Goal: Task Accomplishment & Management: Complete application form

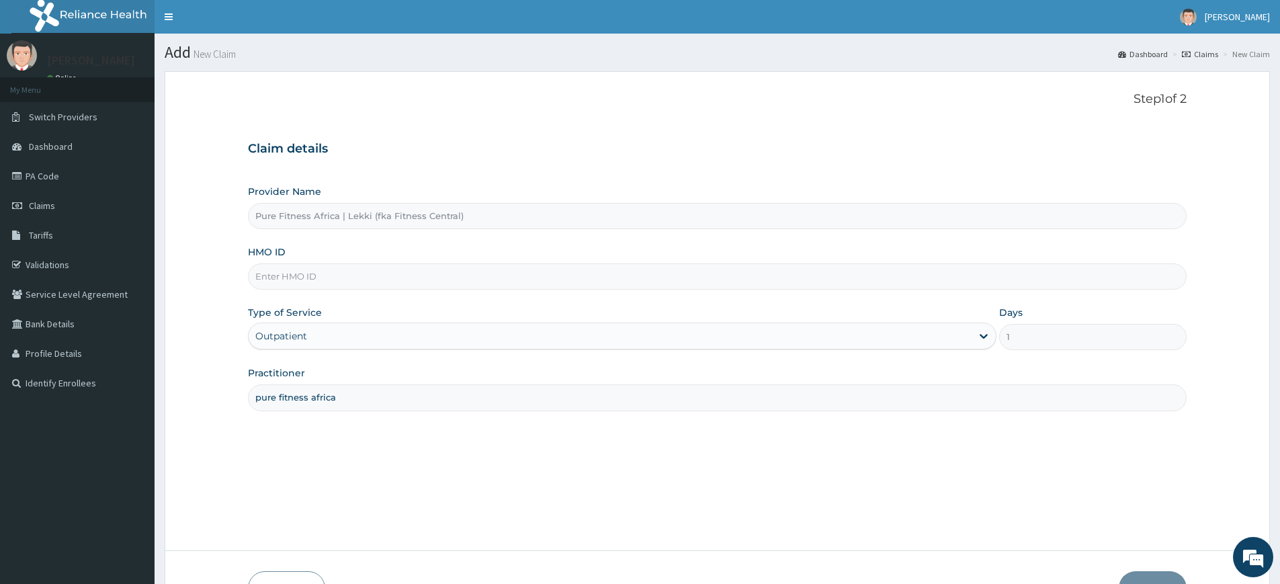
click at [281, 277] on input "HMO ID" at bounding box center [717, 276] width 939 height 26
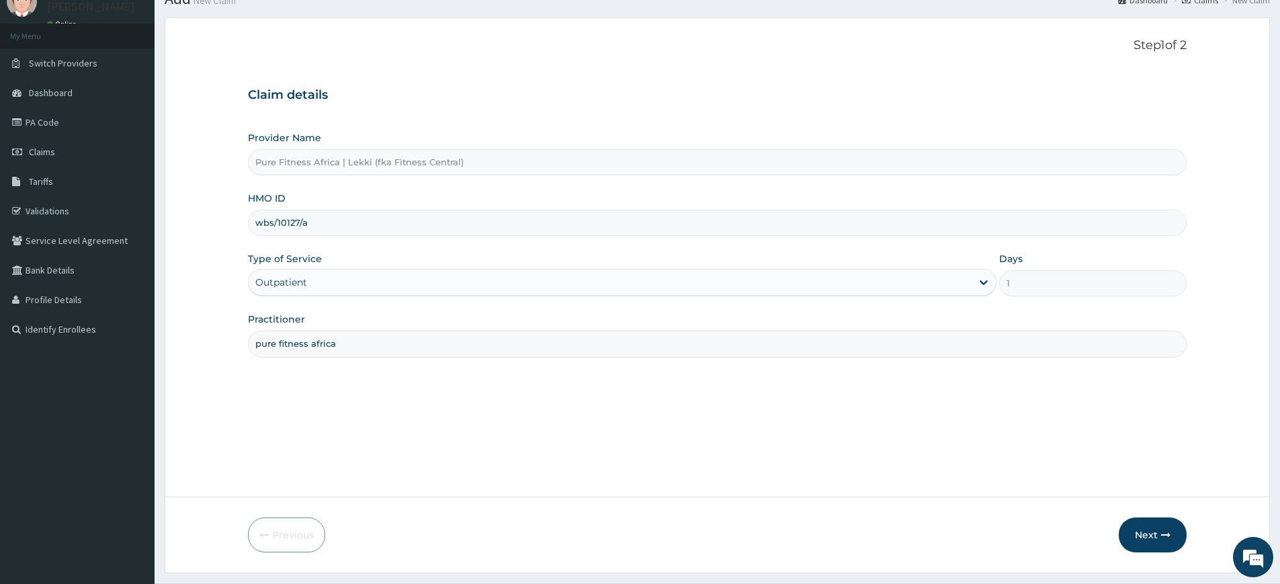
scroll to position [87, 0]
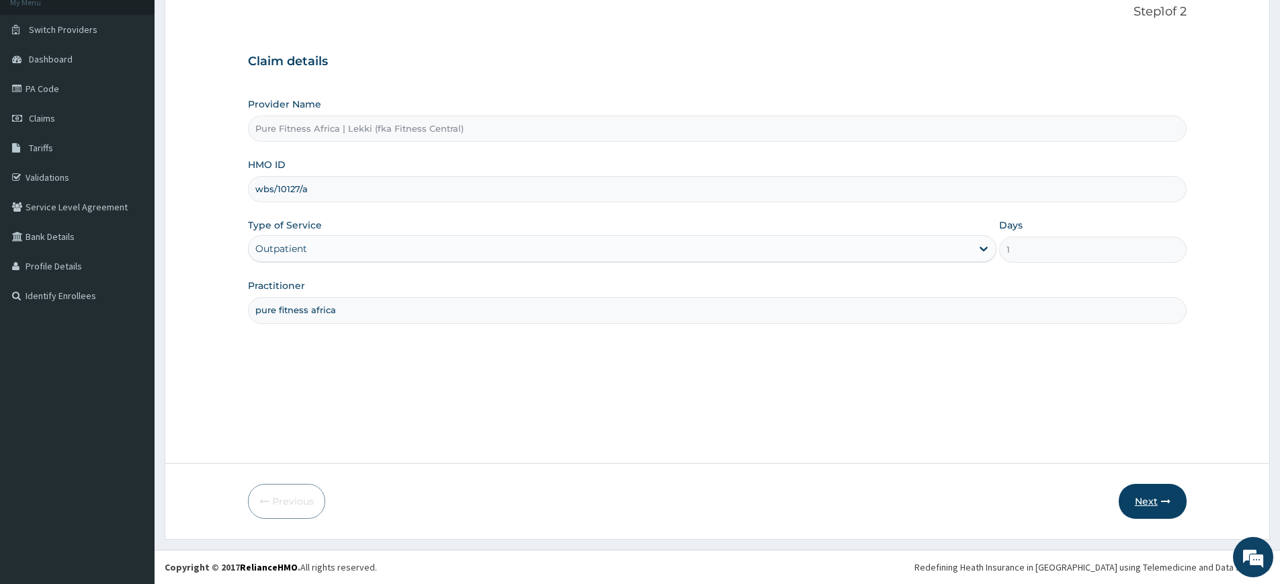
type input "wbs/10127/a"
click at [1130, 492] on button "Next" at bounding box center [1153, 501] width 68 height 35
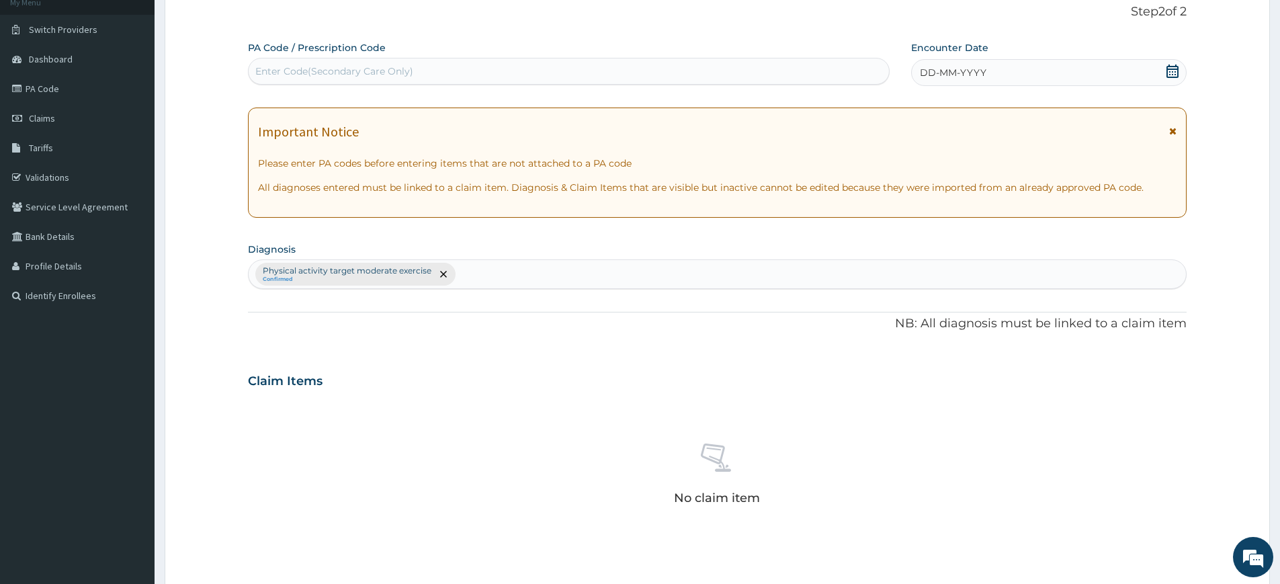
click at [564, 62] on div "Enter Code(Secondary Care Only)" at bounding box center [569, 70] width 640 height 21
type input "PA/214BDF"
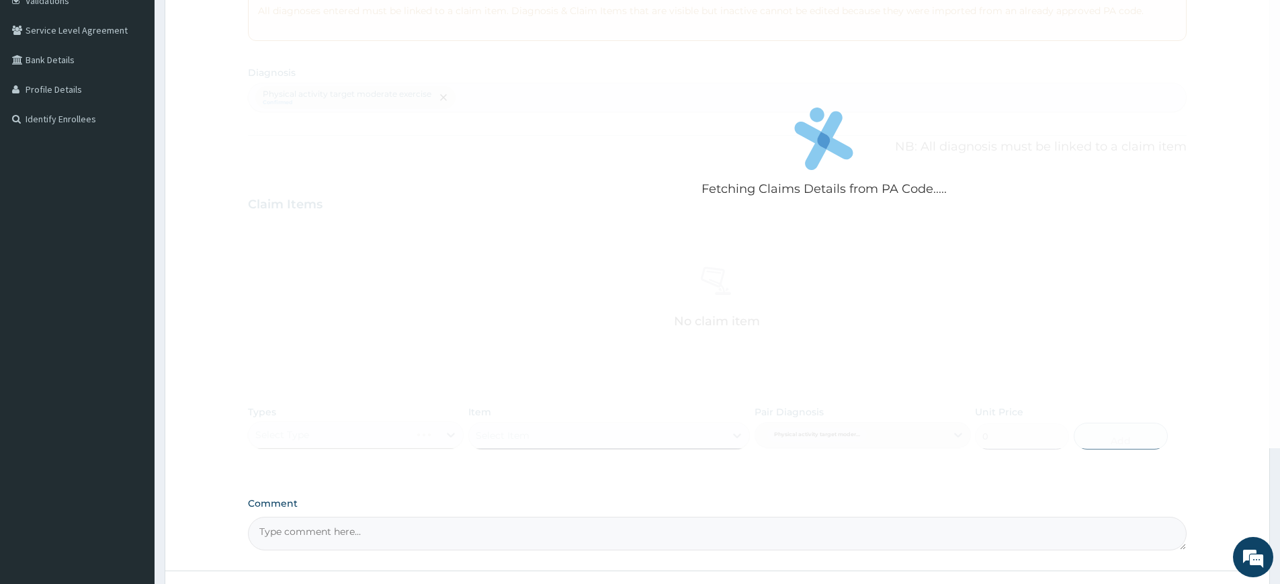
scroll to position [372, 0]
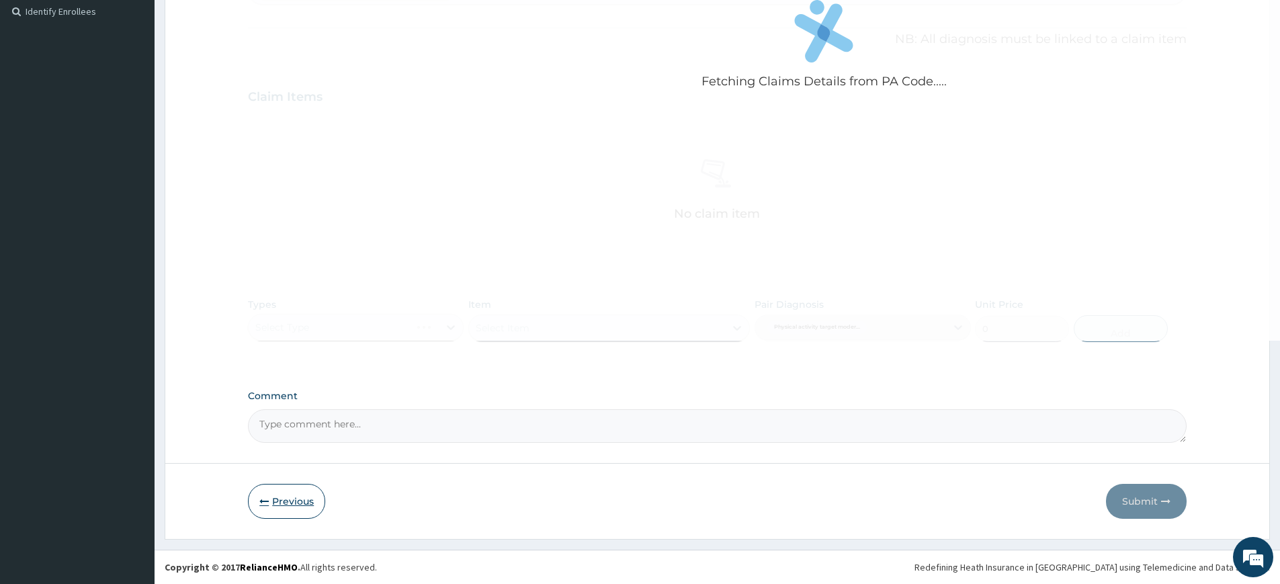
click at [301, 507] on button "Previous" at bounding box center [286, 501] width 77 height 35
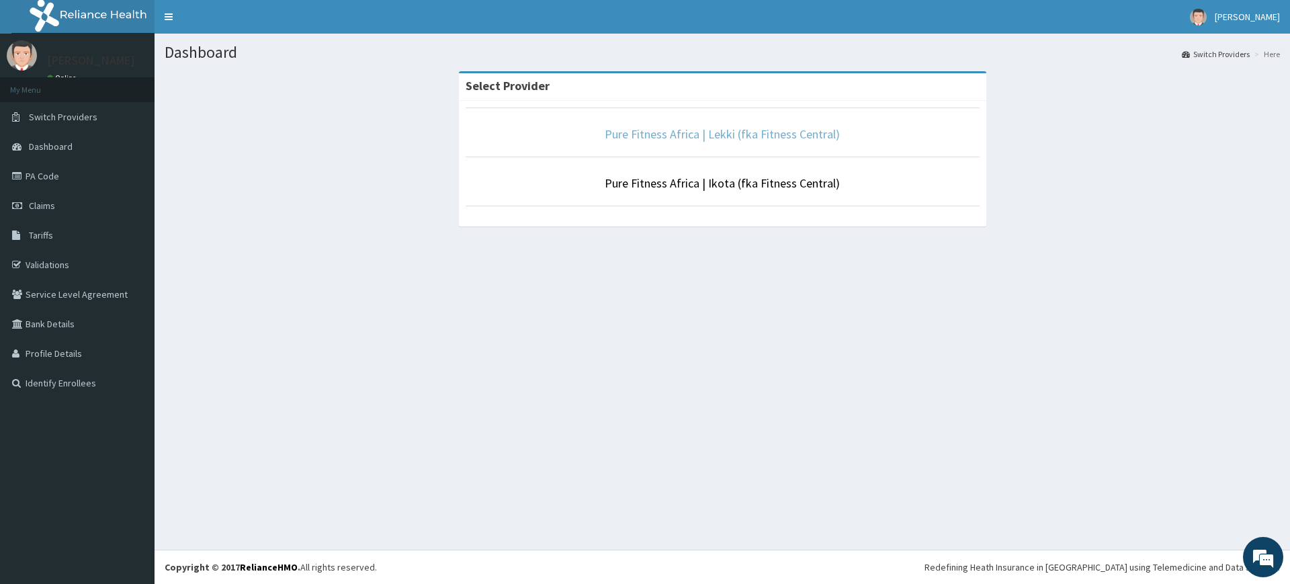
click at [826, 137] on link "Pure Fitness Africa | Lekki (fka Fitness Central)" at bounding box center [722, 133] width 235 height 15
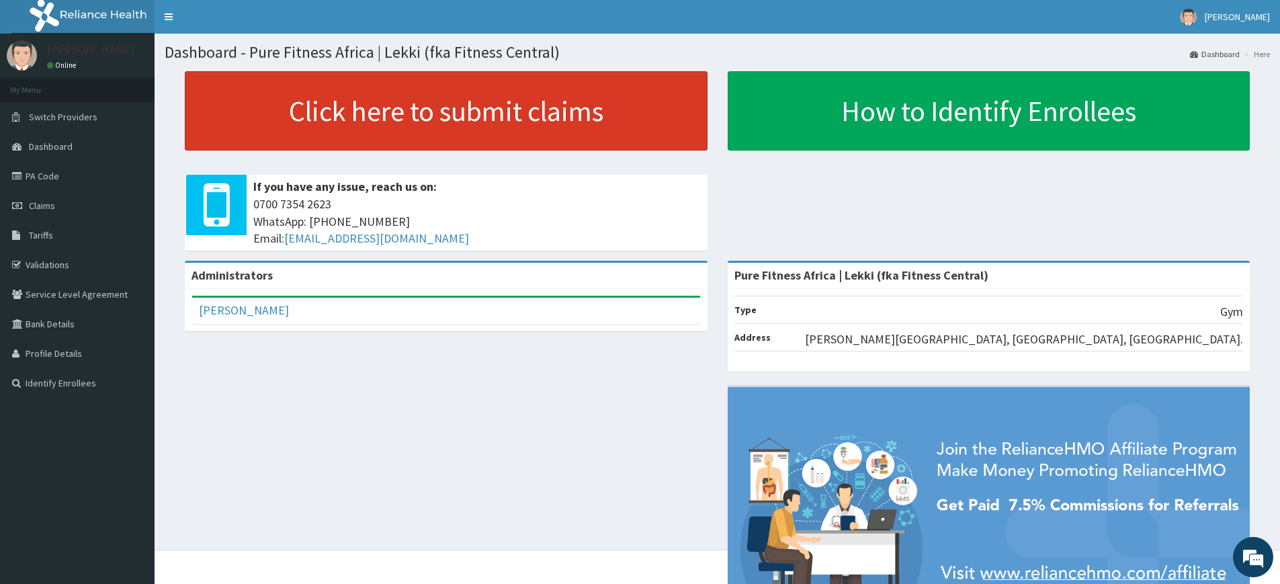
click at [324, 130] on link "Click here to submit claims" at bounding box center [446, 110] width 523 height 79
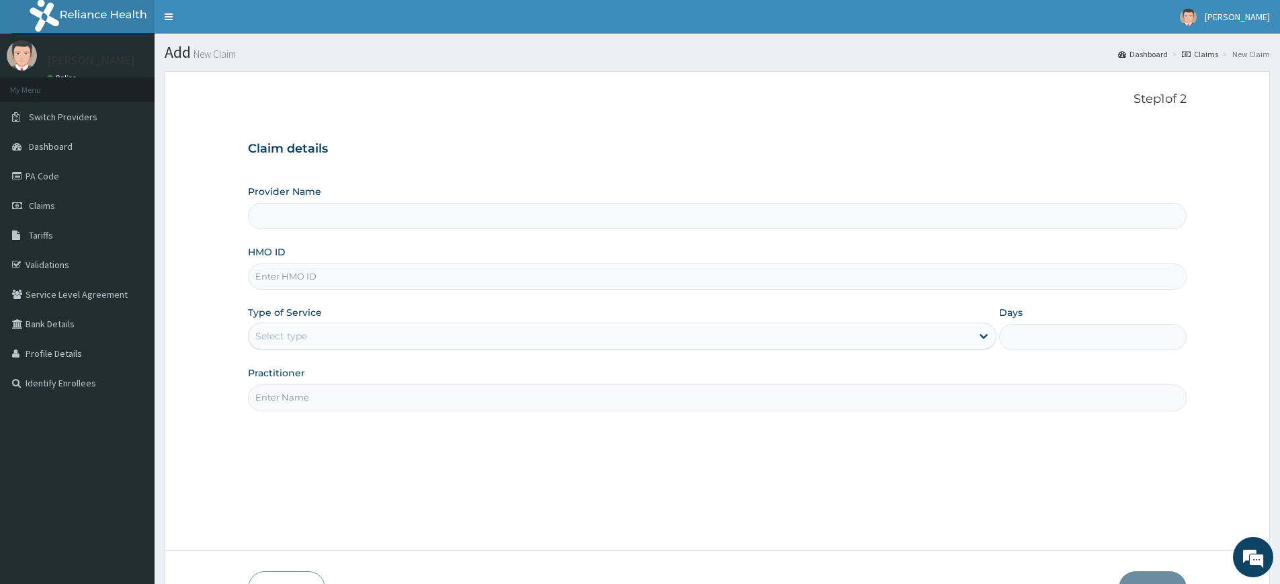
type input "Pure Fitness Africa | Lekki (fka Fitness Central)"
type input "1"
click at [320, 401] on input "Practitioner" at bounding box center [717, 397] width 939 height 26
type input "pure fitness africa"
click at [302, 277] on input "HMO ID" at bounding box center [717, 276] width 939 height 26
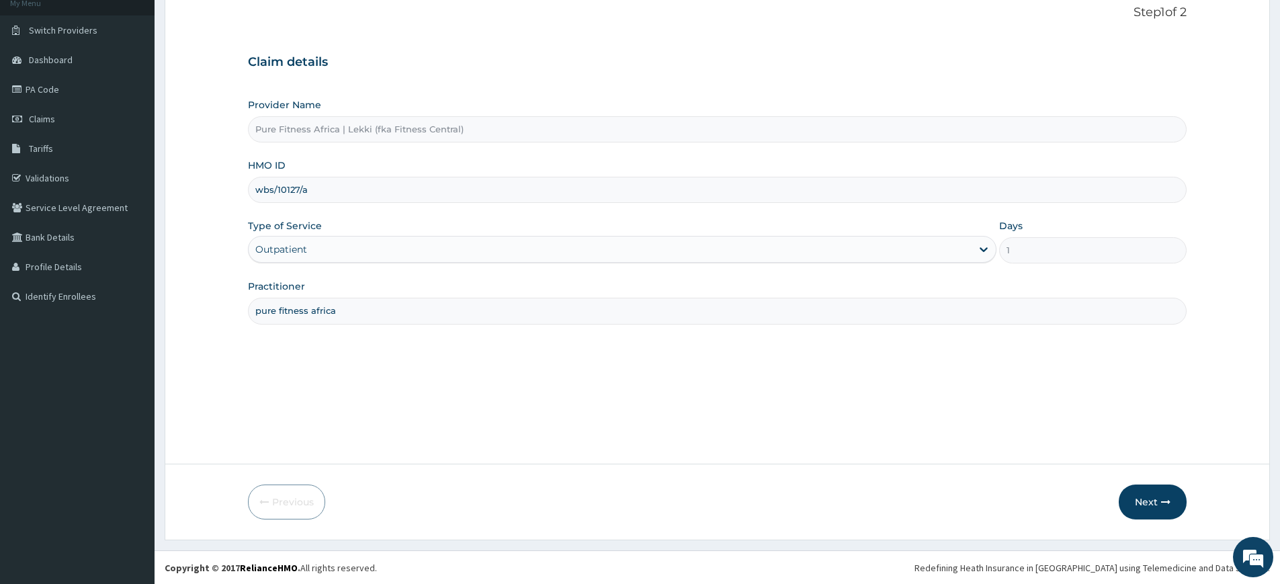
scroll to position [87, 0]
type input "wbs/10127/a"
click at [1156, 498] on button "Next" at bounding box center [1153, 501] width 68 height 35
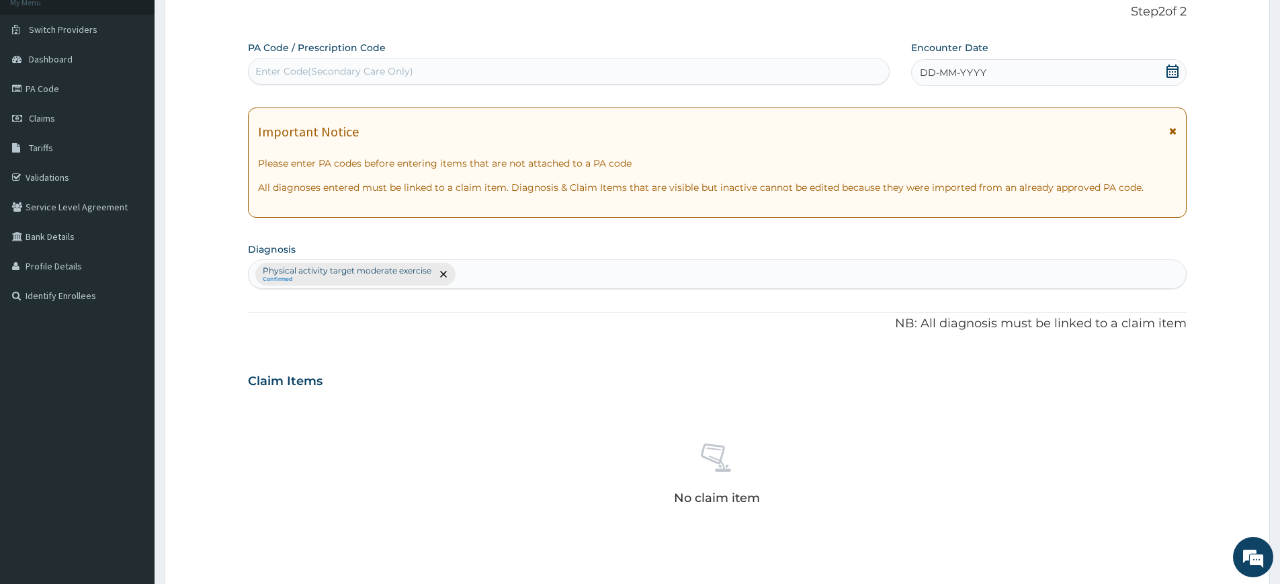
click at [1169, 77] on icon at bounding box center [1172, 70] width 12 height 13
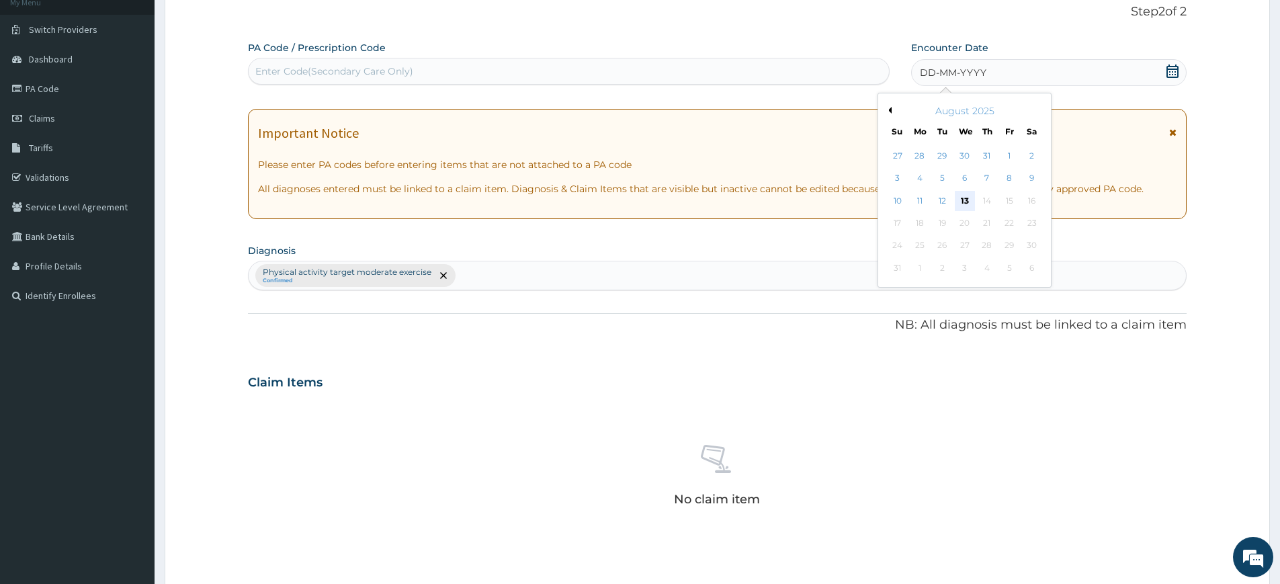
click at [966, 196] on div "13" at bounding box center [965, 201] width 20 height 20
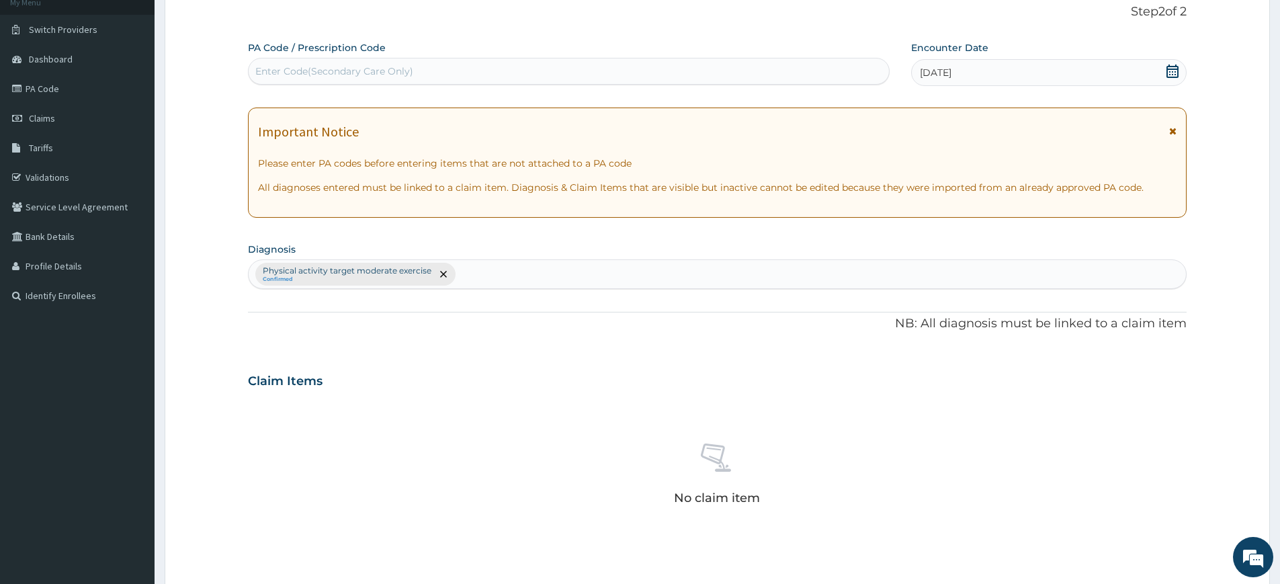
click at [702, 66] on div "Enter Code(Secondary Care Only)" at bounding box center [569, 70] width 640 height 21
type input "PA/214BDF"
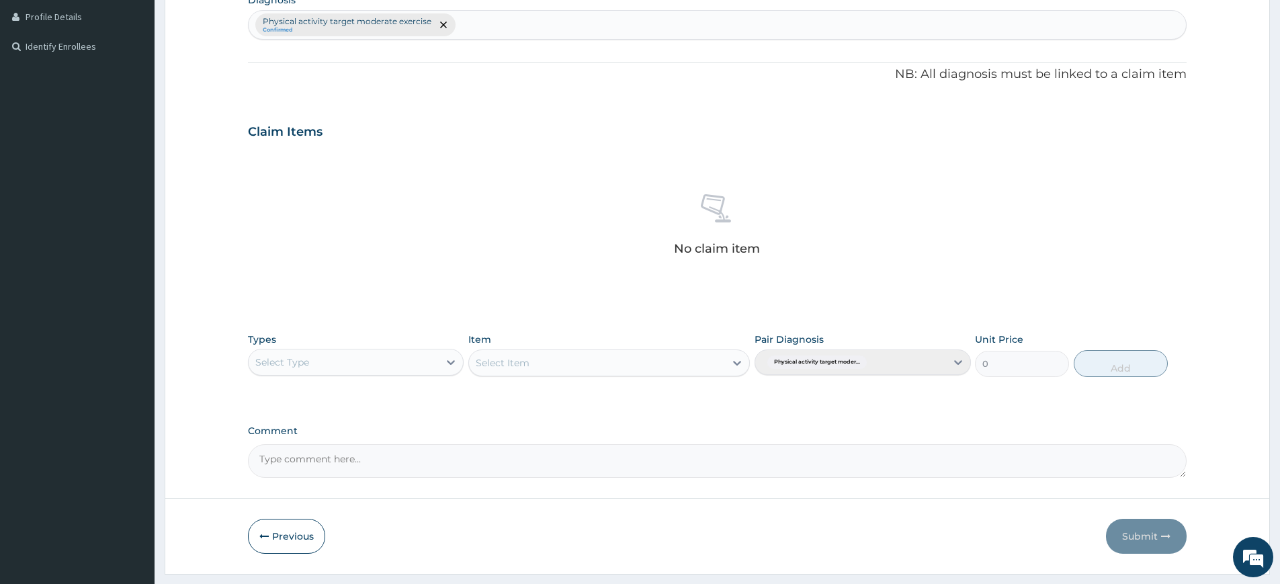
scroll to position [372, 0]
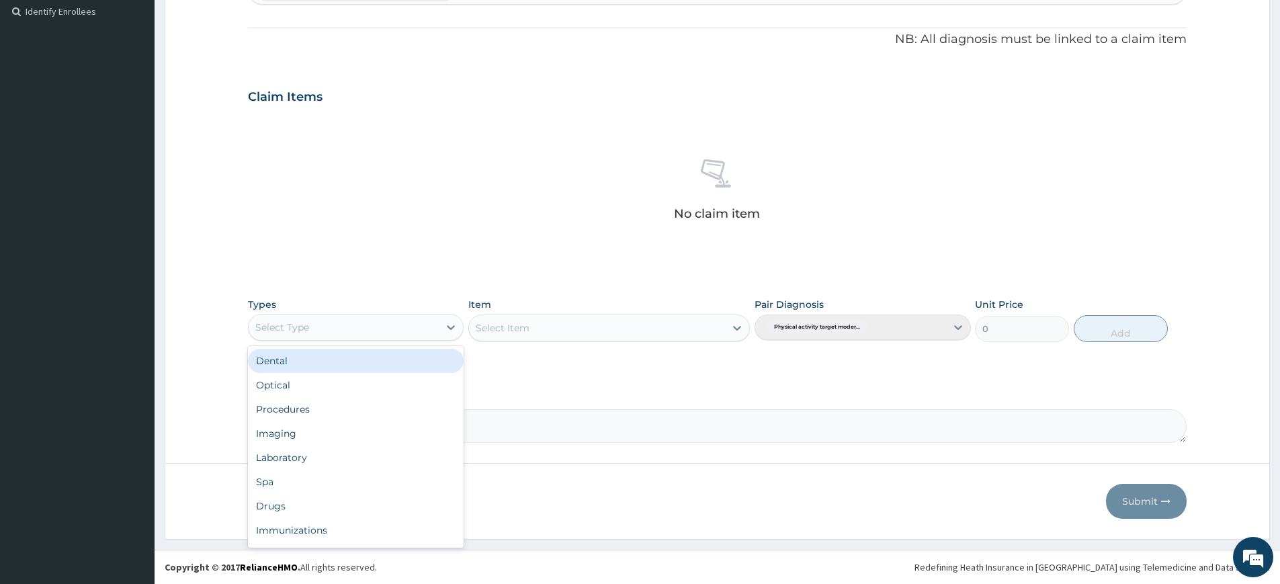
drag, startPoint x: 438, startPoint y: 329, endPoint x: 424, endPoint y: 333, distance: 14.5
click at [438, 329] on div "Select Type" at bounding box center [344, 326] width 190 height 21
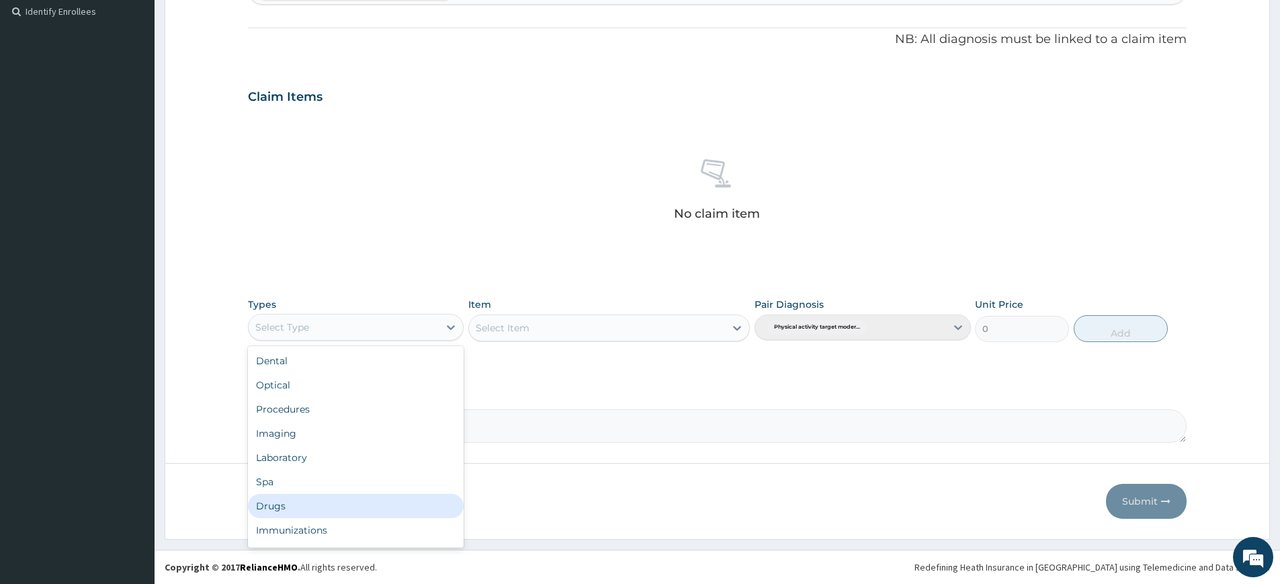
scroll to position [46, 0]
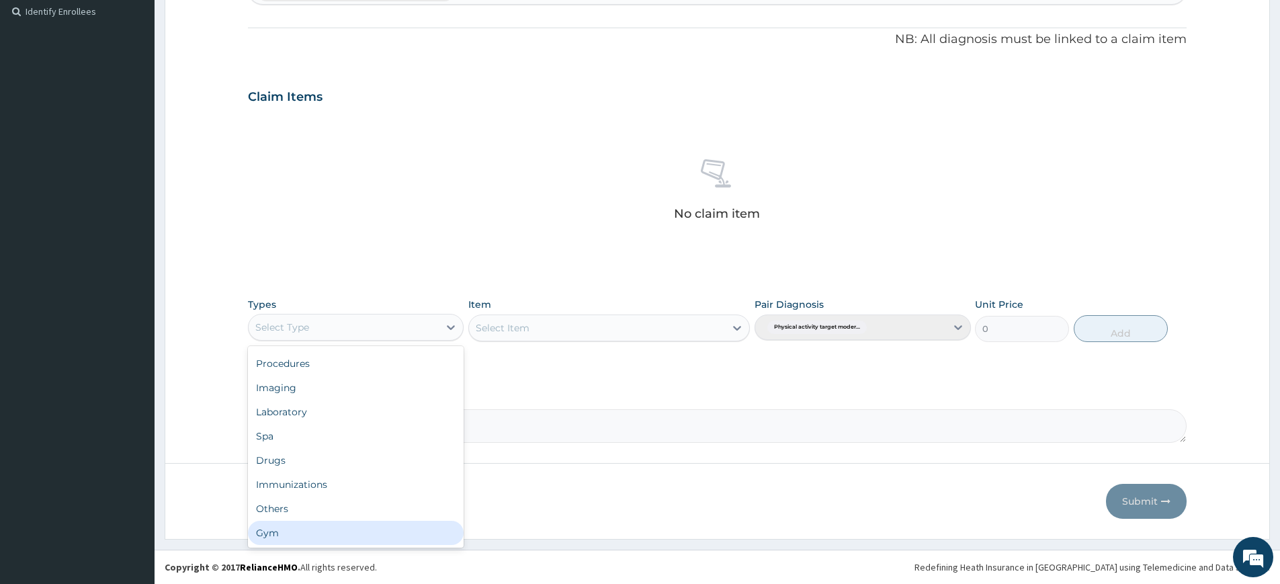
click at [335, 540] on div "Gym" at bounding box center [356, 533] width 216 height 24
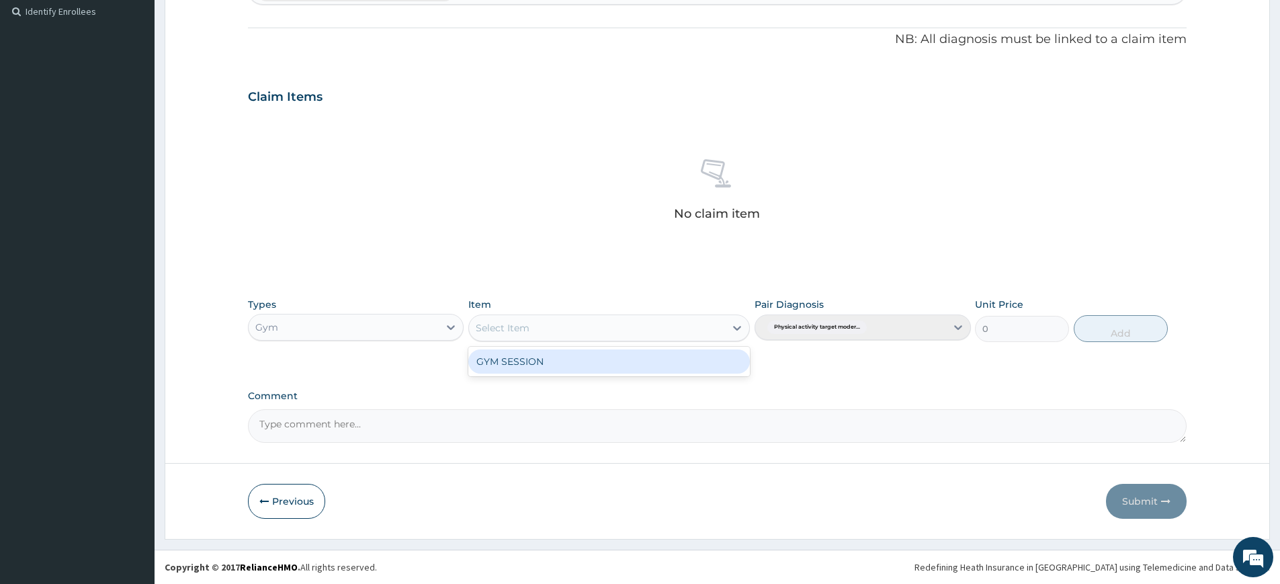
click at [566, 325] on div "Select Item" at bounding box center [597, 327] width 256 height 21
click at [572, 359] on div "GYM SESSION" at bounding box center [608, 361] width 281 height 24
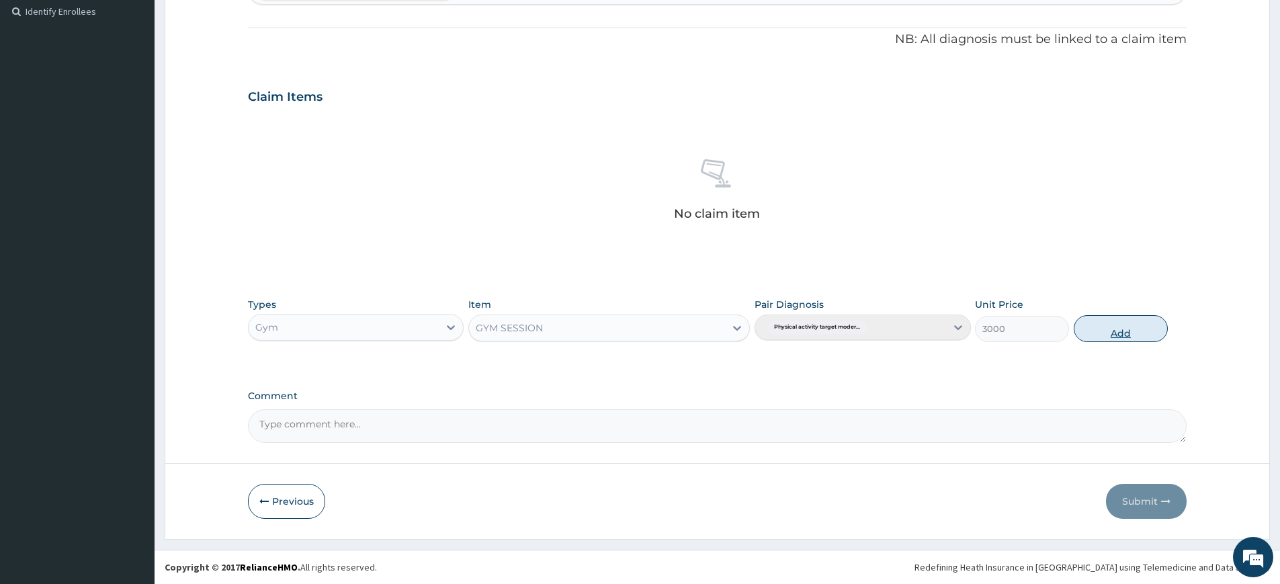
click at [1097, 331] on button "Add" at bounding box center [1121, 328] width 94 height 27
type input "0"
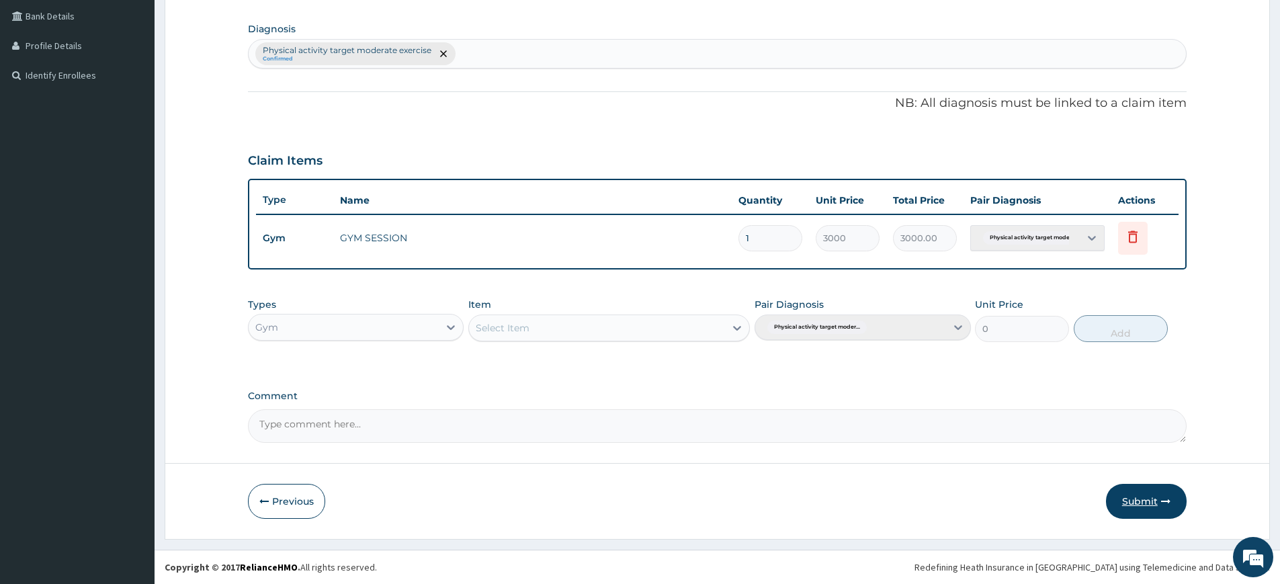
click at [1143, 505] on button "Submit" at bounding box center [1146, 501] width 81 height 35
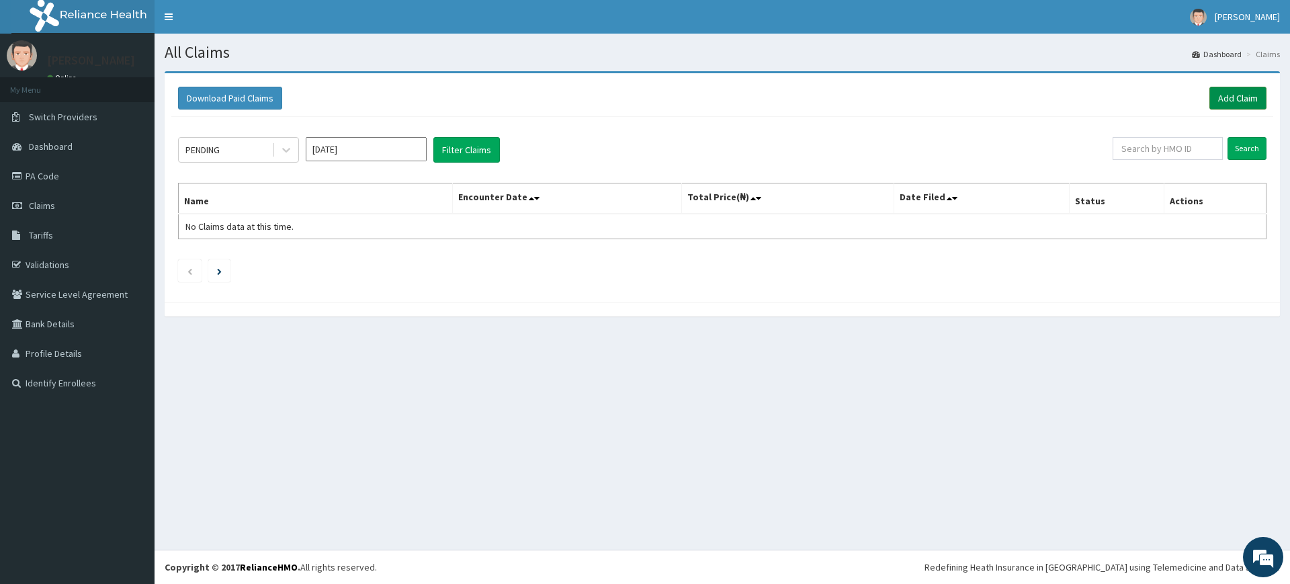
click at [1222, 96] on link "Add Claim" at bounding box center [1237, 98] width 57 height 23
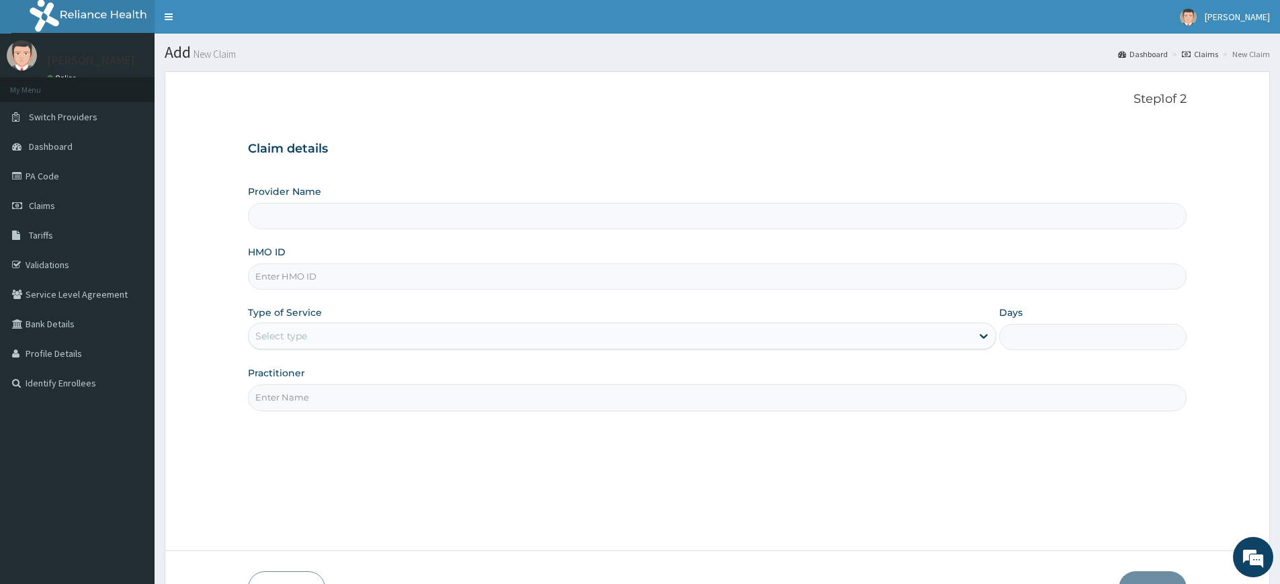
type input "Pure Fitness Africa | Lekki (fka Fitness Central)"
type input "1"
click at [361, 394] on input "Practitioner" at bounding box center [717, 397] width 939 height 26
type input "pure fitness africa"
click at [321, 278] on input "HMO ID" at bounding box center [717, 276] width 939 height 26
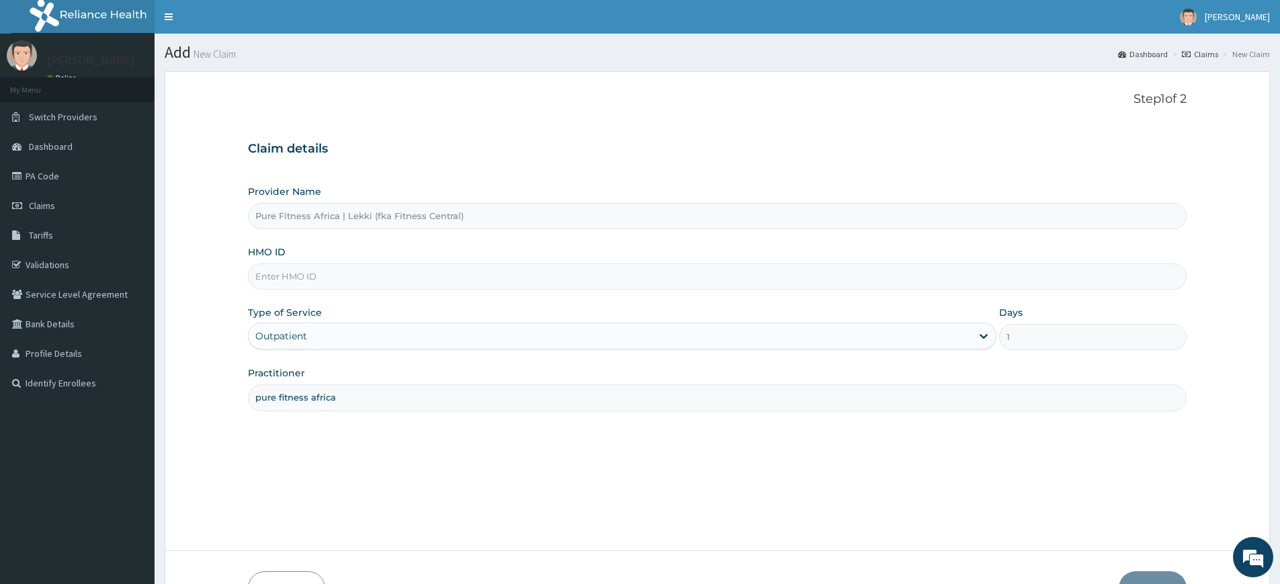
click at [334, 273] on input "HMO ID" at bounding box center [717, 276] width 939 height 26
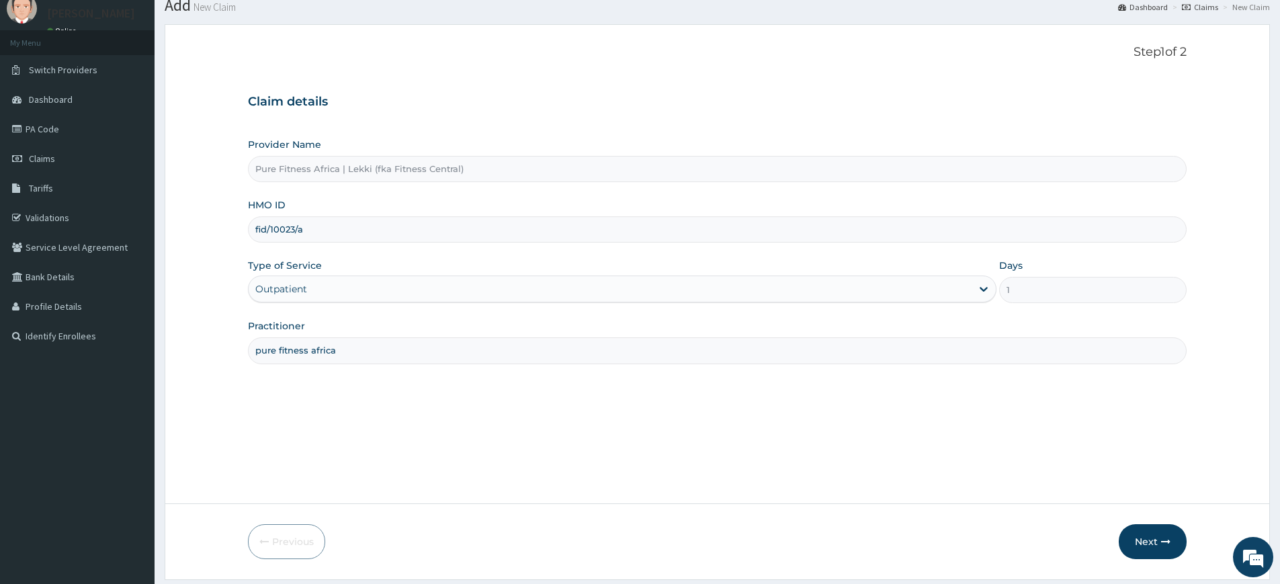
scroll to position [87, 0]
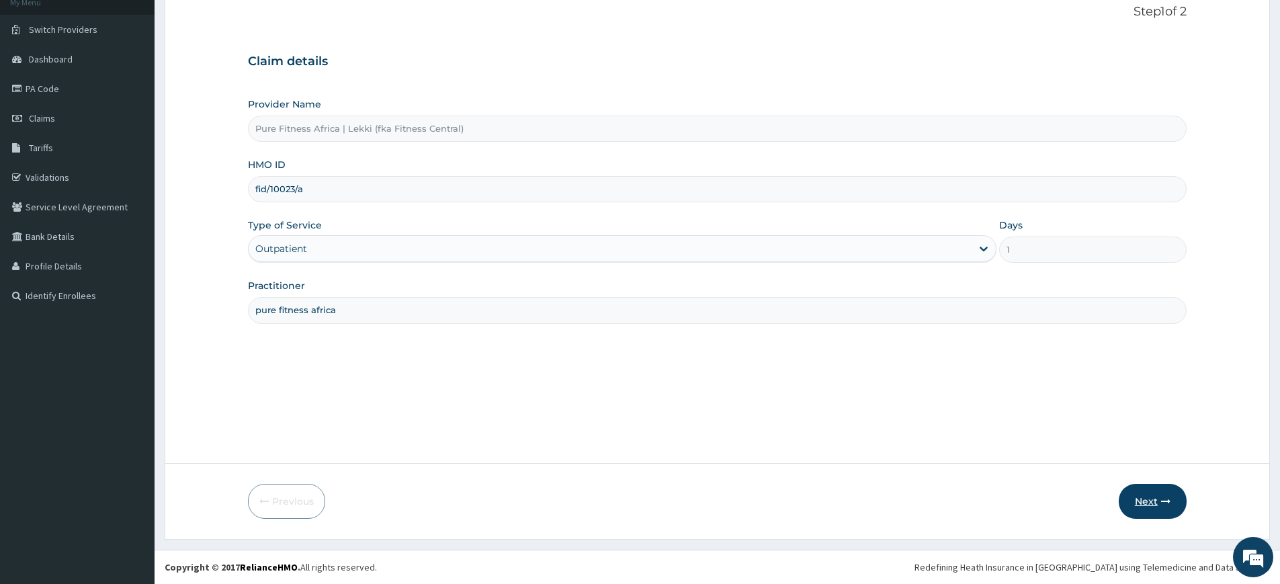
type input "fid/10023/a"
click at [1141, 496] on button "Next" at bounding box center [1153, 501] width 68 height 35
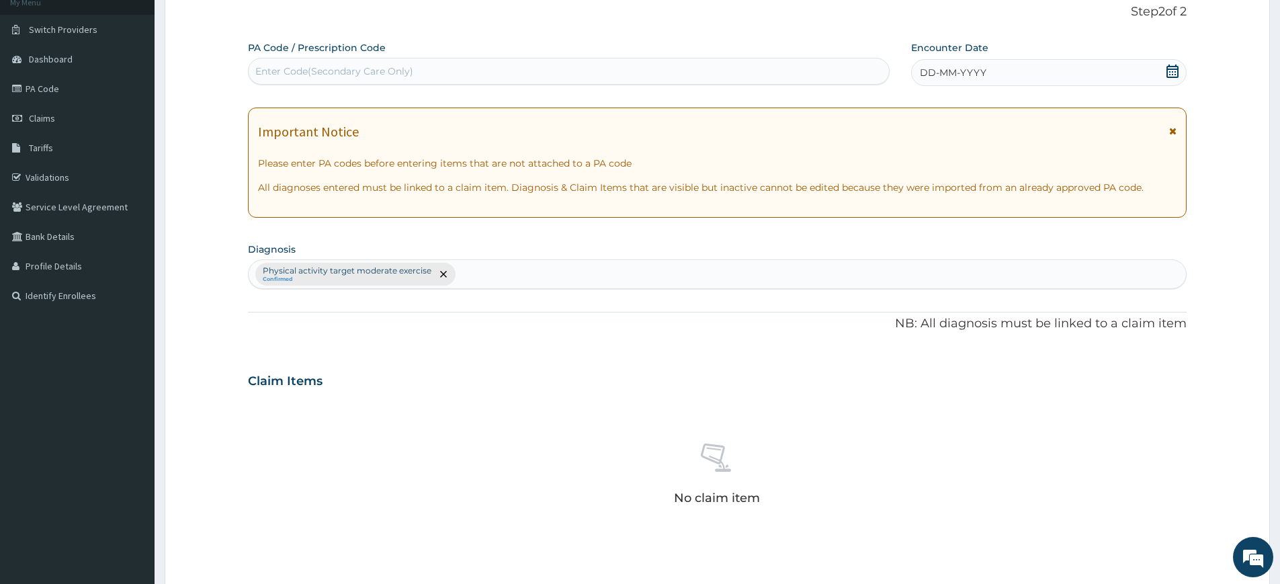
click at [1170, 75] on icon at bounding box center [1172, 70] width 13 height 13
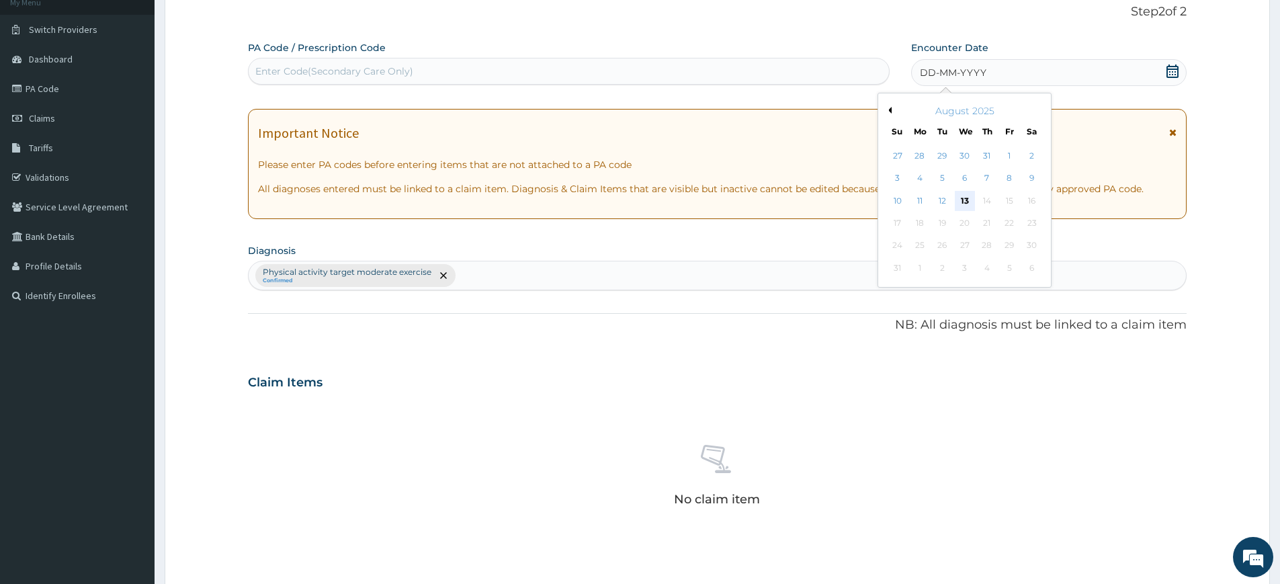
click at [967, 200] on div "13" at bounding box center [965, 201] width 20 height 20
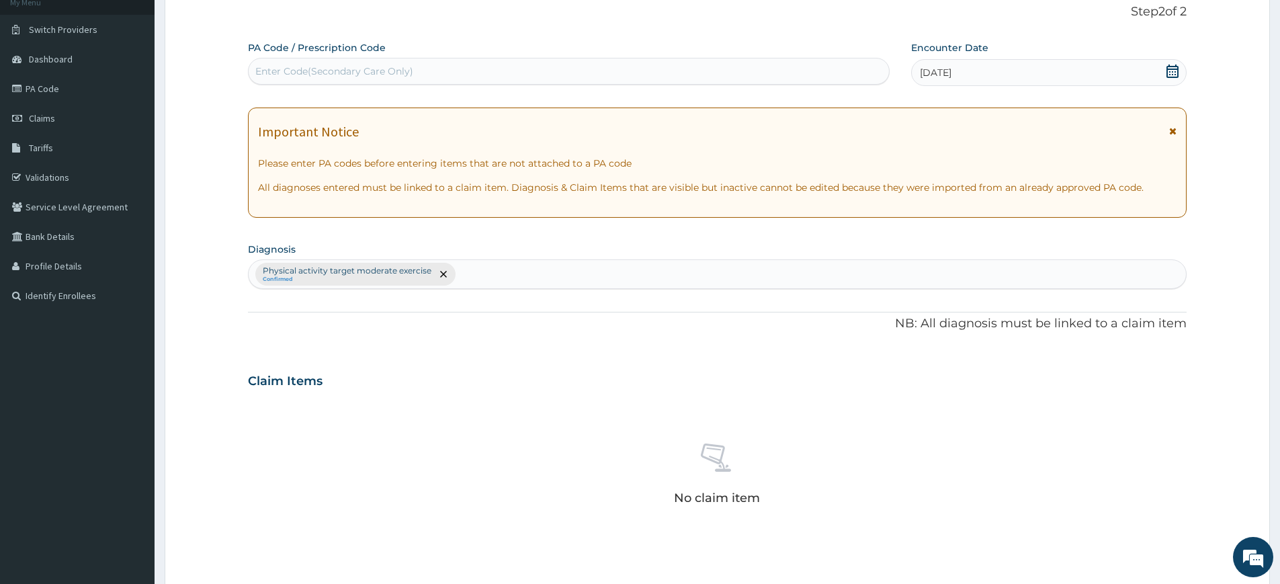
scroll to position [372, 0]
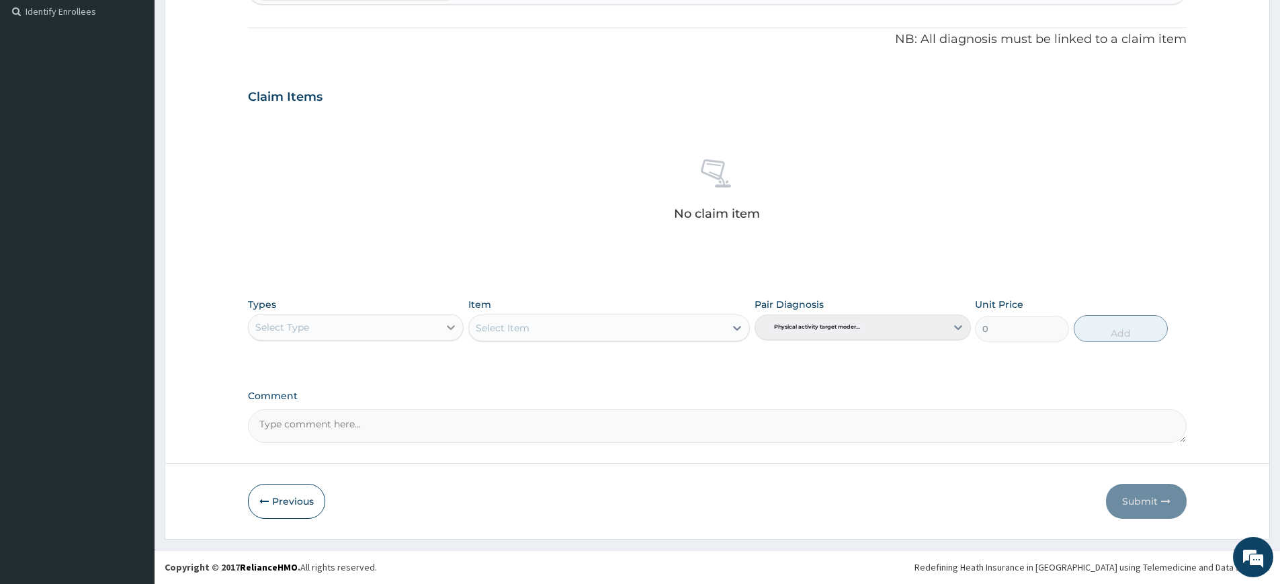
click at [453, 326] on icon at bounding box center [451, 327] width 8 height 5
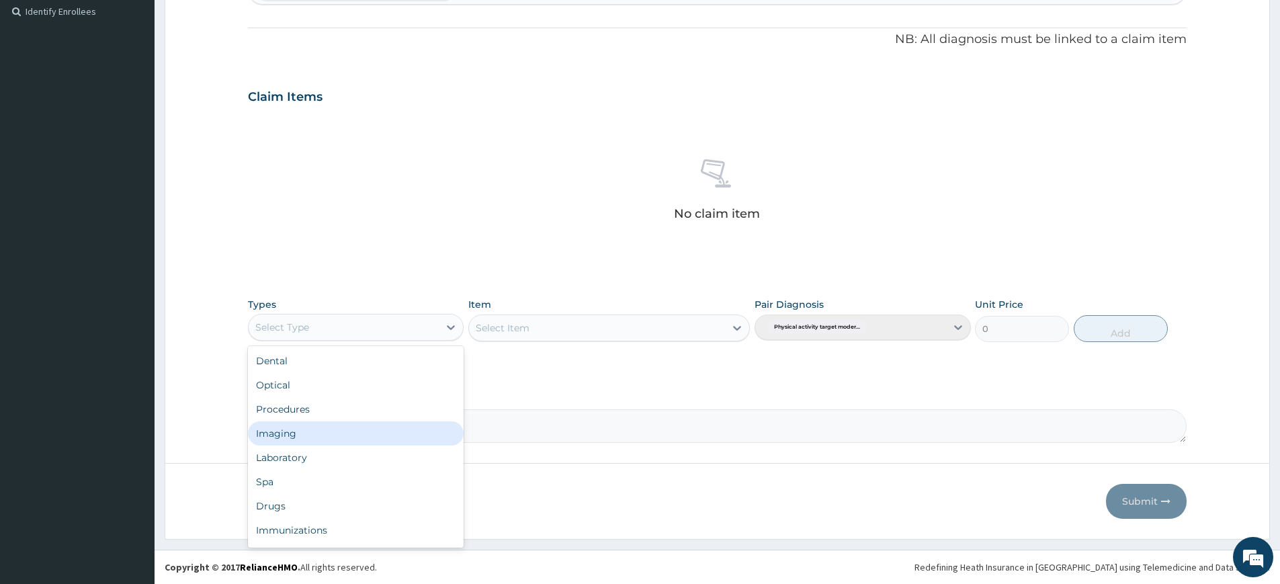
scroll to position [46, 0]
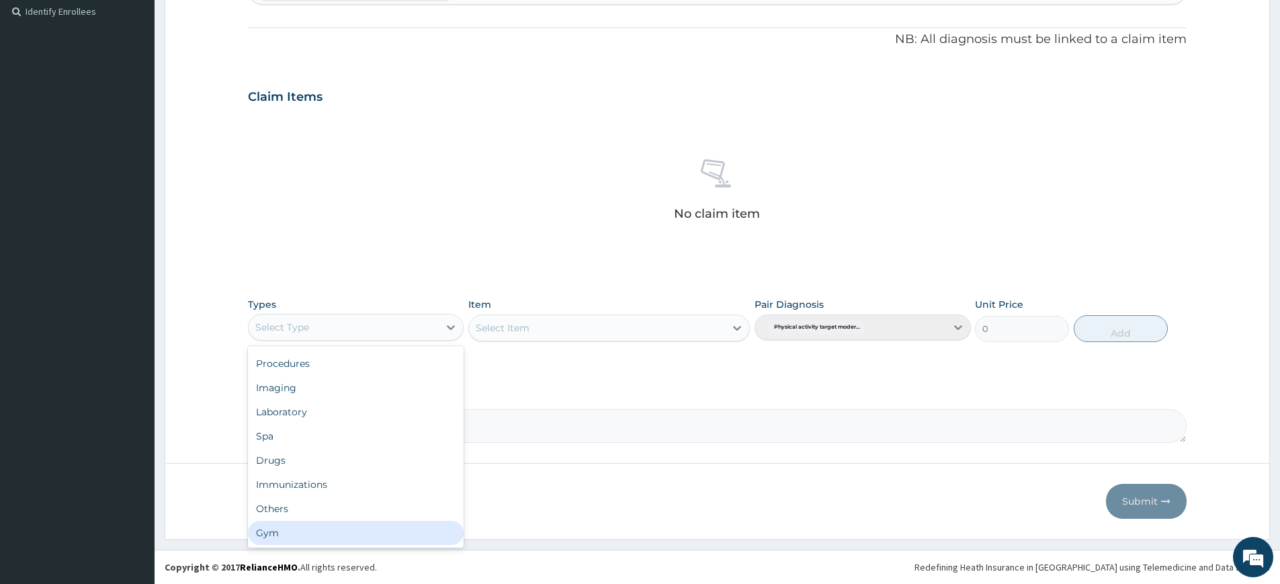
click at [368, 541] on div "Gym" at bounding box center [356, 533] width 216 height 24
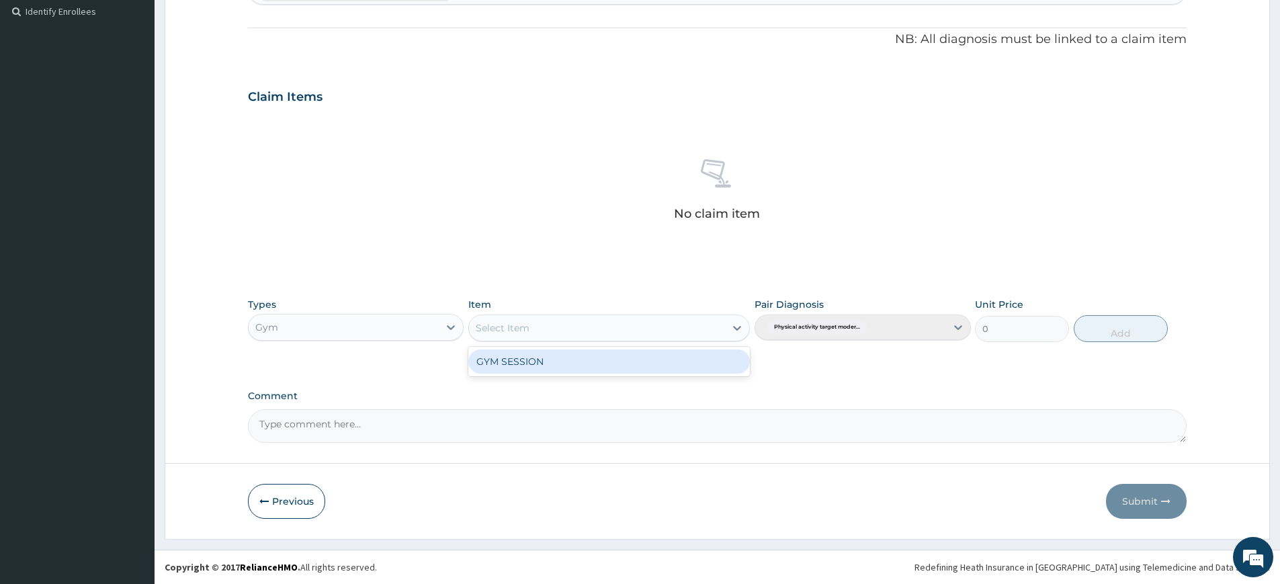
click at [722, 331] on div "Select Item" at bounding box center [597, 327] width 256 height 21
click at [699, 360] on div "GYM SESSION" at bounding box center [608, 361] width 281 height 24
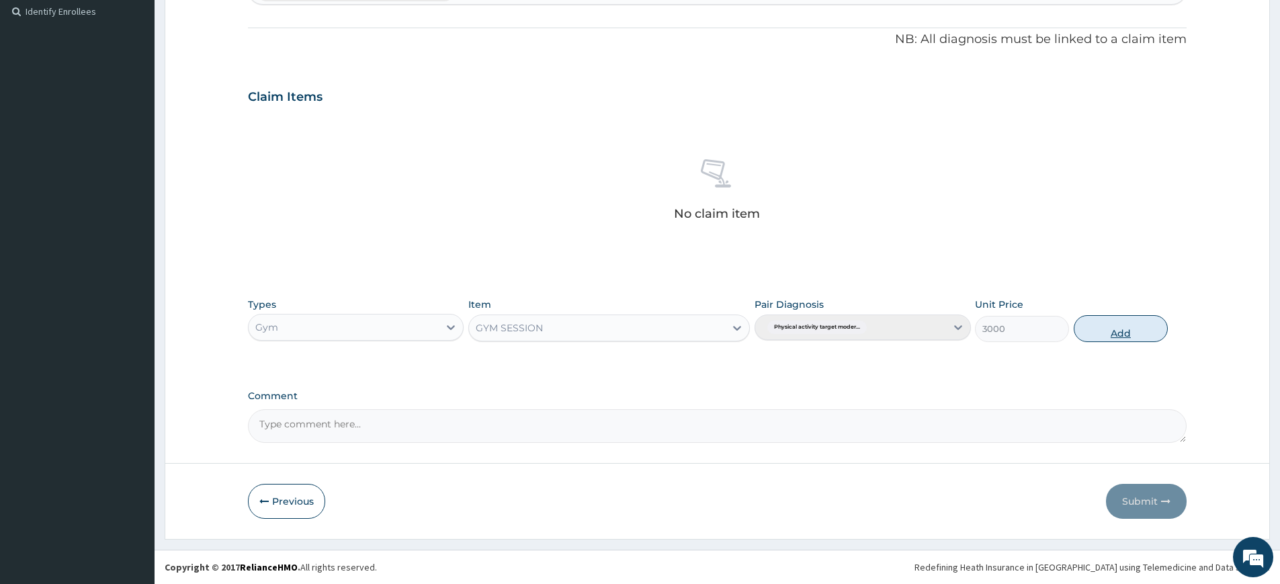
click at [1098, 325] on button "Add" at bounding box center [1121, 328] width 94 height 27
type input "0"
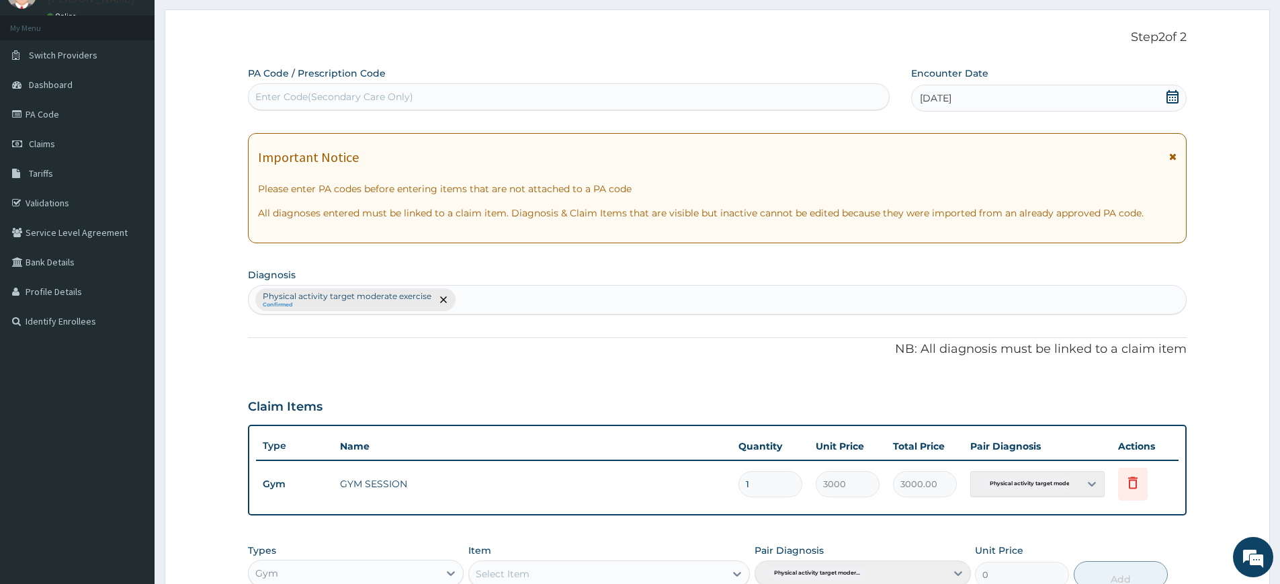
scroll to position [0, 0]
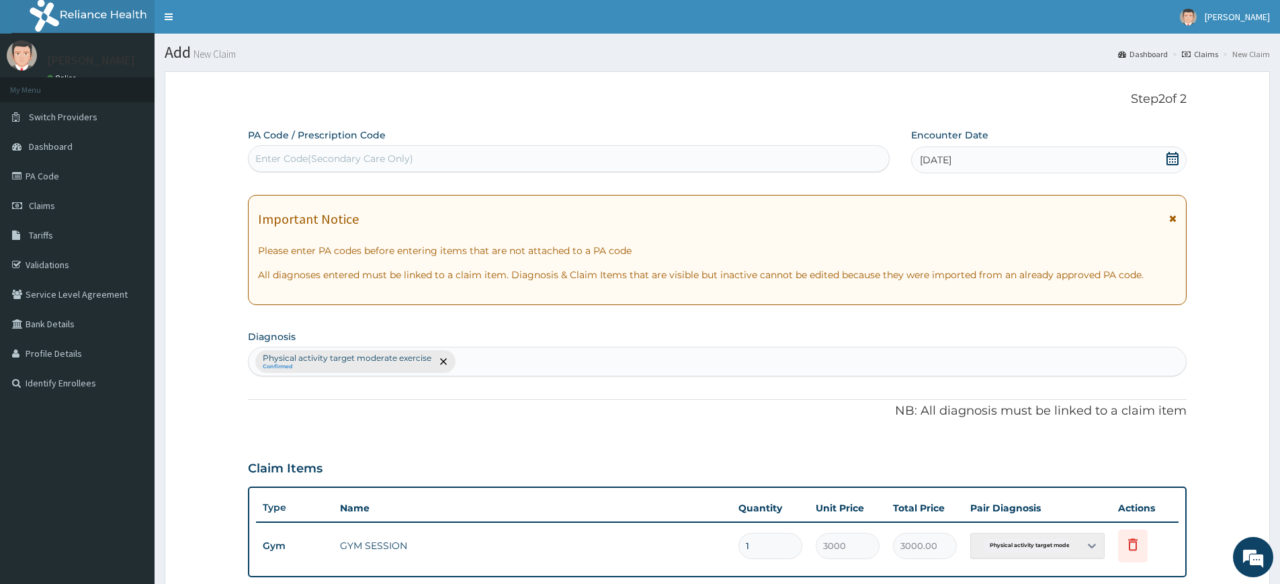
click at [664, 148] on div "Enter Code(Secondary Care Only)" at bounding box center [569, 158] width 640 height 21
type input "PA/5BC9C9"
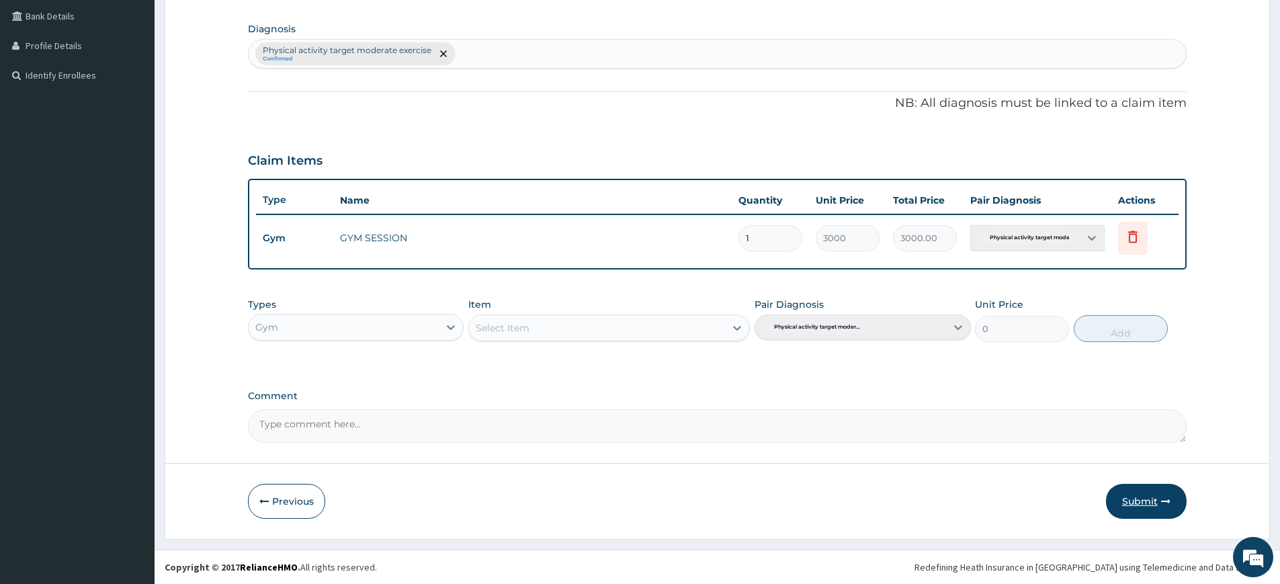
click at [1168, 498] on icon "button" at bounding box center [1165, 500] width 9 height 9
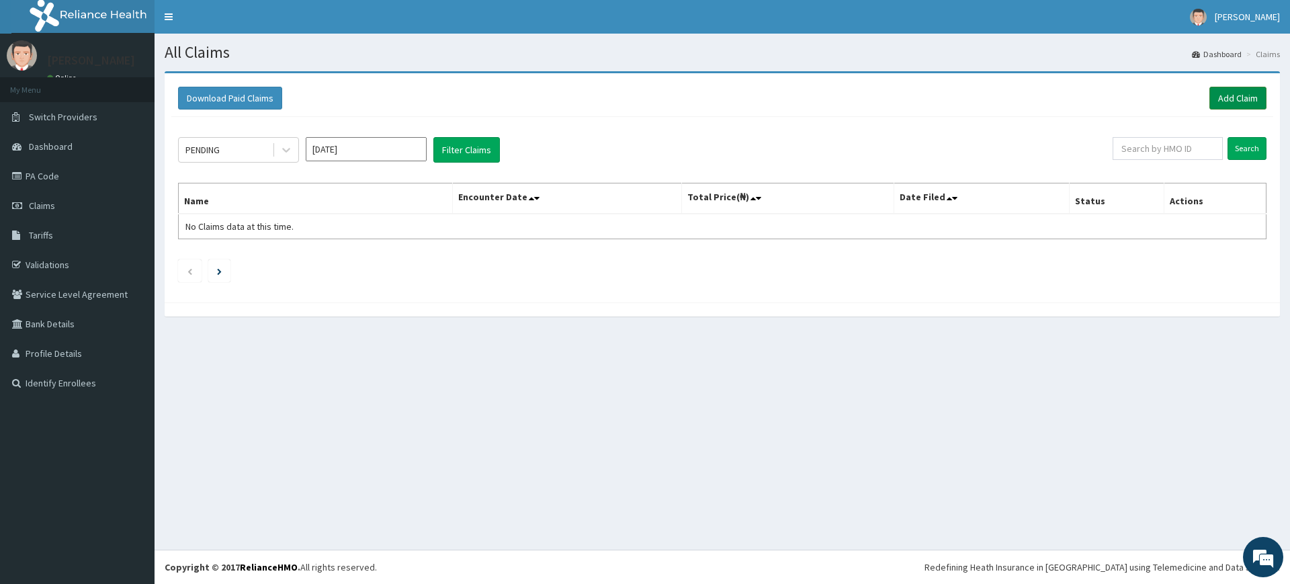
click at [1227, 93] on link "Add Claim" at bounding box center [1237, 98] width 57 height 23
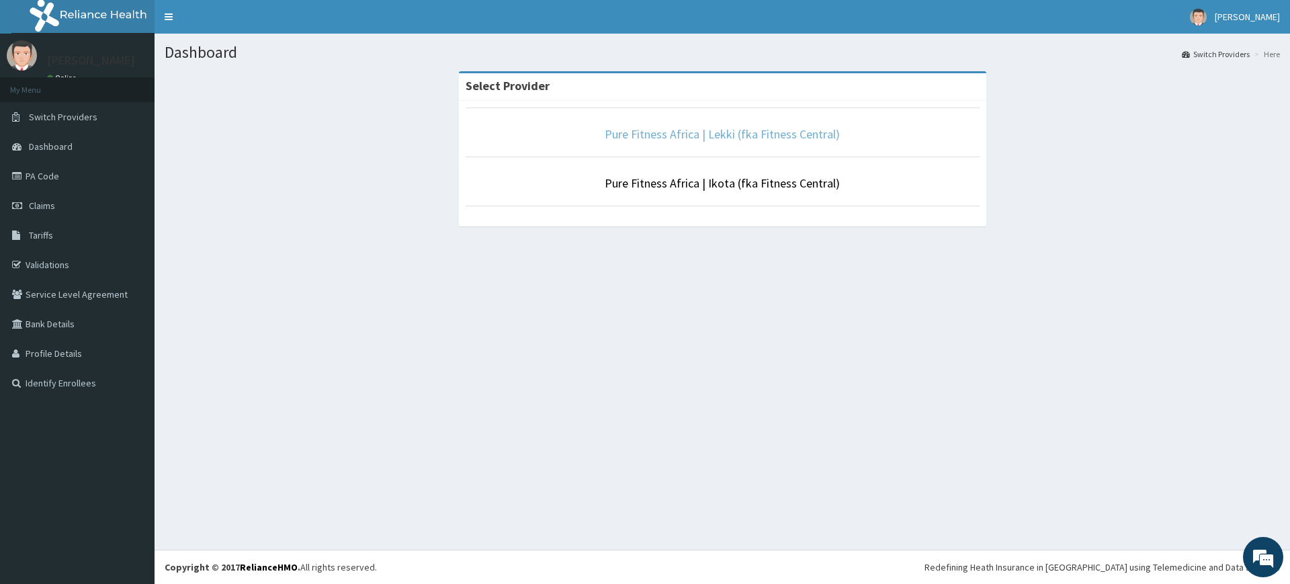
click at [683, 141] on link "Pure Fitness Africa | Lekki (fka Fitness Central)" at bounding box center [722, 133] width 235 height 15
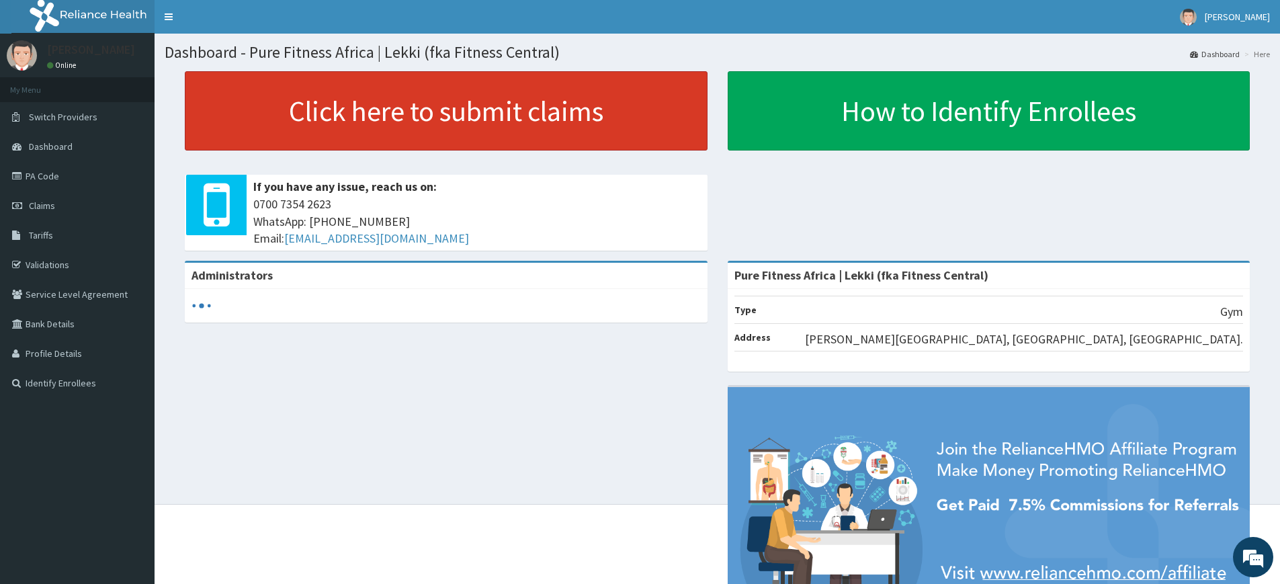
click at [462, 117] on link "Click here to submit claims" at bounding box center [446, 110] width 523 height 79
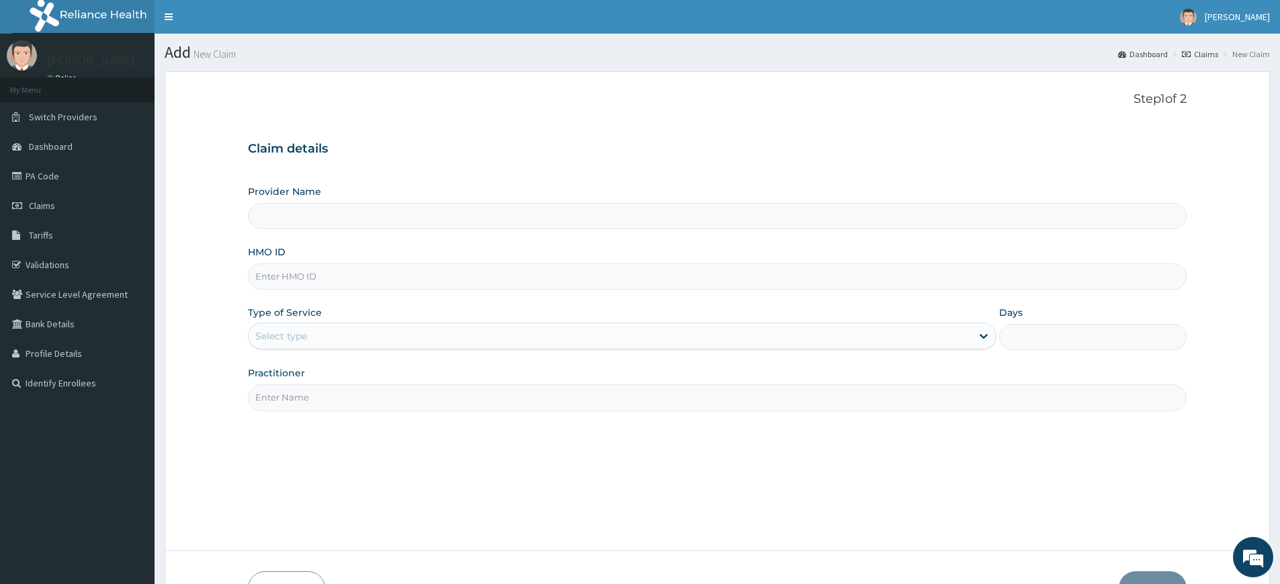
type input "Pure Fitness Africa | Lekki (fka Fitness Central)"
type input "1"
click at [314, 400] on input "Practitioner" at bounding box center [717, 397] width 939 height 26
type input "pure fitness africa"
click at [329, 269] on input "HMO ID" at bounding box center [717, 276] width 939 height 26
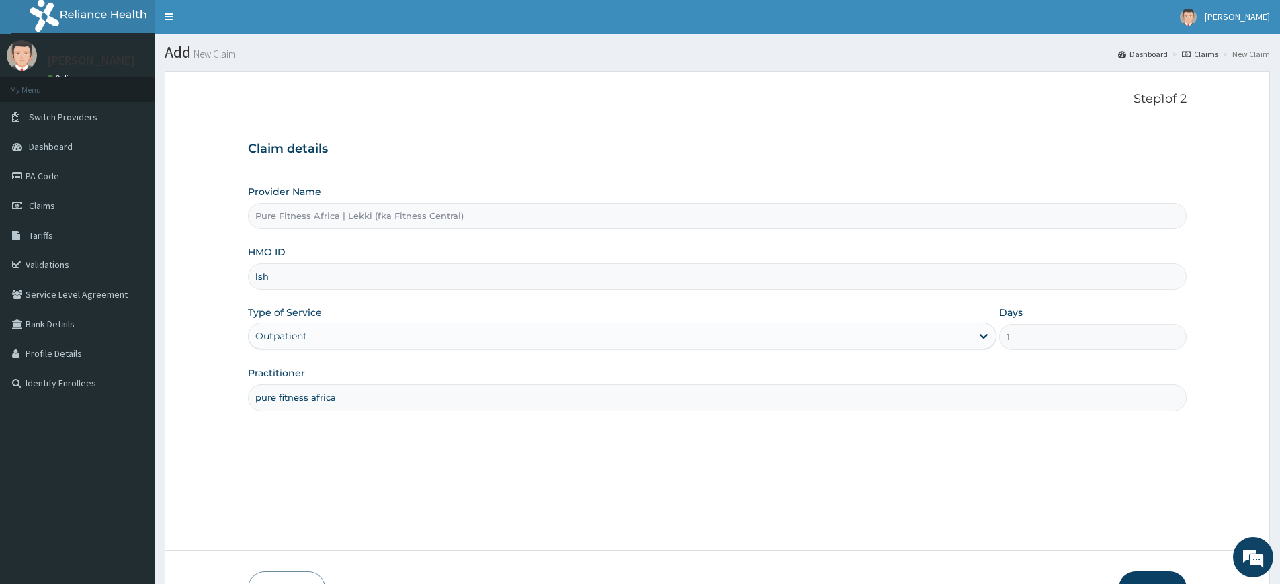
type input "LSH/10136/A"
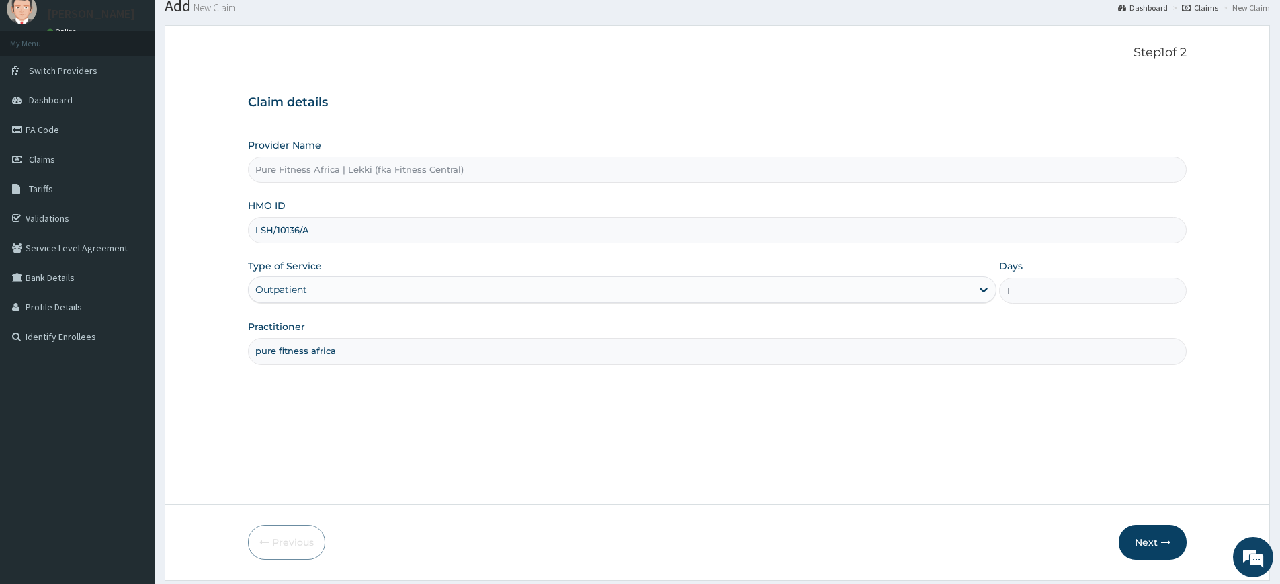
scroll to position [87, 0]
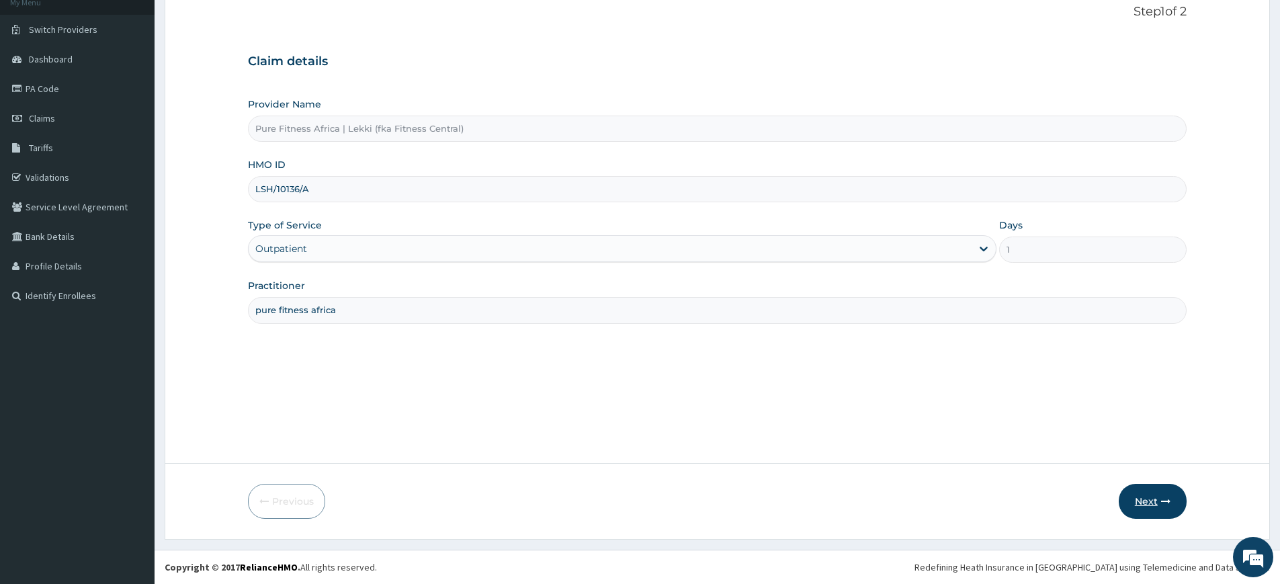
click at [1141, 507] on button "Next" at bounding box center [1153, 501] width 68 height 35
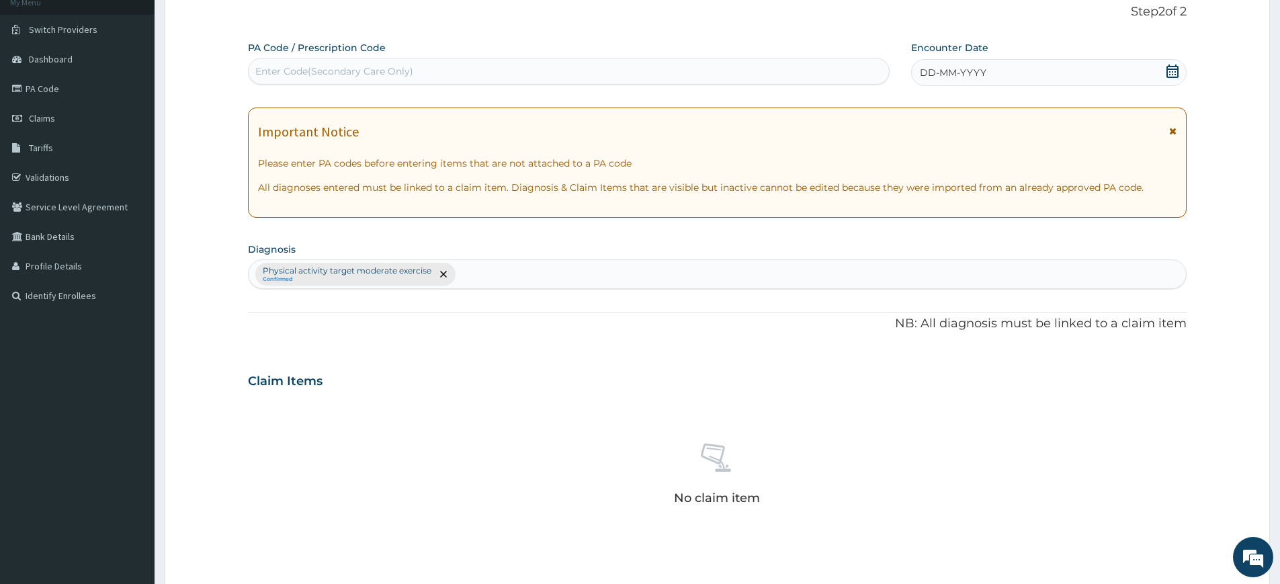
click at [1172, 76] on icon at bounding box center [1172, 70] width 13 height 13
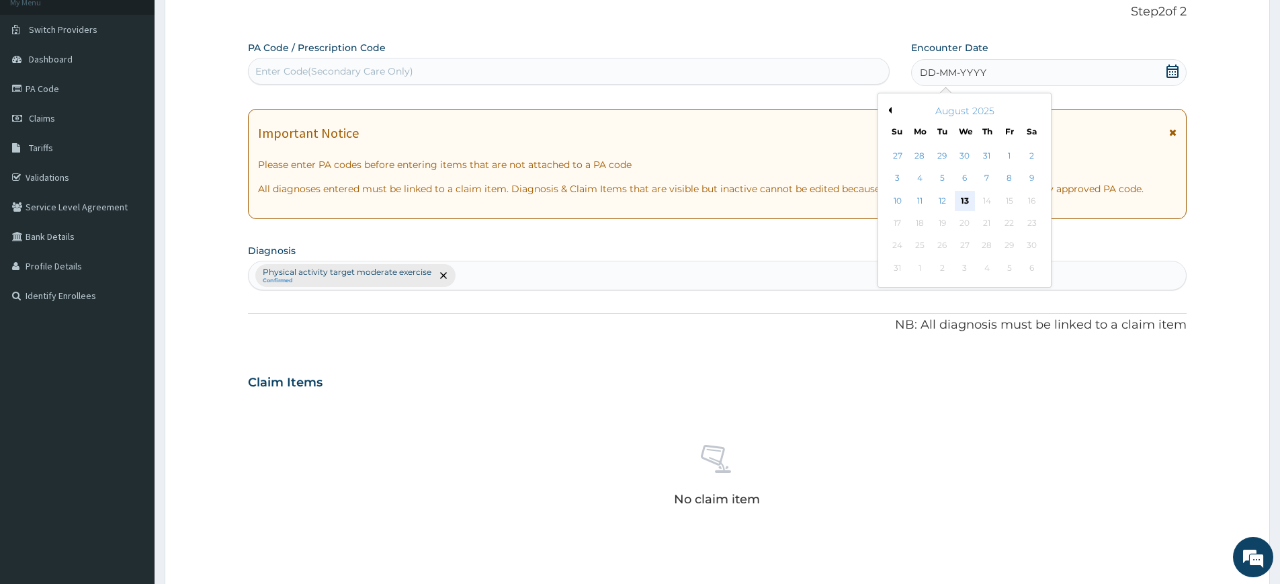
click at [959, 202] on div "13" at bounding box center [965, 201] width 20 height 20
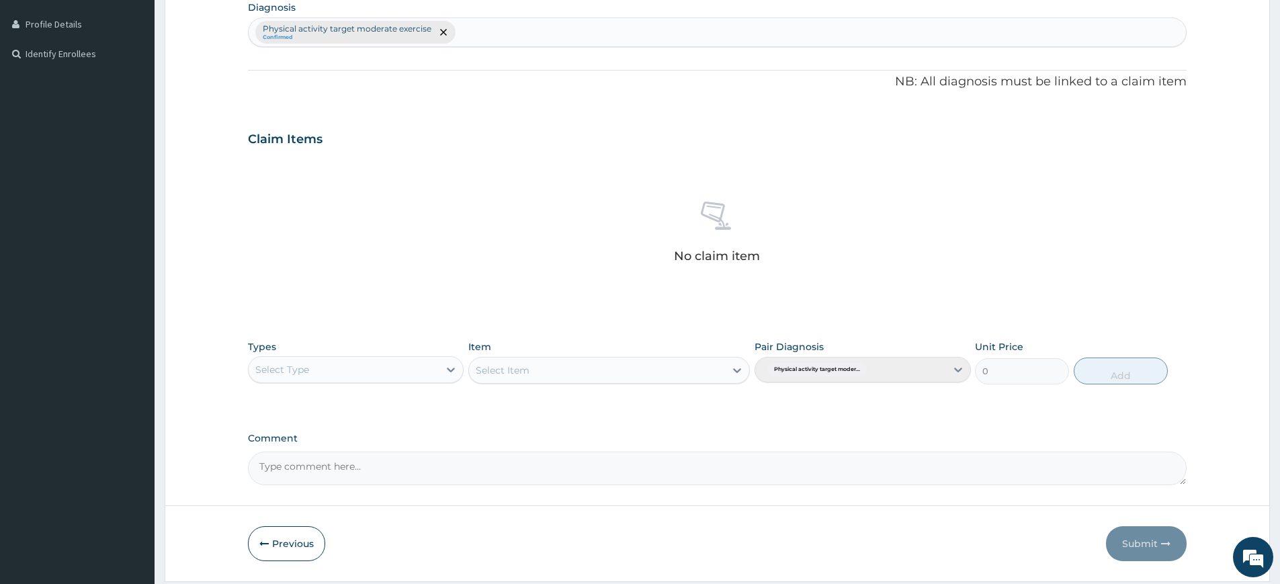
scroll to position [372, 0]
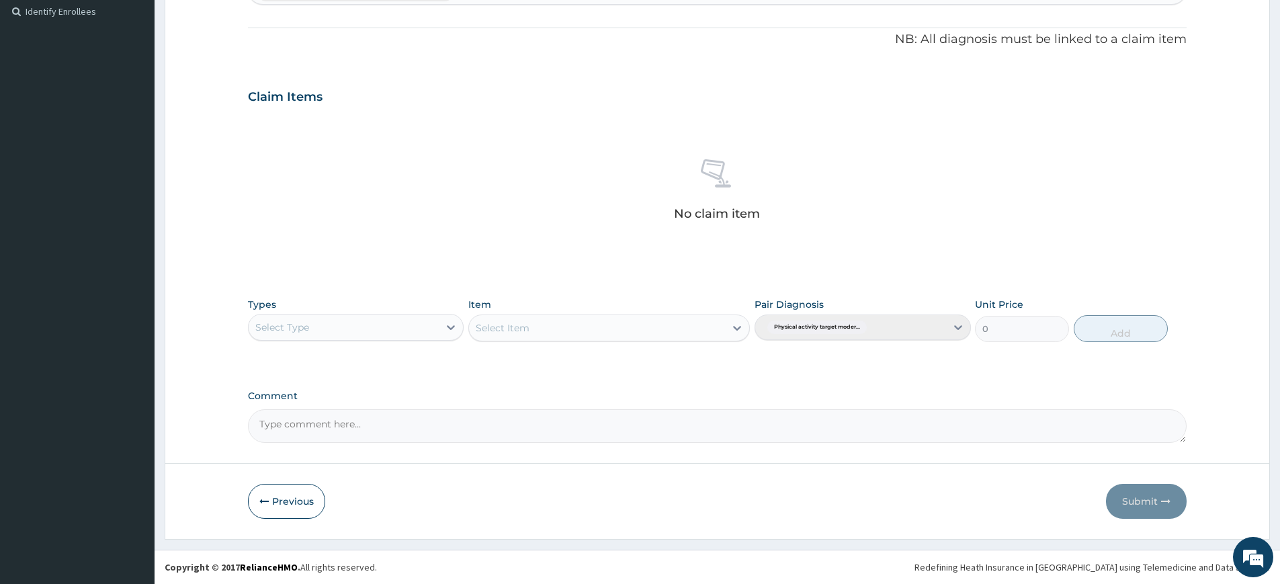
click at [418, 329] on div "Select Type" at bounding box center [344, 326] width 190 height 21
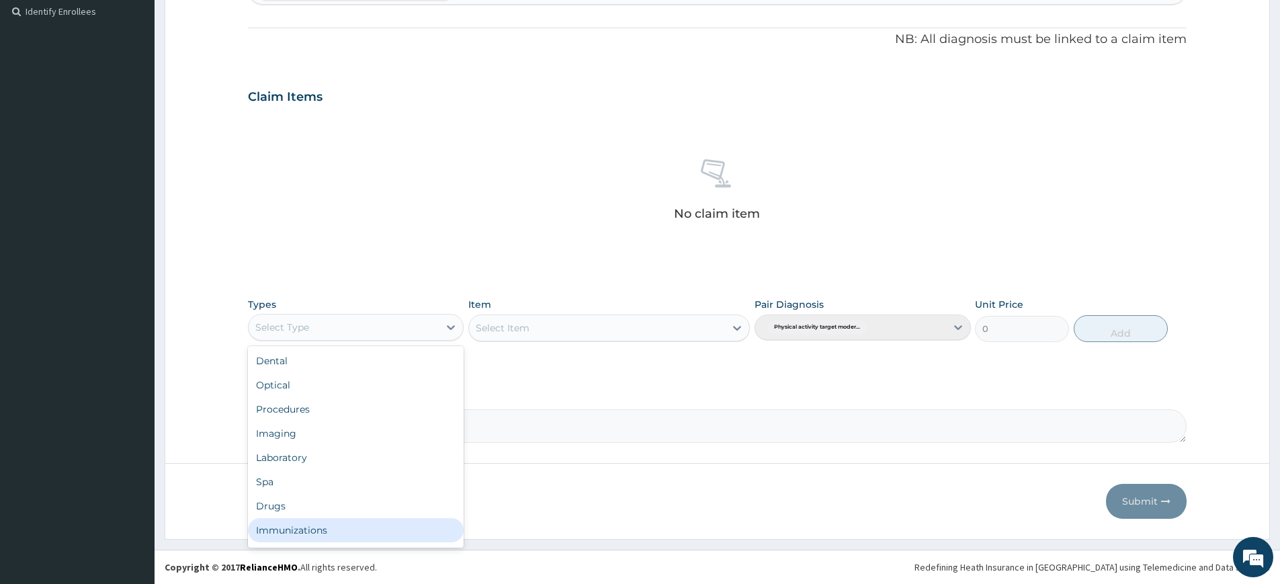
scroll to position [46, 0]
click at [323, 527] on div "Gym" at bounding box center [356, 533] width 216 height 24
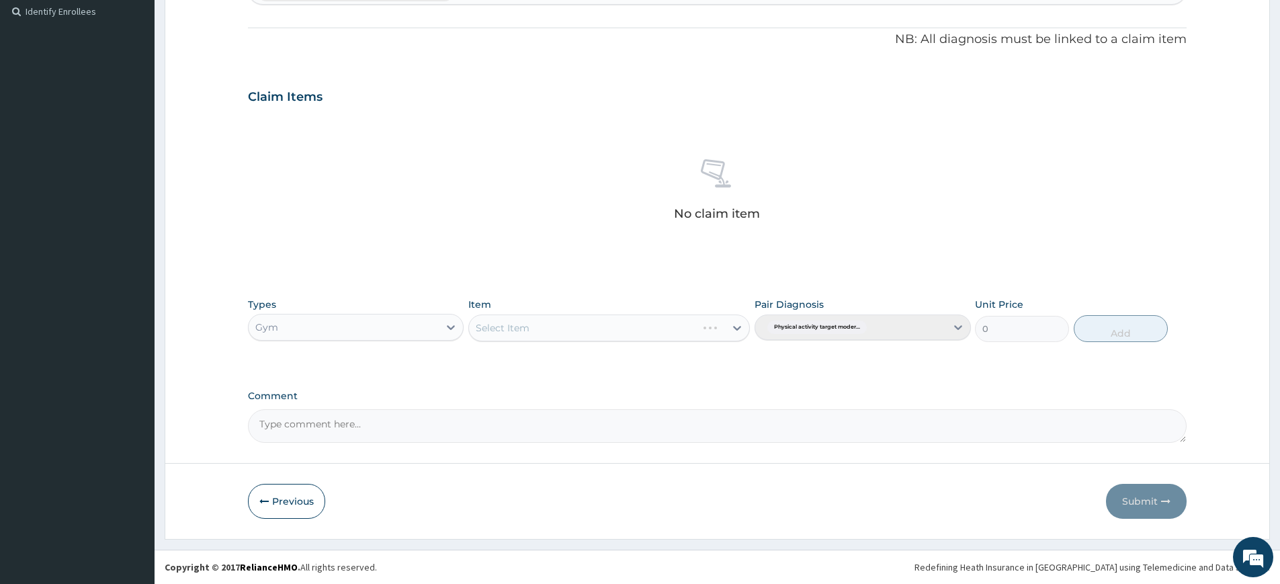
drag, startPoint x: 652, startPoint y: 327, endPoint x: 635, endPoint y: 333, distance: 18.3
click at [652, 327] on div "Select Item" at bounding box center [608, 327] width 281 height 27
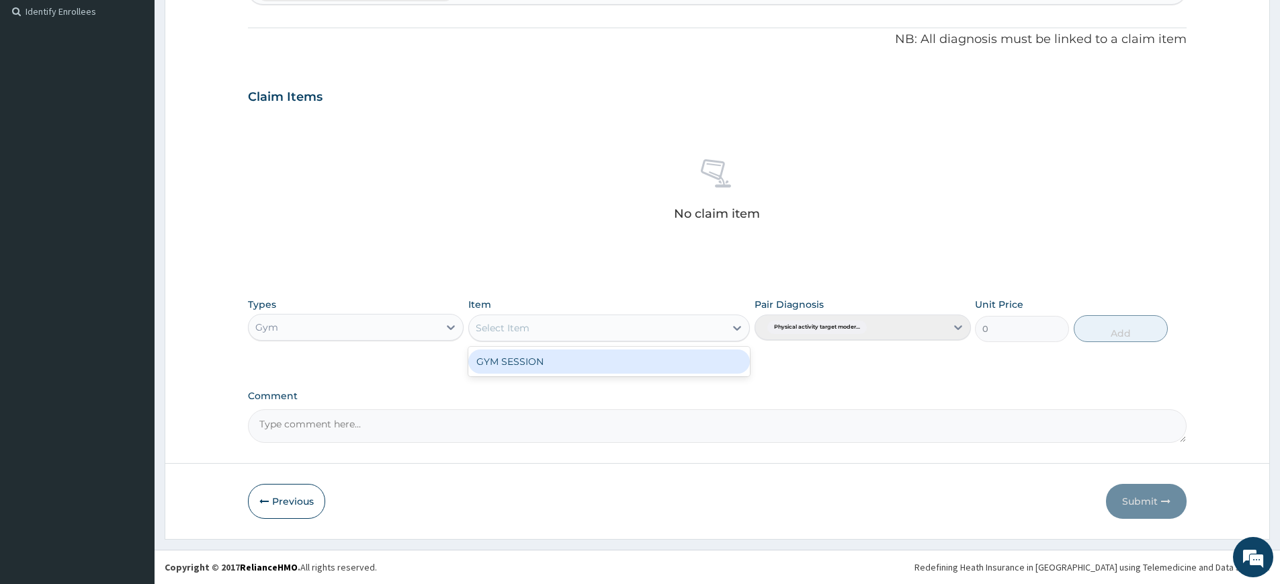
click at [527, 336] on div "Select Item" at bounding box center [597, 327] width 256 height 21
click at [532, 357] on div "GYM SESSION" at bounding box center [608, 361] width 281 height 24
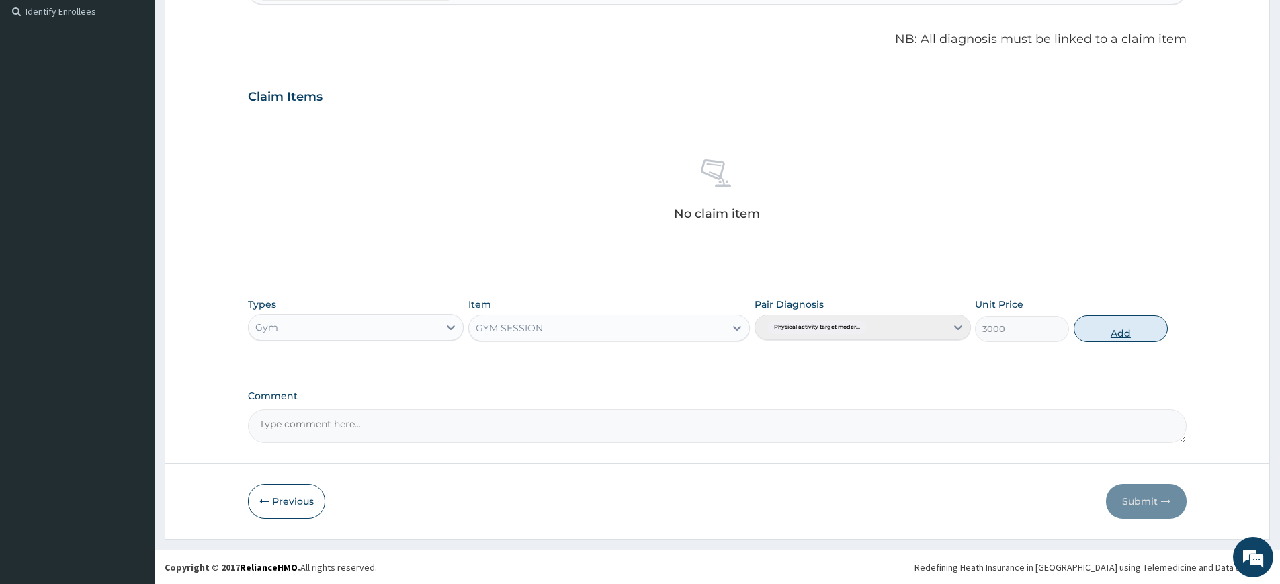
click at [1117, 335] on button "Add" at bounding box center [1121, 328] width 94 height 27
type input "0"
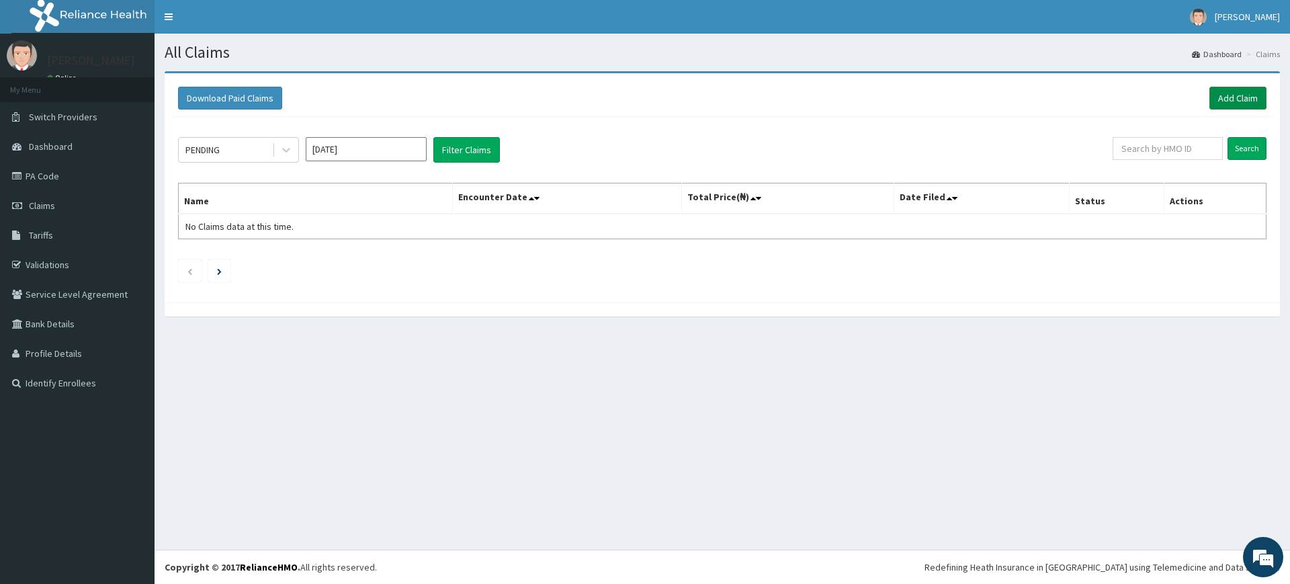
click at [1219, 91] on link "Add Claim" at bounding box center [1237, 98] width 57 height 23
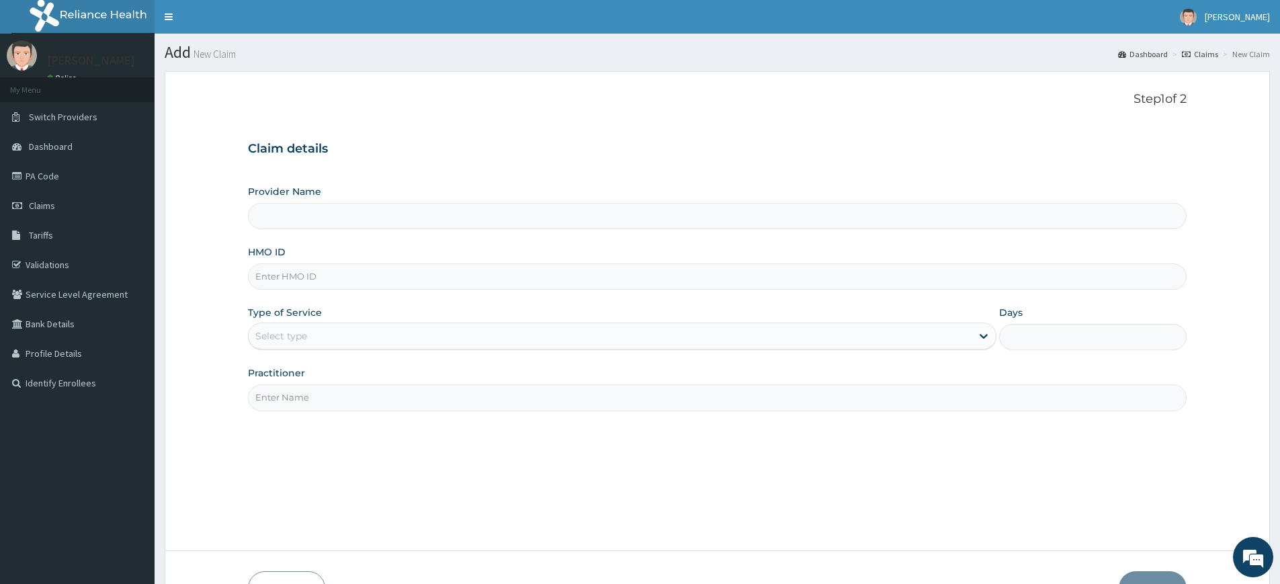
drag, startPoint x: 303, startPoint y: 400, endPoint x: 309, endPoint y: 412, distance: 13.5
click at [303, 400] on input "Practitioner" at bounding box center [717, 397] width 939 height 26
type input "pure fitness africa"
type input "Pure Fitness Africa | Lekki (fka Fitness Central)"
type input "1"
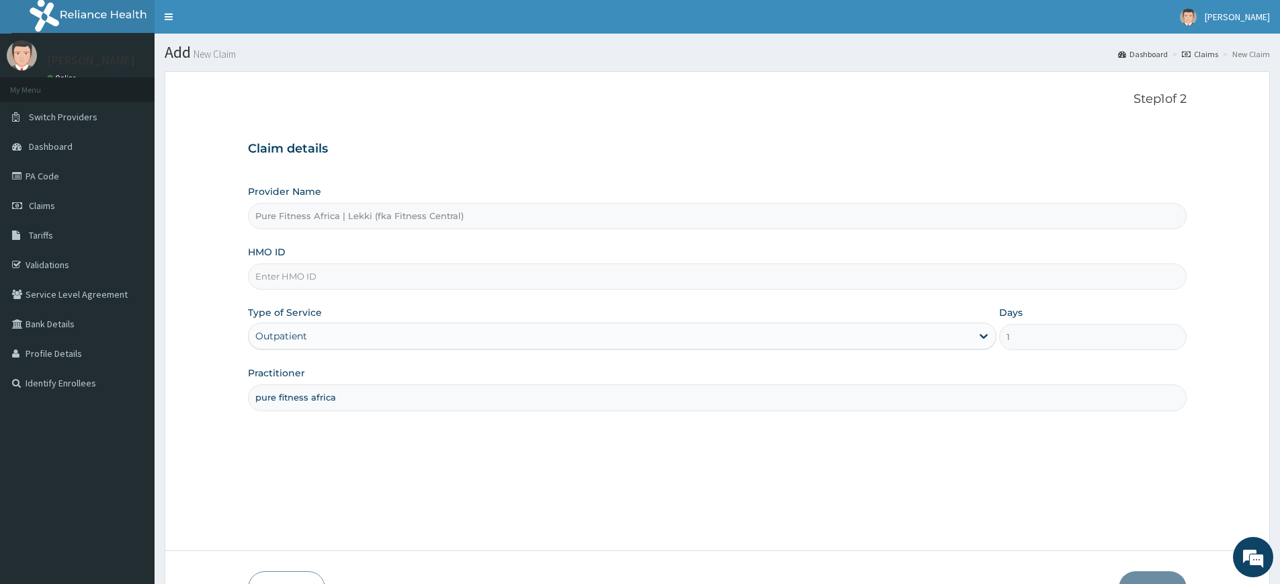
click at [282, 283] on input "HMO ID" at bounding box center [717, 276] width 939 height 26
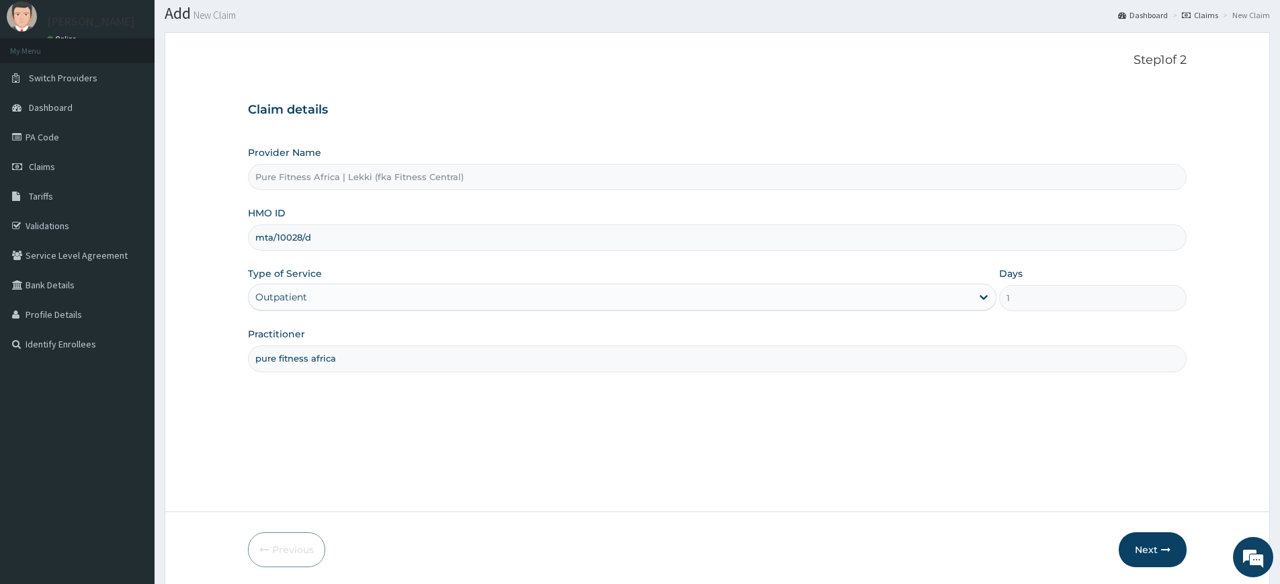
scroll to position [87, 0]
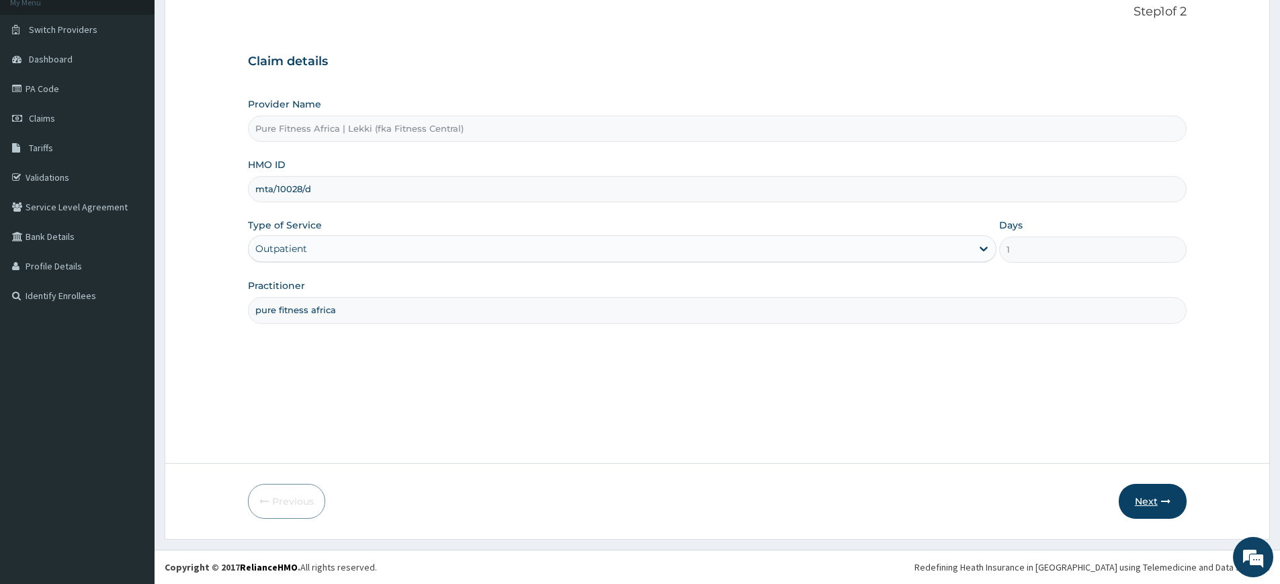
type input "mta/10028/d"
click at [1161, 500] on icon "button" at bounding box center [1165, 500] width 9 height 9
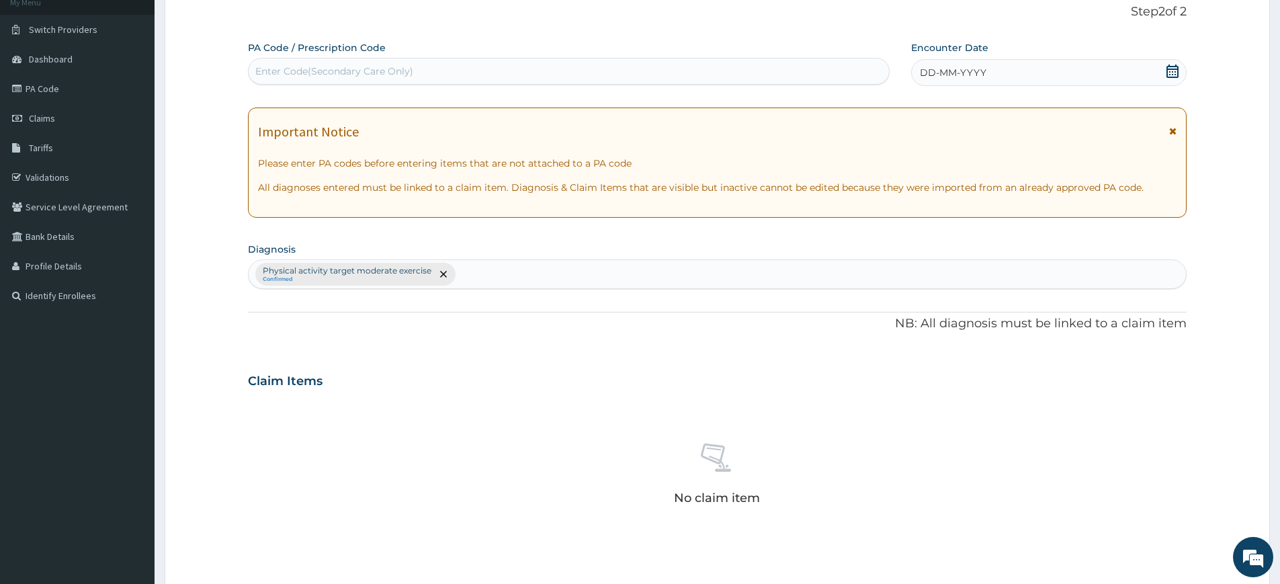
click at [1173, 71] on icon at bounding box center [1172, 70] width 13 height 13
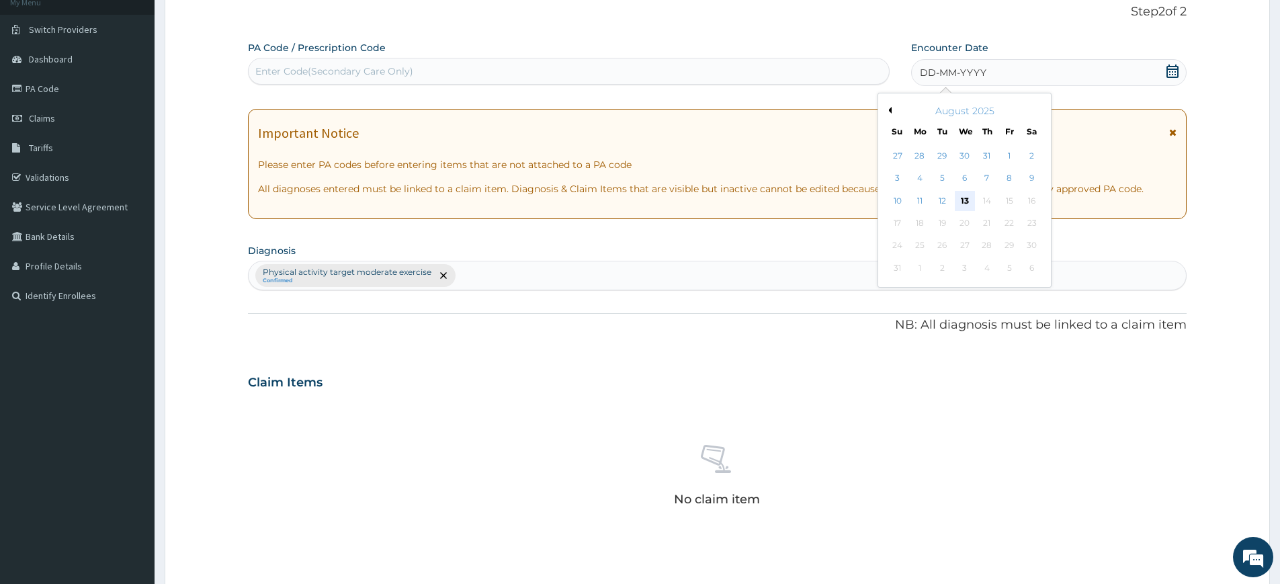
click at [964, 198] on div "13" at bounding box center [965, 201] width 20 height 20
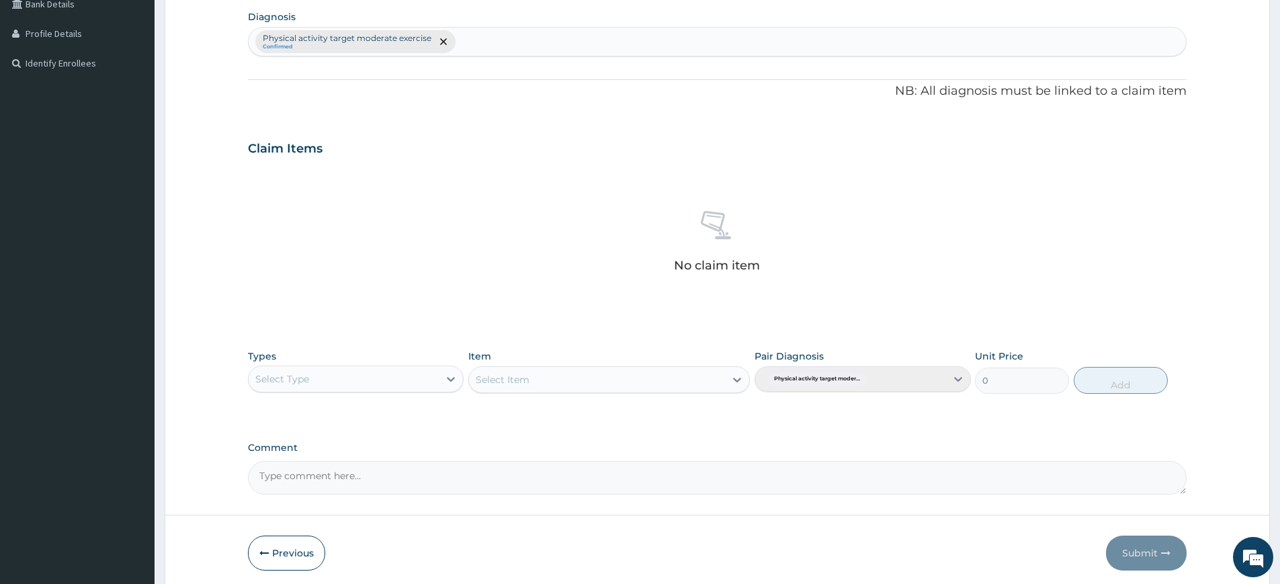
scroll to position [372, 0]
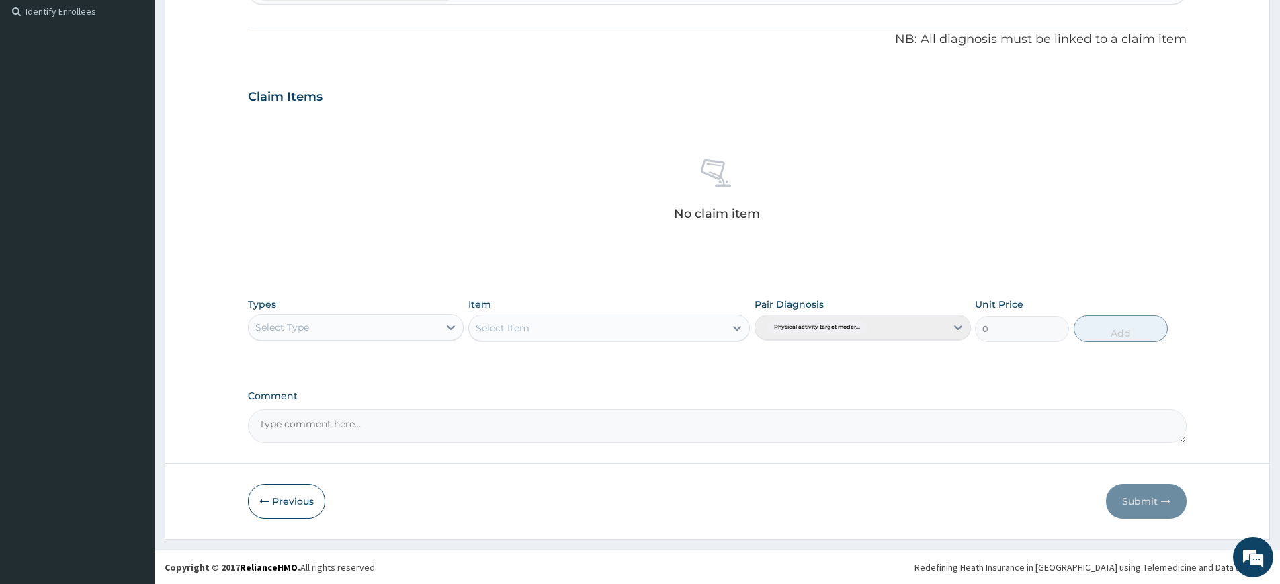
click at [301, 322] on div "Select Type" at bounding box center [282, 326] width 54 height 13
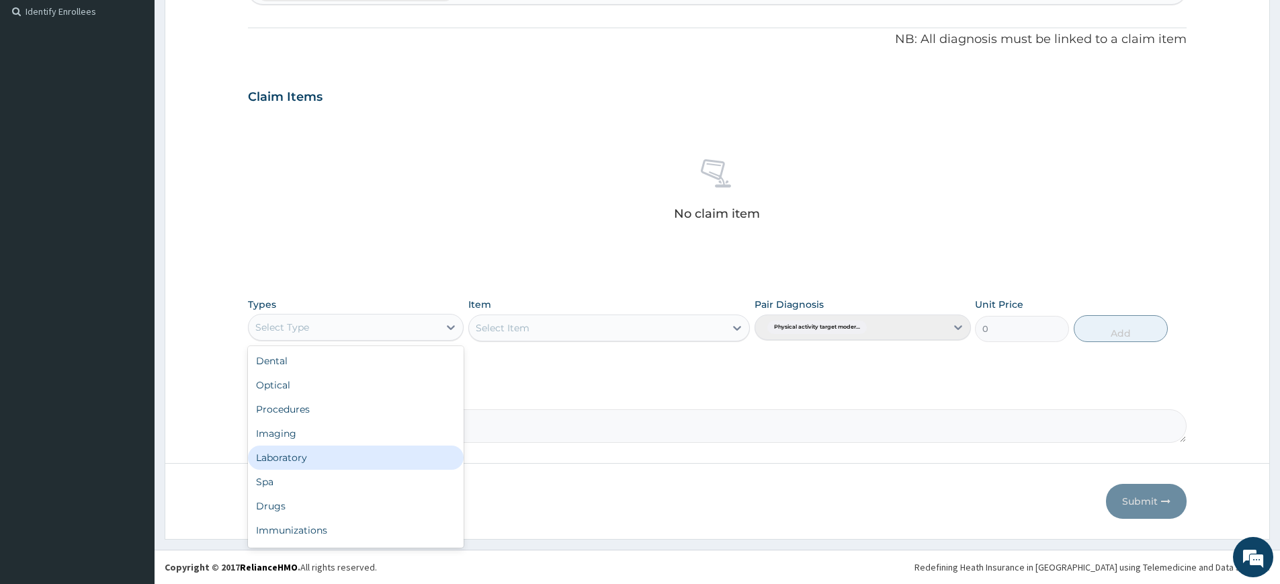
scroll to position [46, 0]
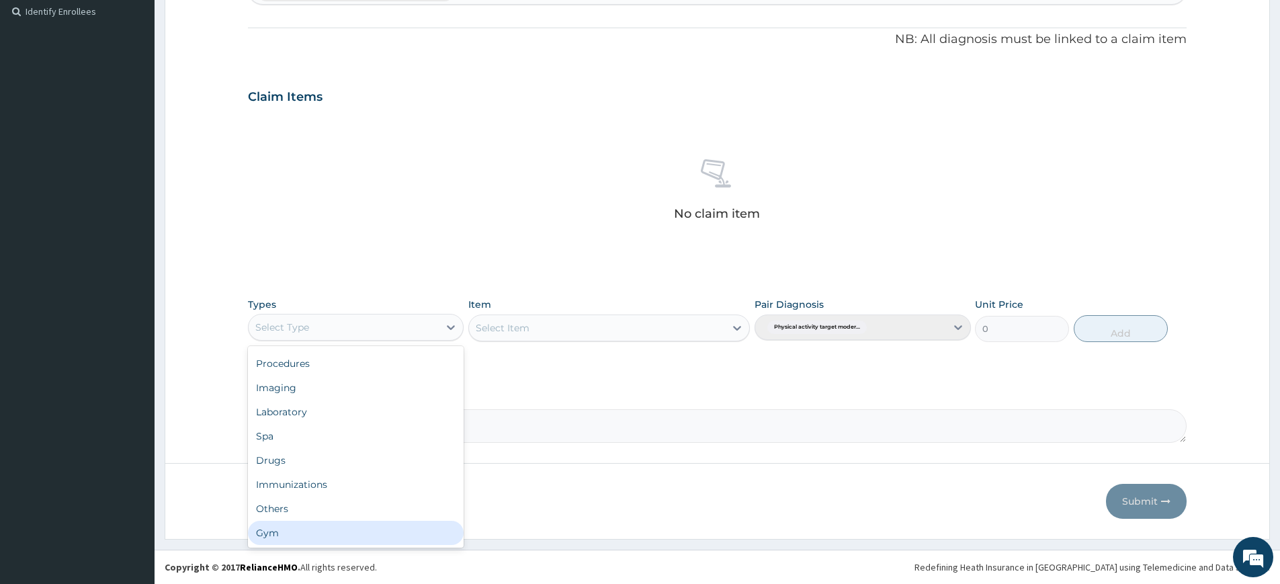
drag, startPoint x: 343, startPoint y: 540, endPoint x: 352, endPoint y: 526, distance: 16.6
click at [343, 537] on div "Gym" at bounding box center [356, 533] width 216 height 24
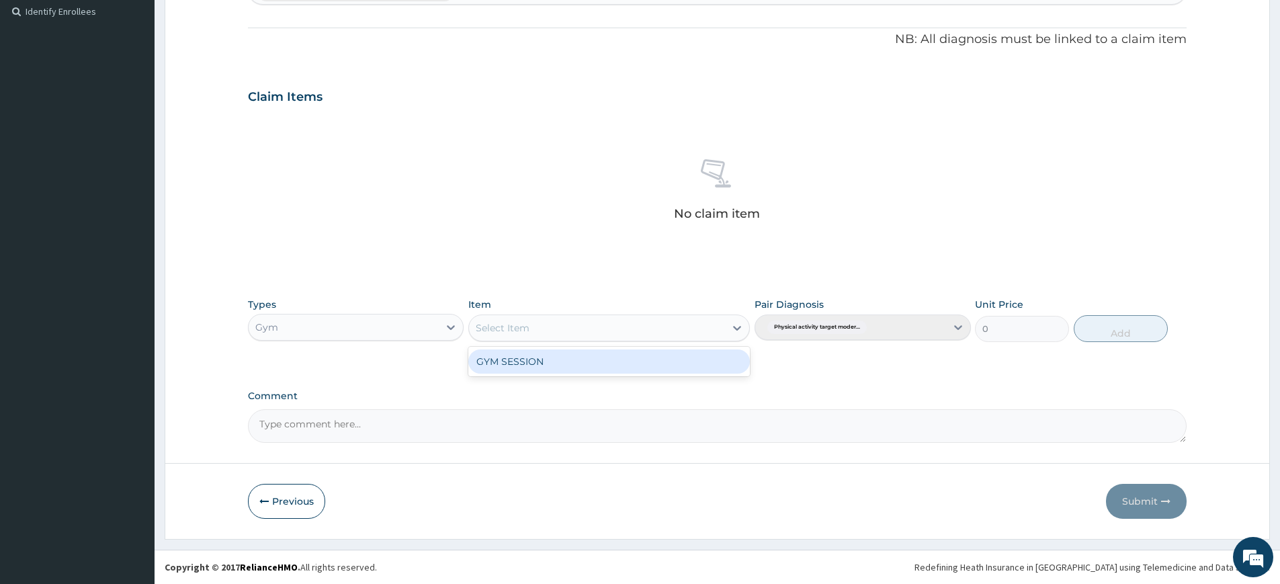
click at [631, 319] on div "Select Item" at bounding box center [597, 327] width 256 height 21
click at [616, 353] on div "GYM SESSION" at bounding box center [608, 361] width 281 height 24
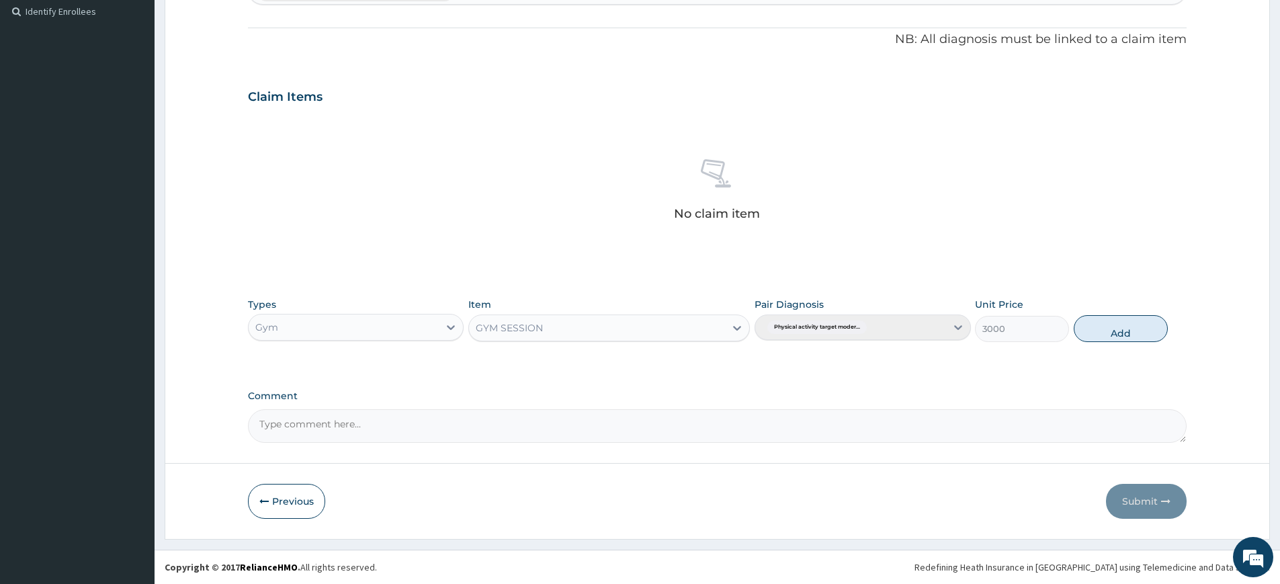
drag, startPoint x: 1098, startPoint y: 323, endPoint x: 1026, endPoint y: 294, distance: 77.7
click at [1098, 323] on button "Add" at bounding box center [1121, 328] width 94 height 27
type input "0"
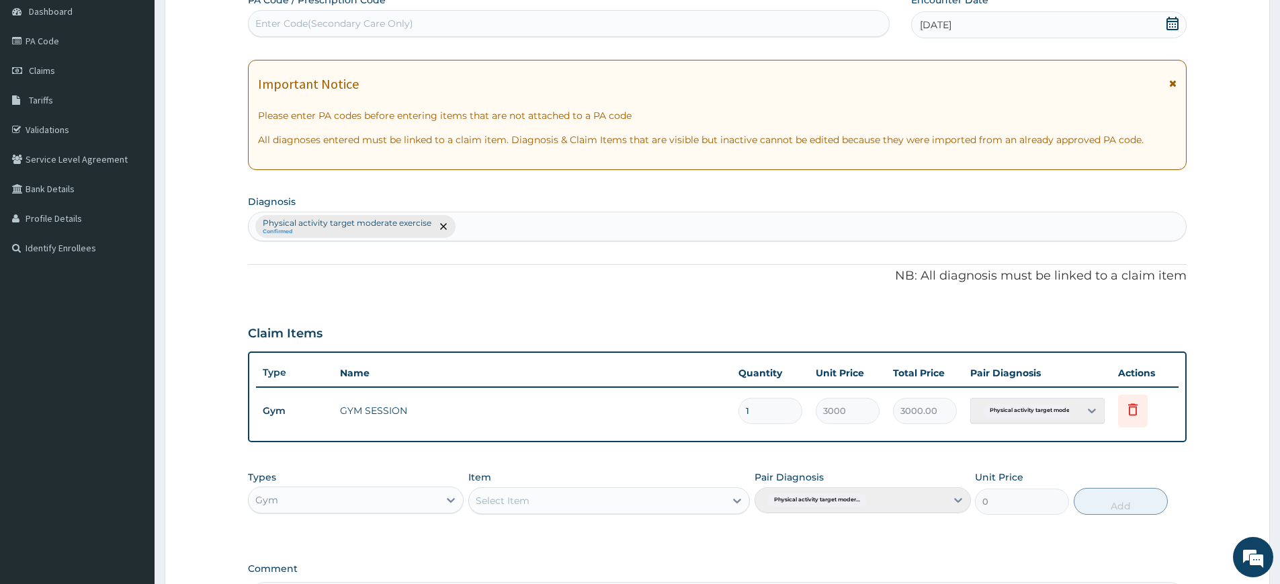
scroll to position [0, 0]
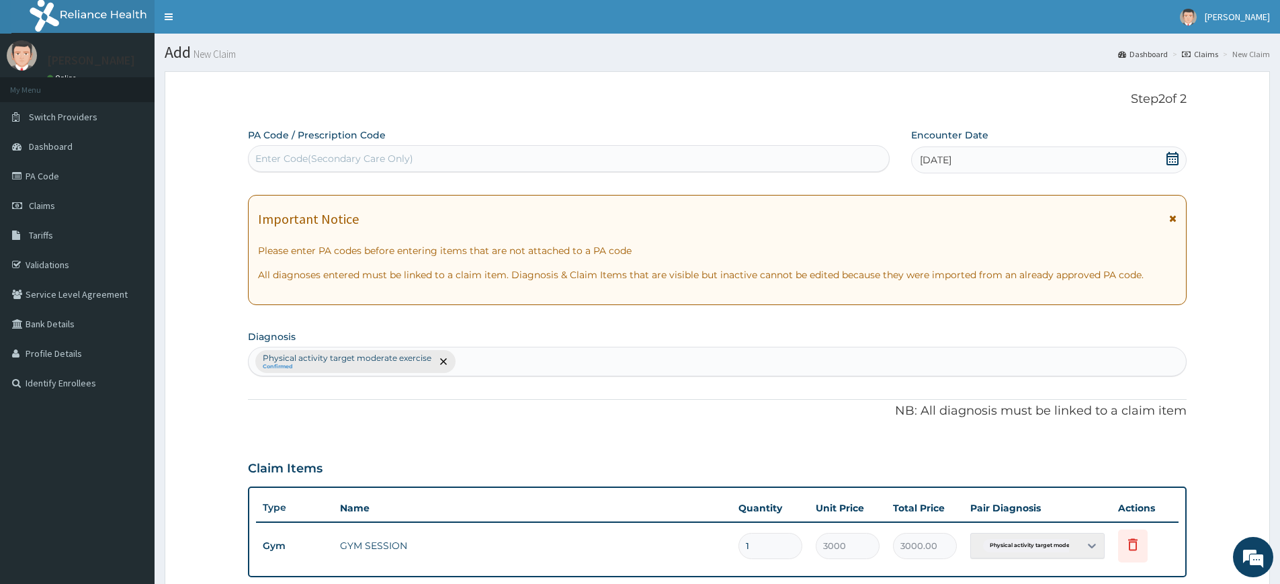
click at [519, 155] on div "Enter Code(Secondary Care Only)" at bounding box center [569, 158] width 640 height 21
type input "PA/585738"
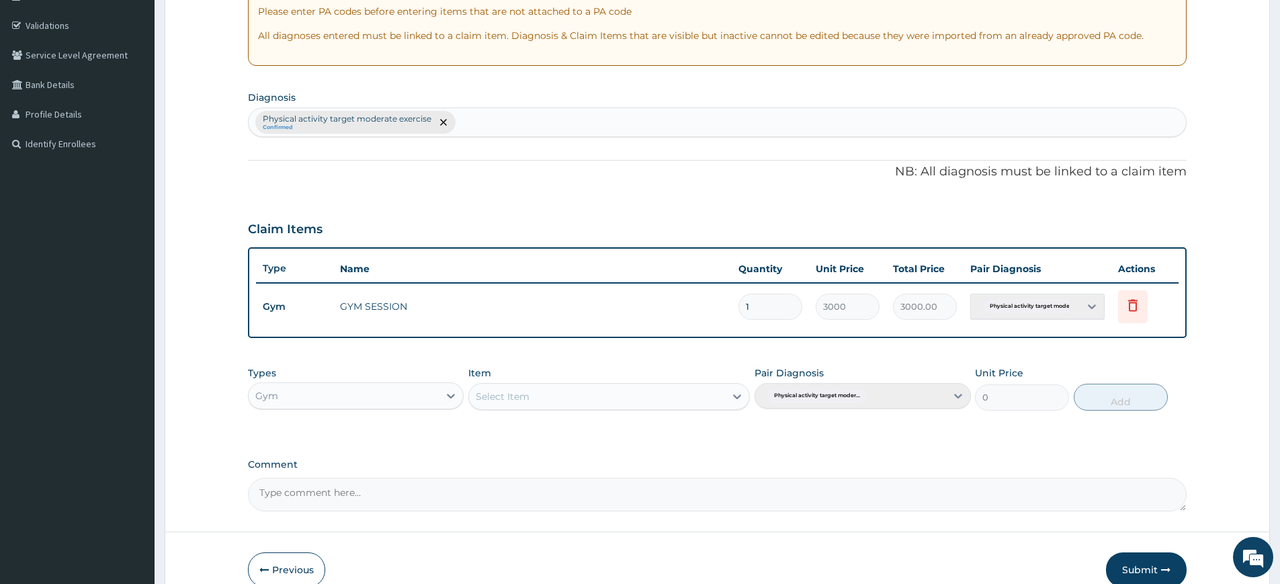
scroll to position [308, 0]
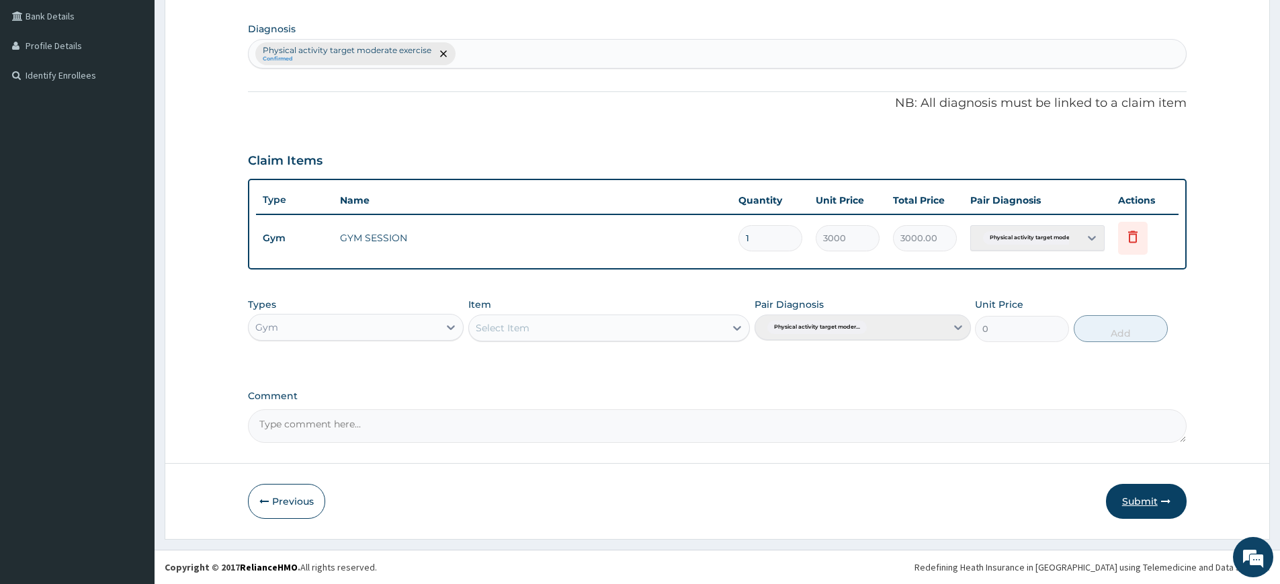
click at [1151, 492] on button "Submit" at bounding box center [1146, 501] width 81 height 35
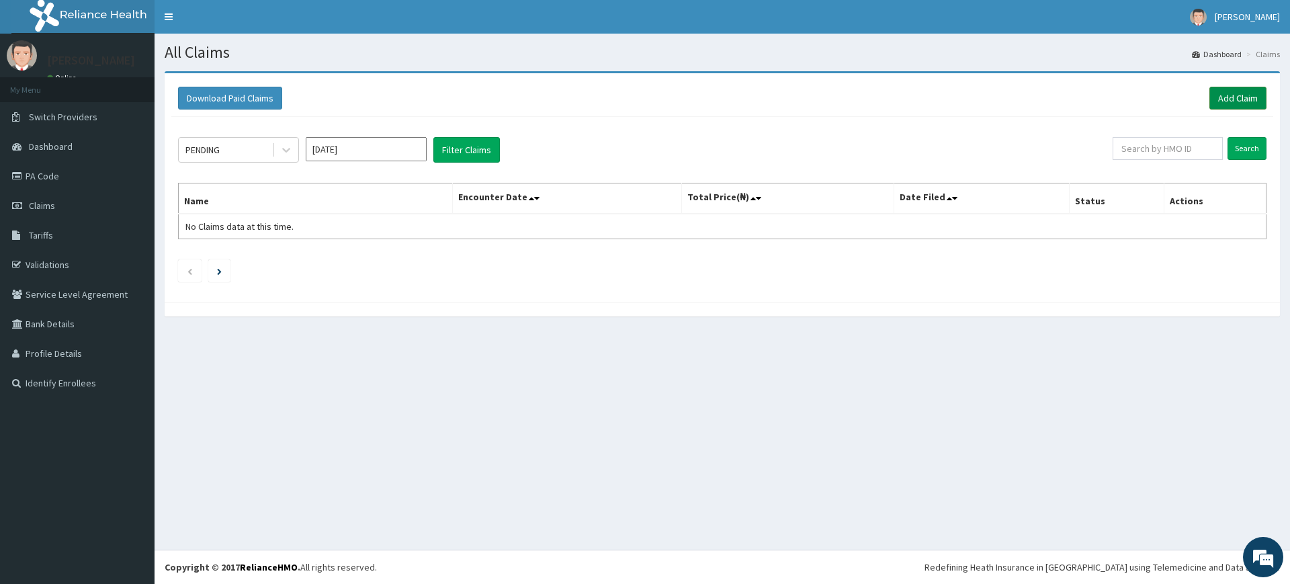
drag, startPoint x: 1229, startPoint y: 98, endPoint x: 1211, endPoint y: 103, distance: 18.9
click at [1229, 98] on link "Add Claim" at bounding box center [1237, 98] width 57 height 23
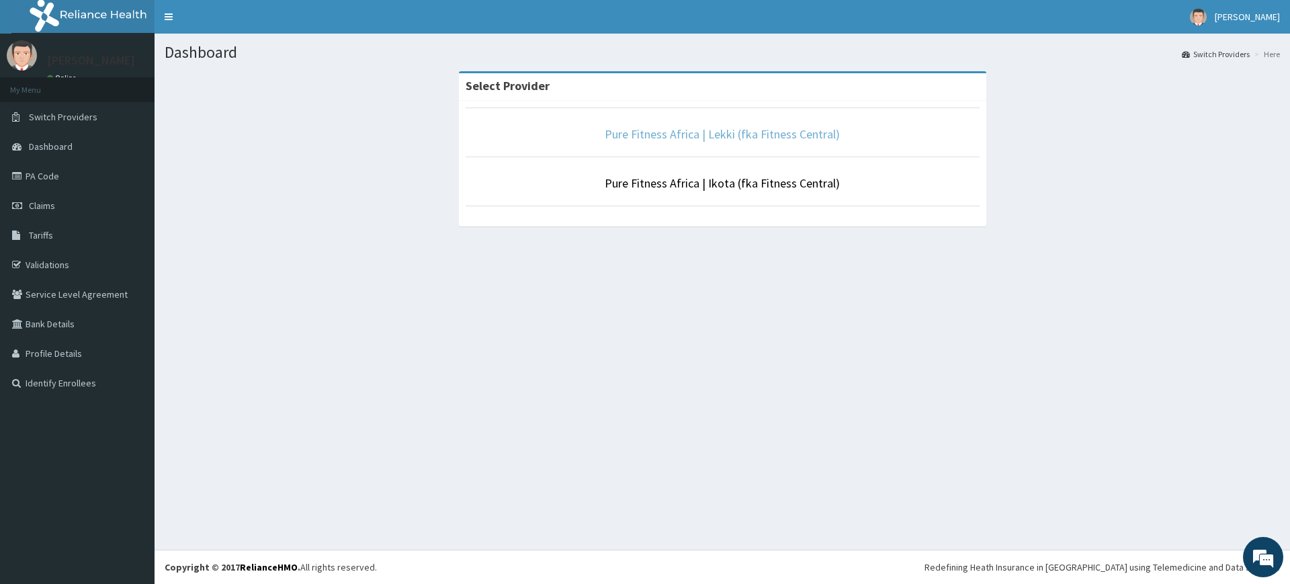
click at [699, 132] on link "Pure Fitness Africa | Lekki (fka Fitness Central)" at bounding box center [722, 133] width 235 height 15
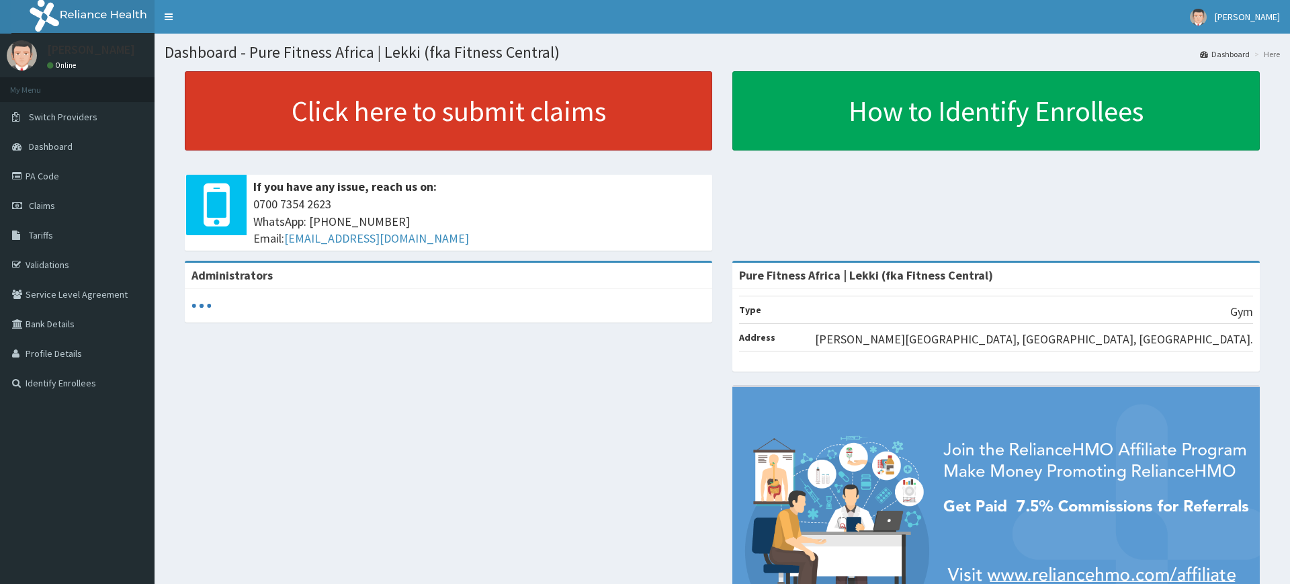
click at [581, 105] on link "Click here to submit claims" at bounding box center [448, 110] width 527 height 79
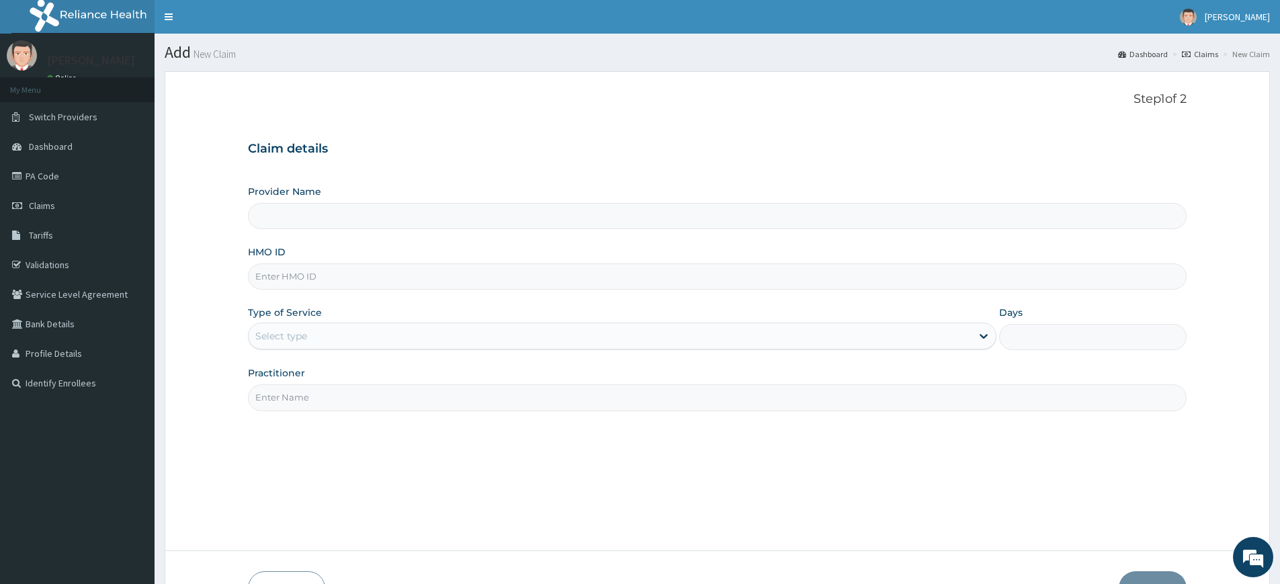
type input "Pure Fitness Africa | Lekki (fka Fitness Central)"
type input "1"
drag, startPoint x: 300, startPoint y: 392, endPoint x: 301, endPoint y: 404, distance: 11.5
click at [300, 392] on input "Practitioner" at bounding box center [717, 397] width 939 height 26
type input "pure fitness africa"
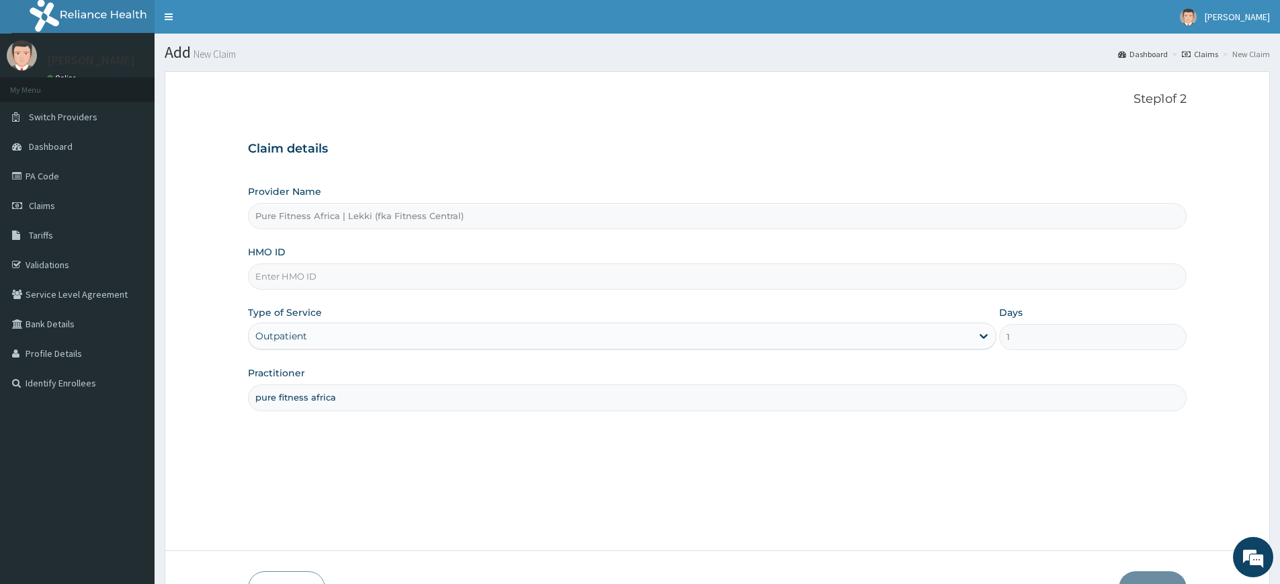
click at [331, 269] on input "HMO ID" at bounding box center [717, 276] width 939 height 26
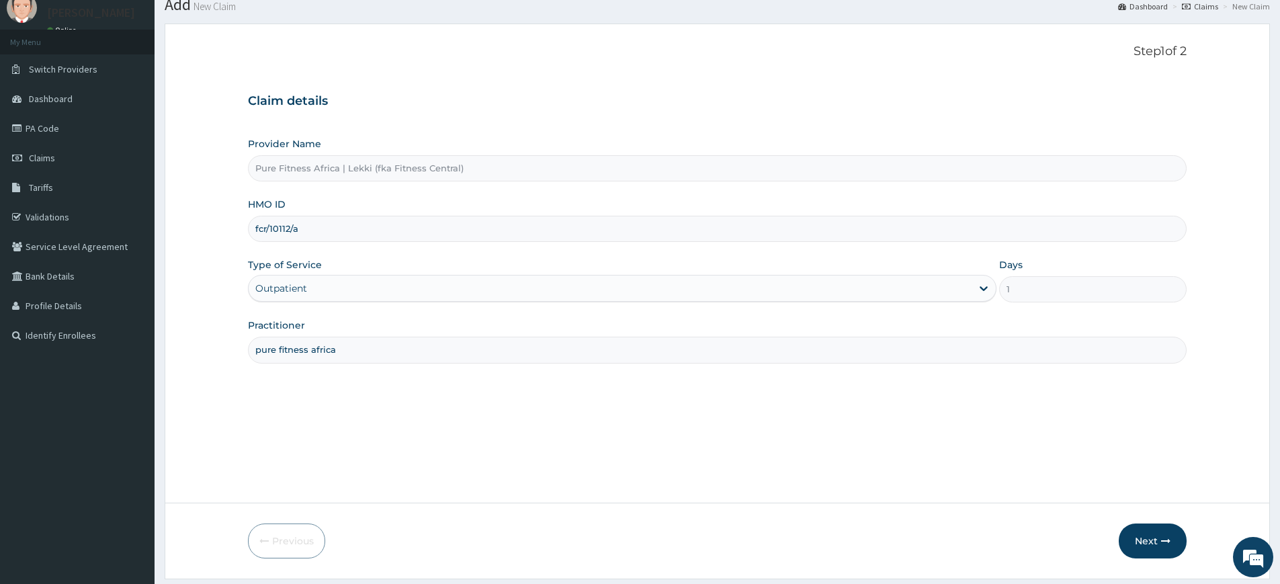
scroll to position [87, 0]
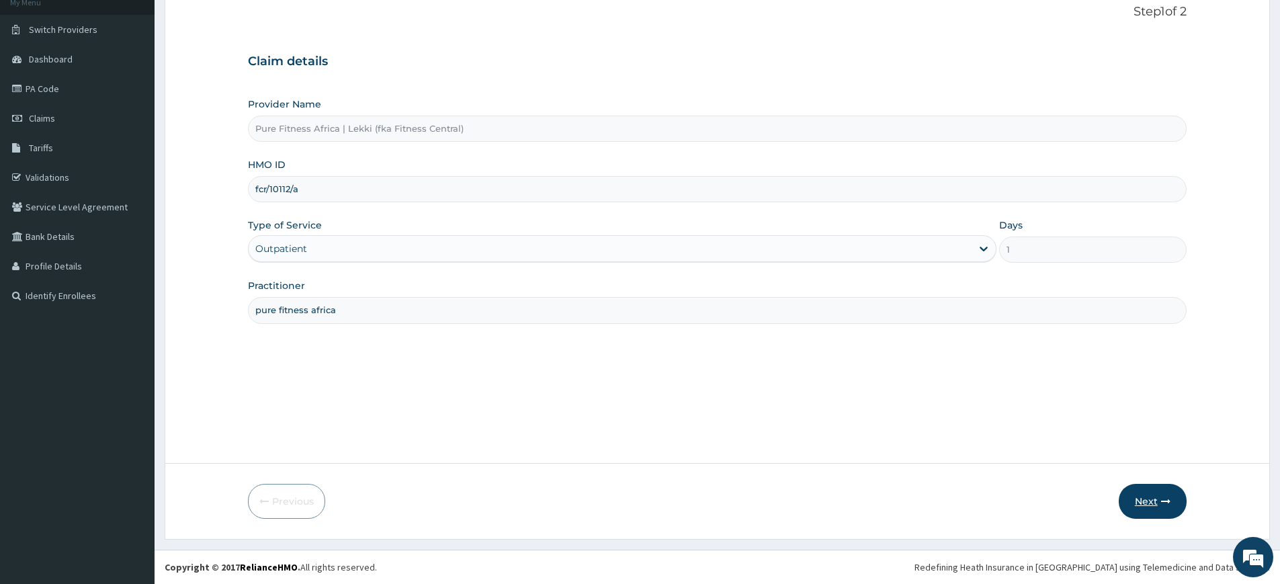
type input "fcr/10112/a"
click at [1142, 501] on button "Next" at bounding box center [1153, 501] width 68 height 35
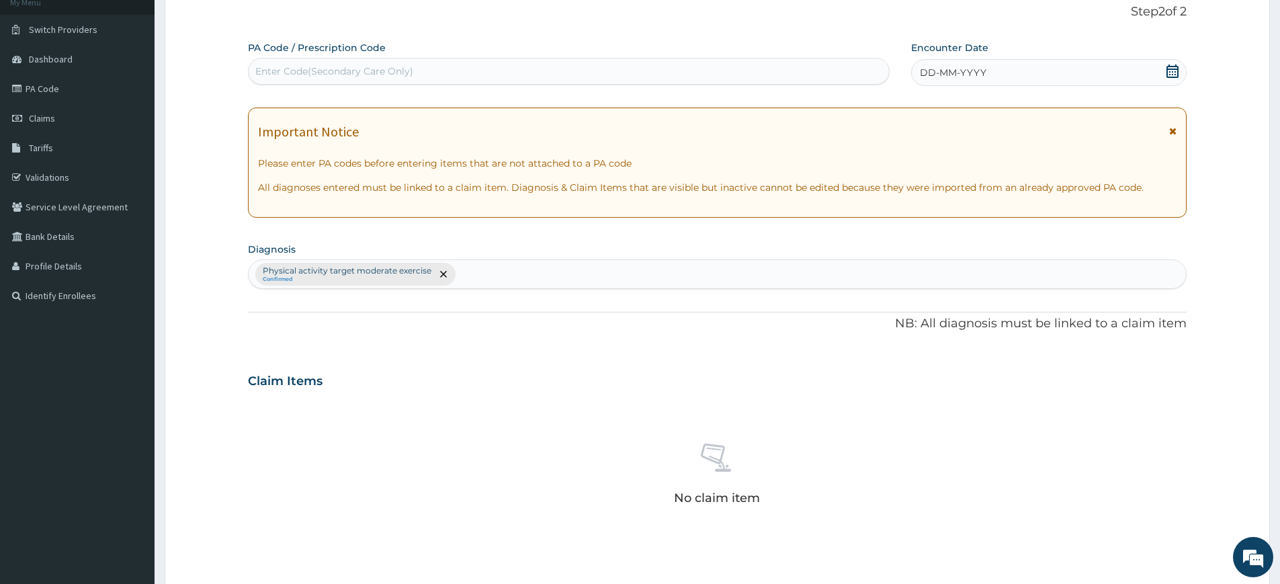
click at [1169, 67] on icon at bounding box center [1172, 70] width 13 height 13
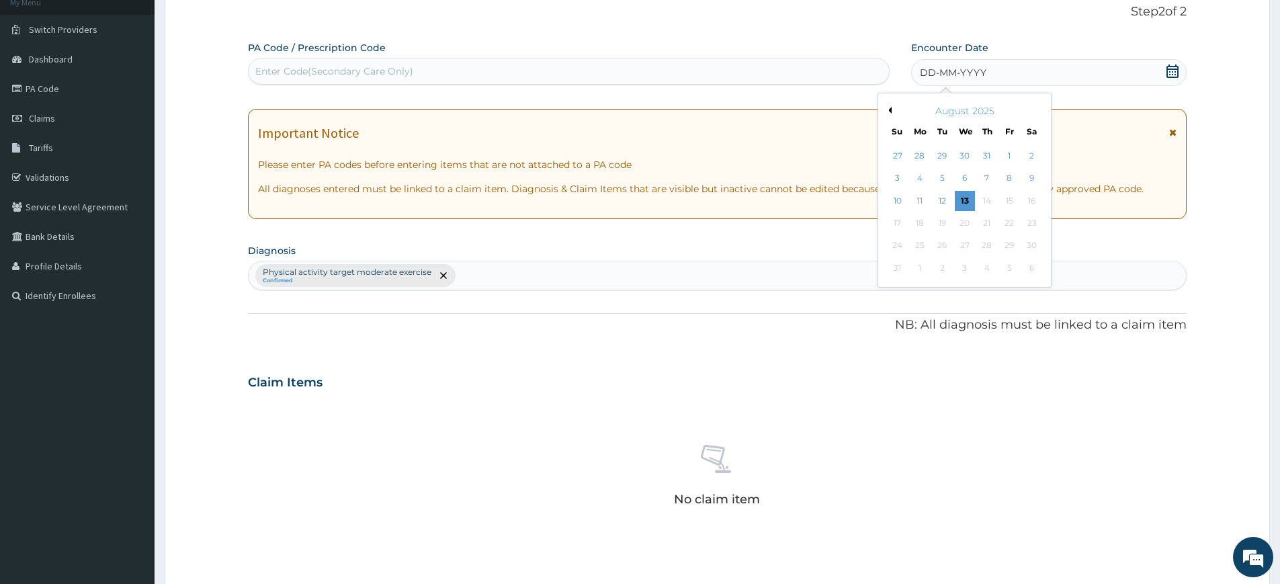
click at [967, 204] on div "13" at bounding box center [965, 201] width 20 height 20
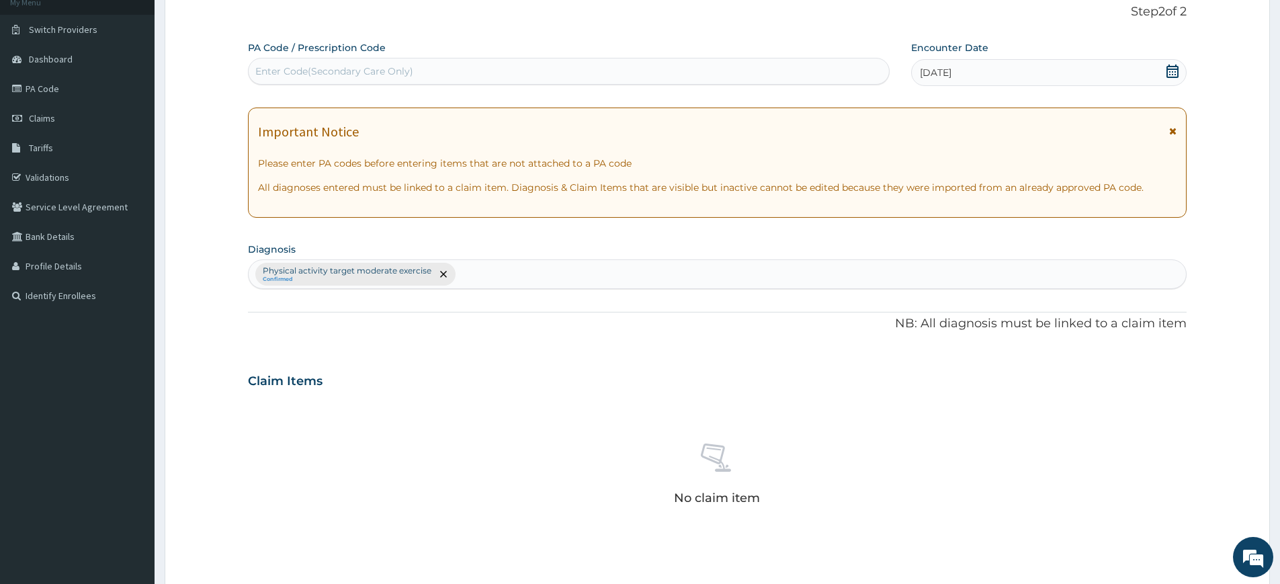
click at [778, 75] on div "Enter Code(Secondary Care Only)" at bounding box center [569, 70] width 640 height 21
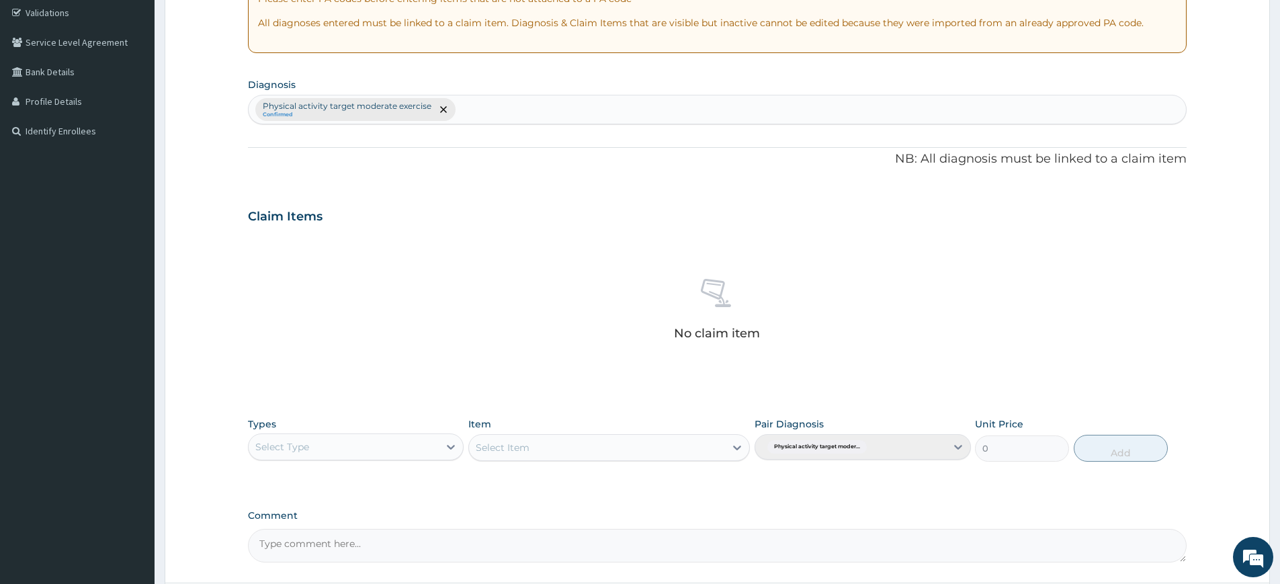
scroll to position [372, 0]
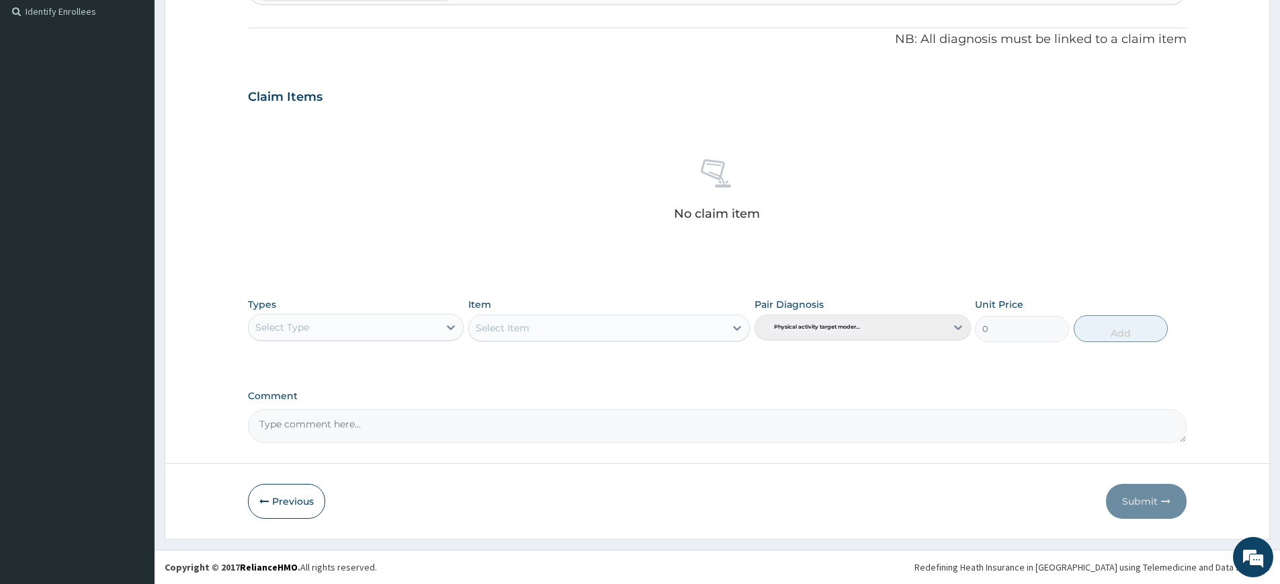
click at [407, 322] on div "Select Type" at bounding box center [344, 326] width 190 height 21
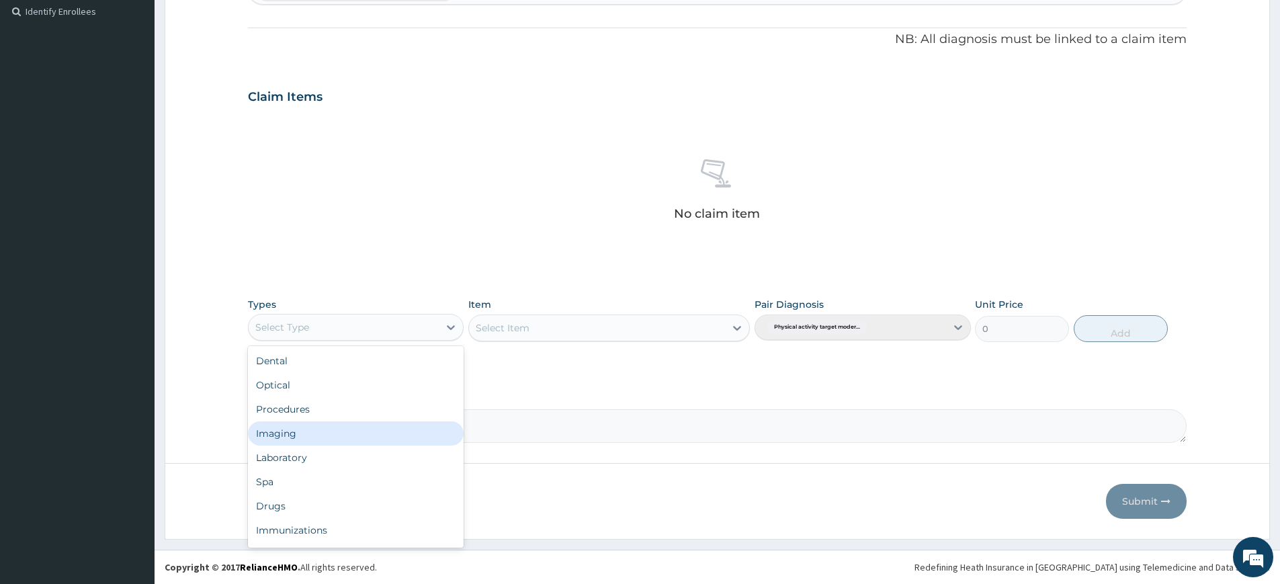
scroll to position [46, 0]
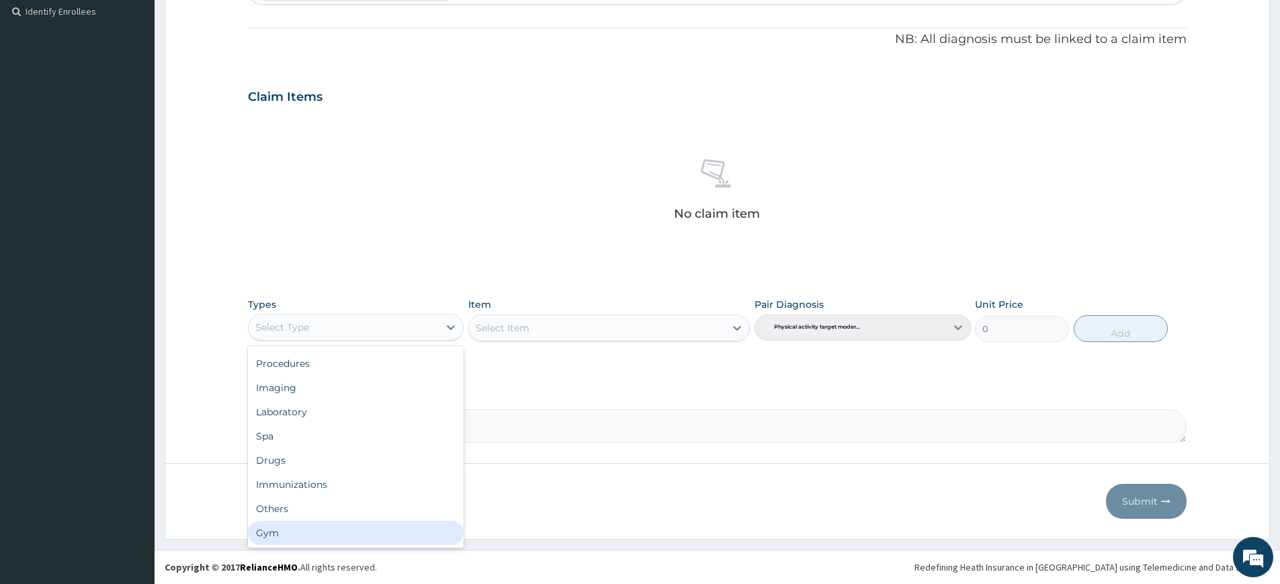
drag, startPoint x: 358, startPoint y: 533, endPoint x: 513, endPoint y: 472, distance: 166.2
click at [361, 533] on div "Gym" at bounding box center [356, 533] width 216 height 24
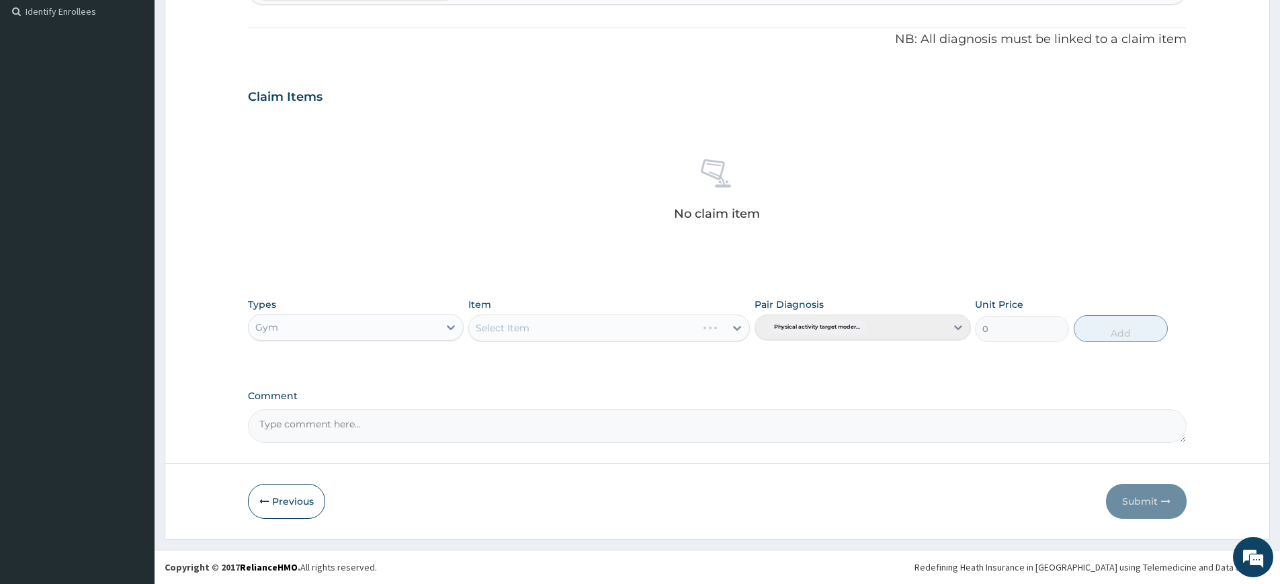
click at [720, 329] on div "Select Item" at bounding box center [608, 327] width 281 height 27
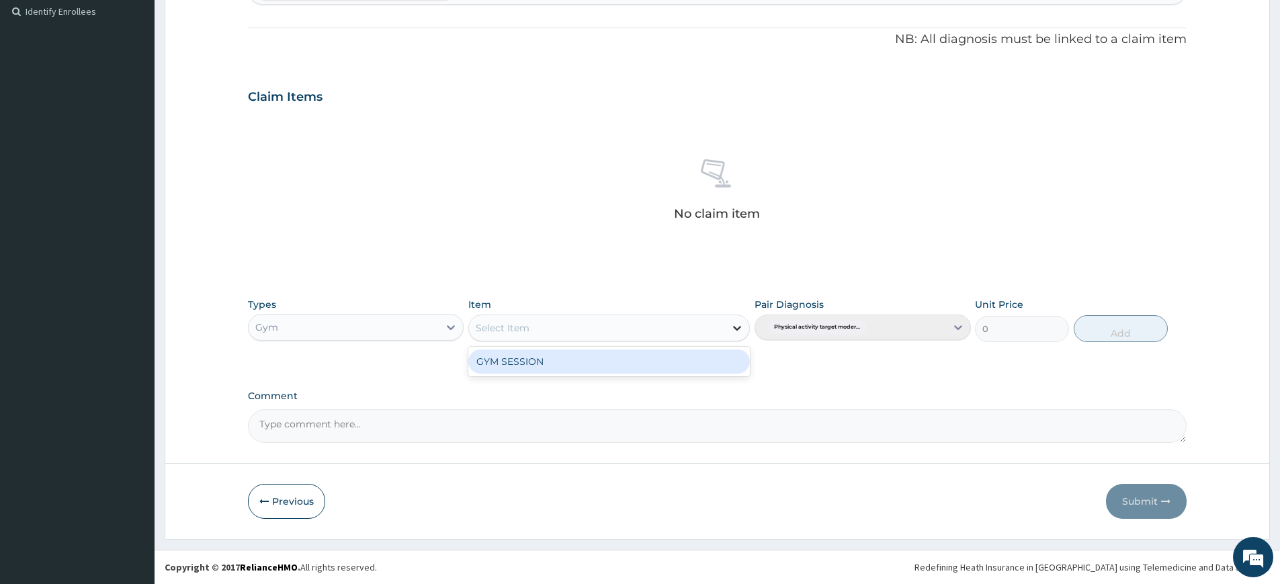
click at [731, 324] on icon at bounding box center [736, 327] width 13 height 13
click at [709, 360] on div "GYM SESSION" at bounding box center [608, 361] width 281 height 24
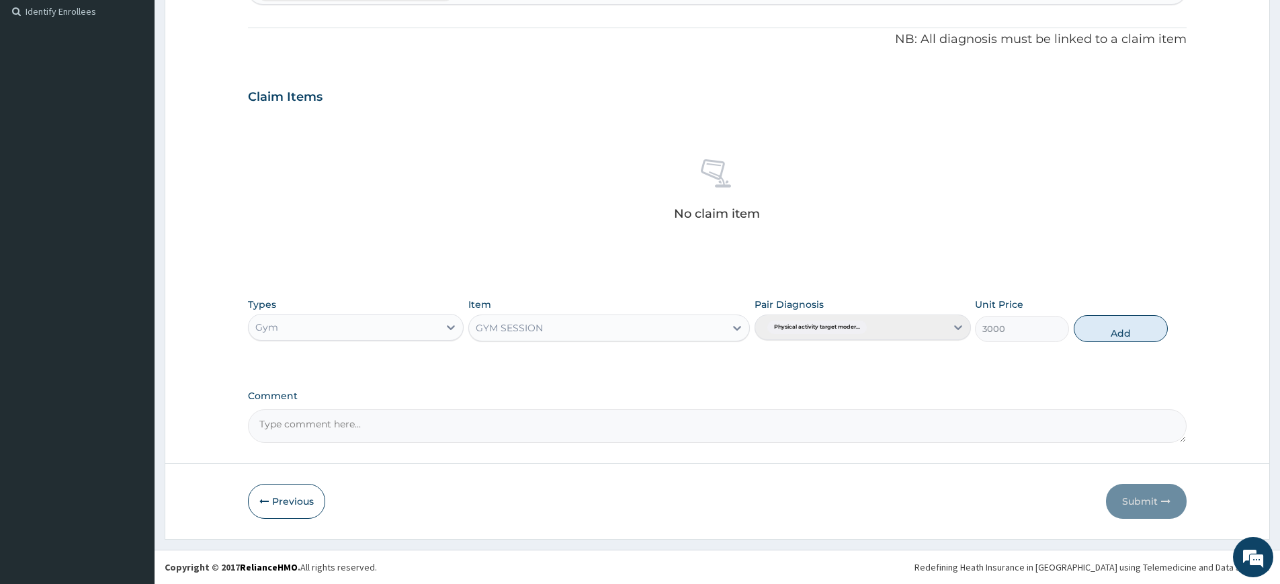
drag, startPoint x: 1096, startPoint y: 323, endPoint x: 1042, endPoint y: 303, distance: 58.0
click at [1097, 322] on button "Add" at bounding box center [1121, 328] width 94 height 27
type input "0"
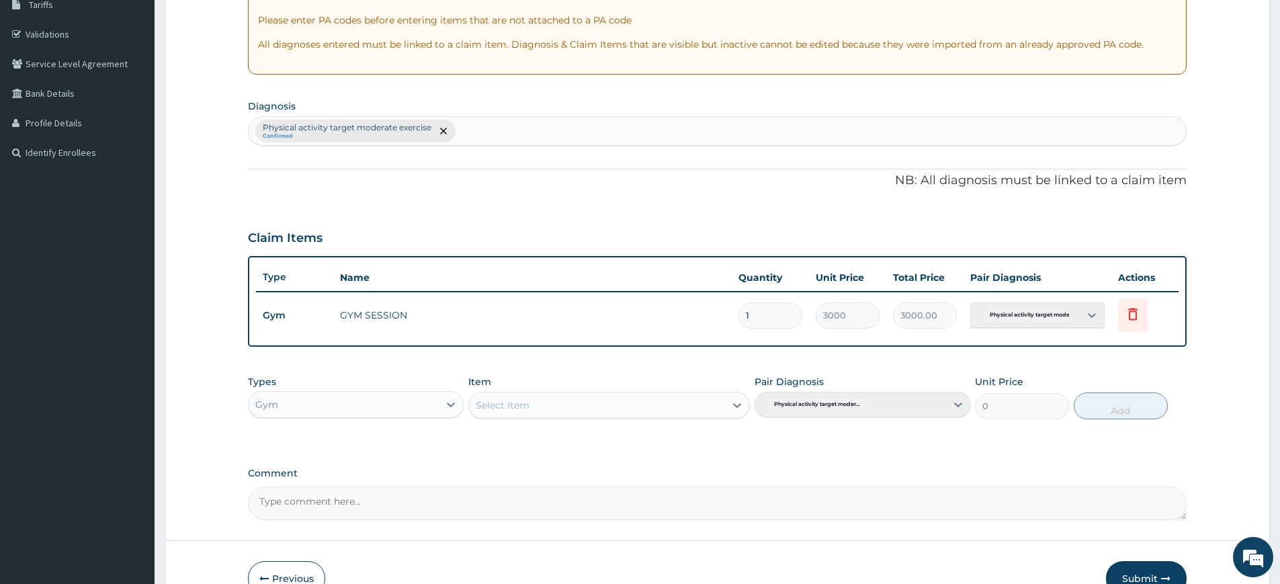
scroll to position [0, 0]
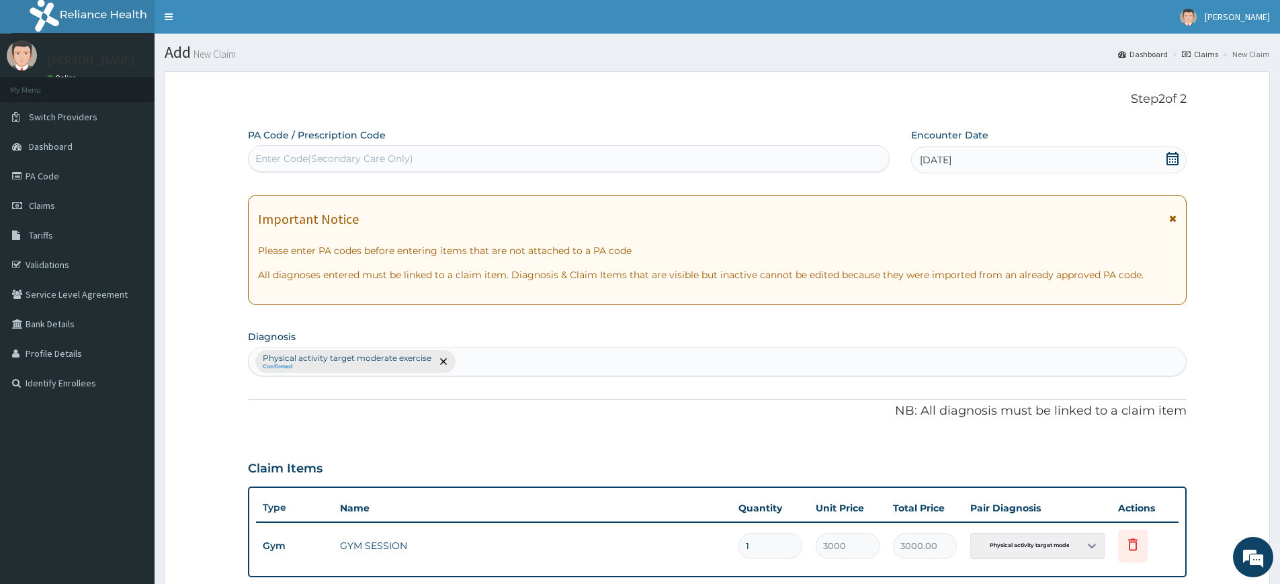
click at [619, 157] on div "Enter Code(Secondary Care Only)" at bounding box center [569, 158] width 640 height 21
type input "PA/3D4C43"
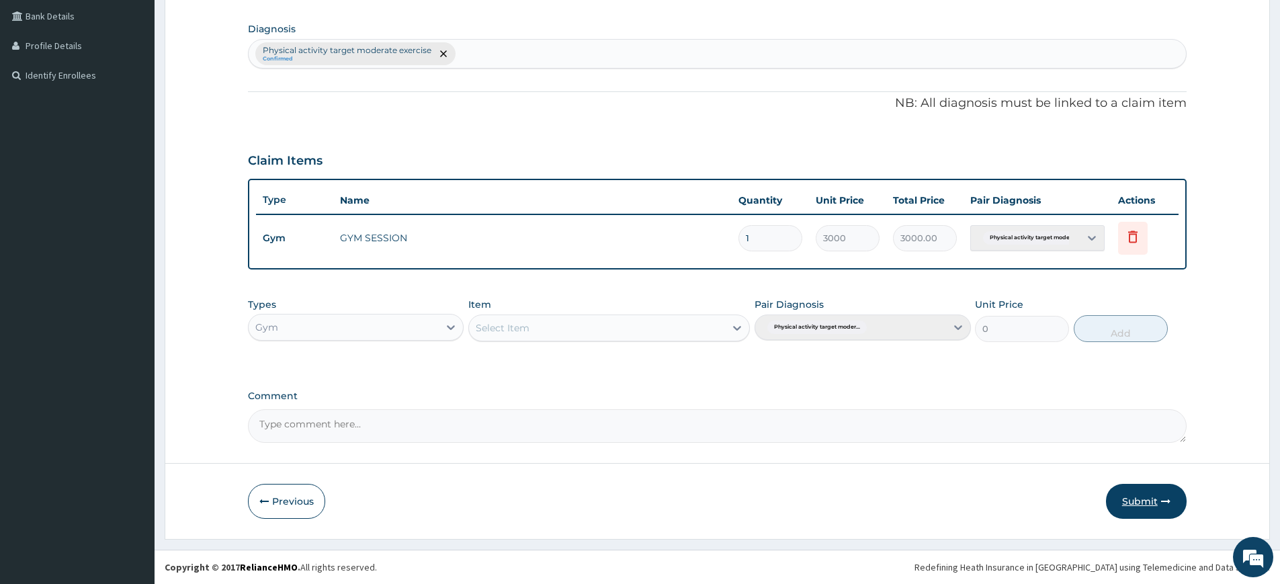
click at [1125, 505] on button "Submit" at bounding box center [1146, 501] width 81 height 35
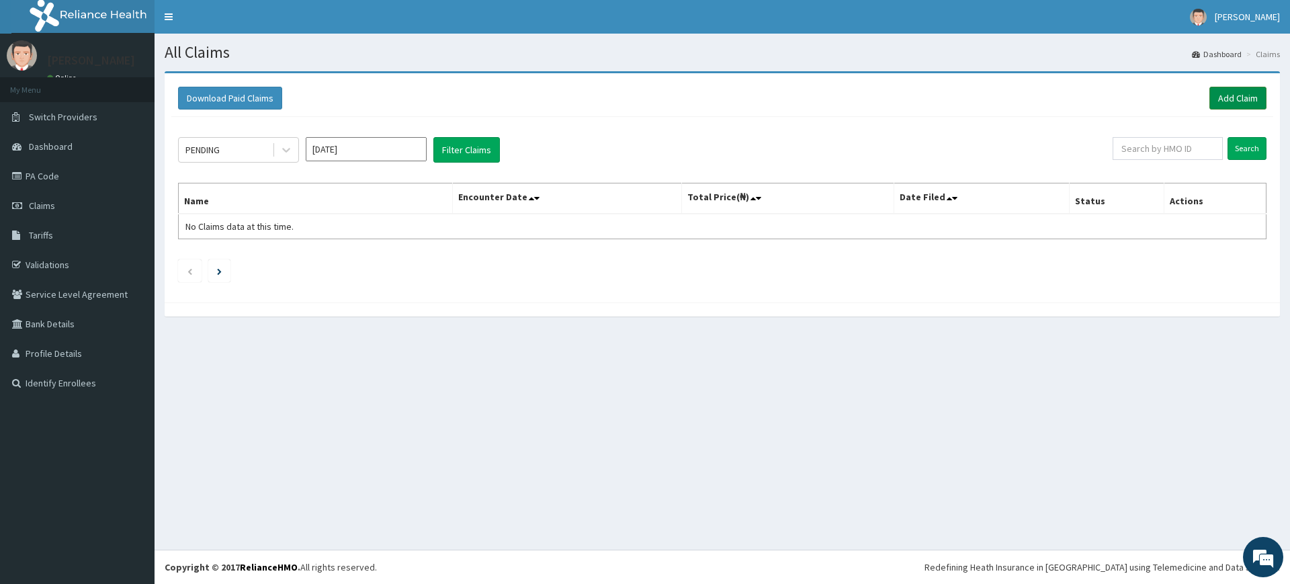
click at [1237, 92] on link "Add Claim" at bounding box center [1237, 98] width 57 height 23
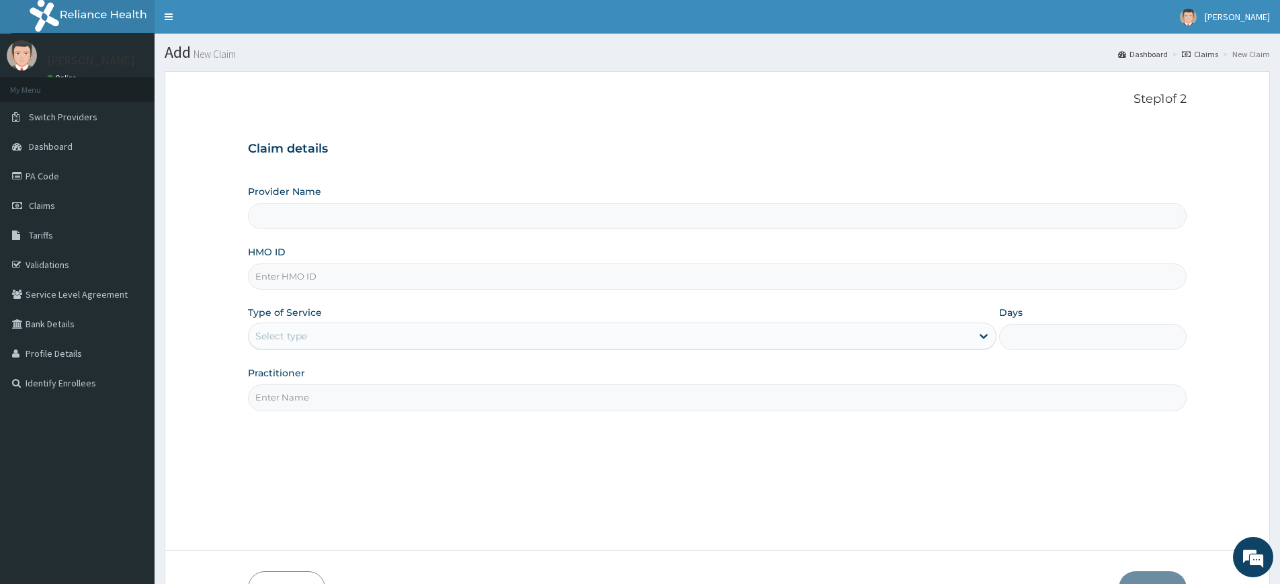
type input "Pure Fitness Africa | Lekki (fka Fitness Central)"
type input "1"
click at [324, 394] on input "Practitioner" at bounding box center [717, 397] width 939 height 26
type input "pure fitness africa"
click at [316, 281] on input "HMO ID" at bounding box center [717, 276] width 939 height 26
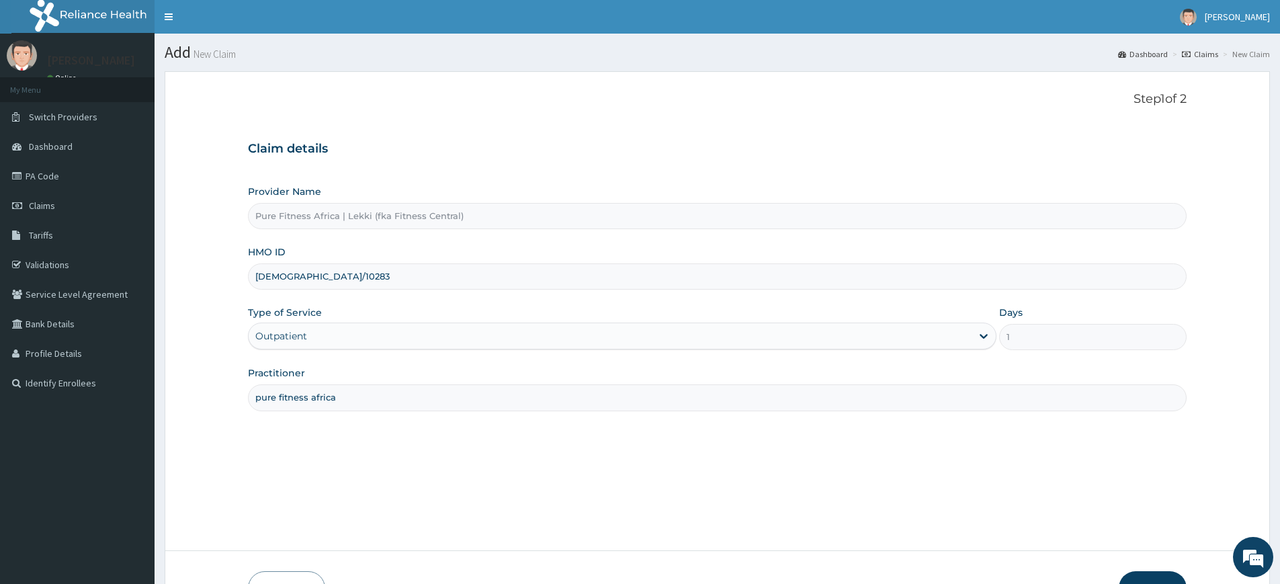
type input "isw/10283/a"
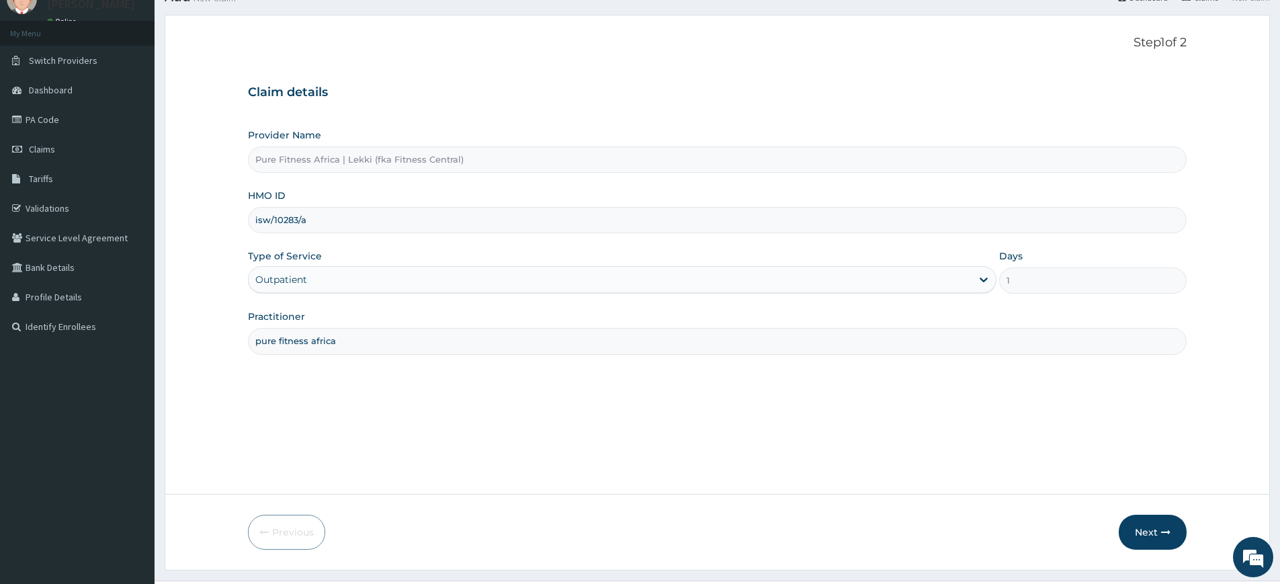
scroll to position [87, 0]
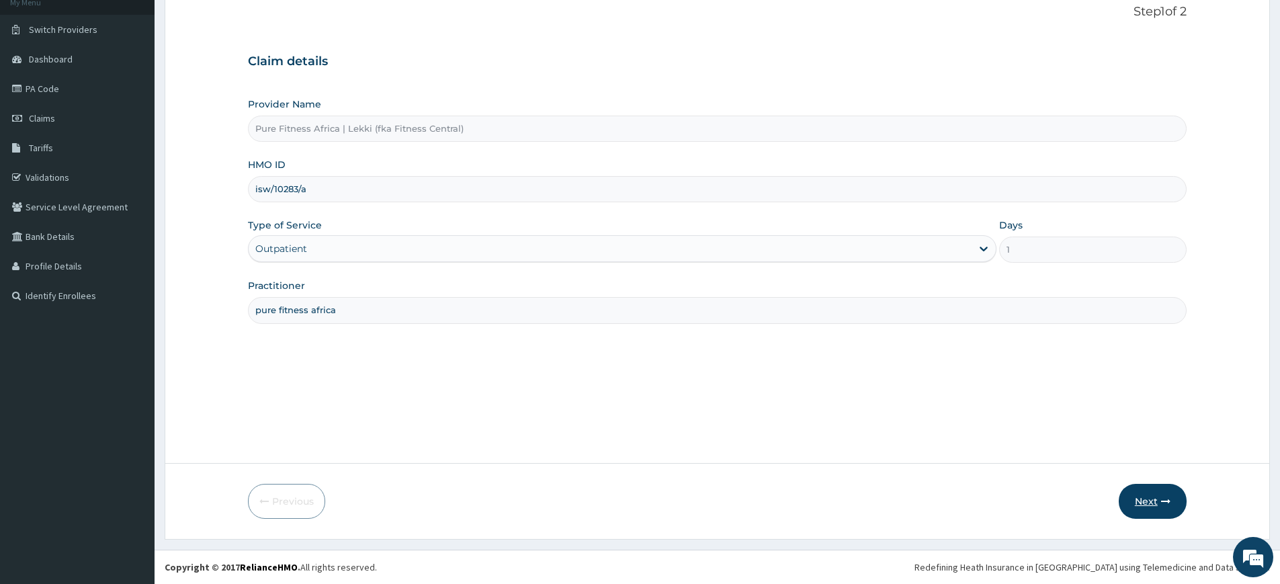
click at [1141, 490] on button "Next" at bounding box center [1153, 501] width 68 height 35
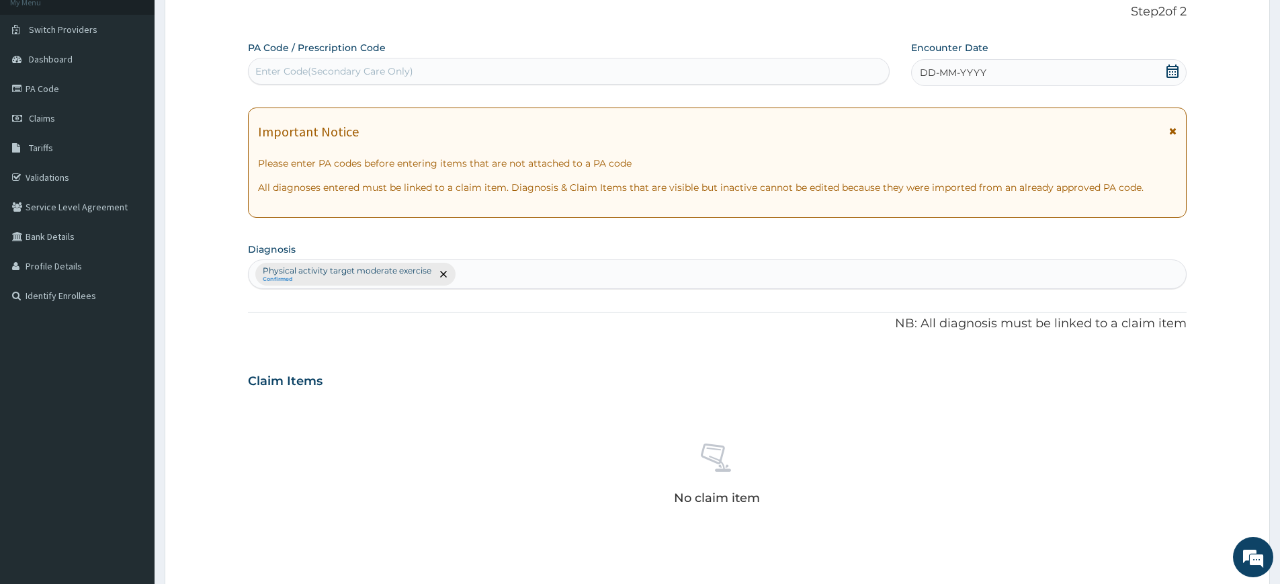
click at [1166, 74] on icon at bounding box center [1172, 70] width 12 height 13
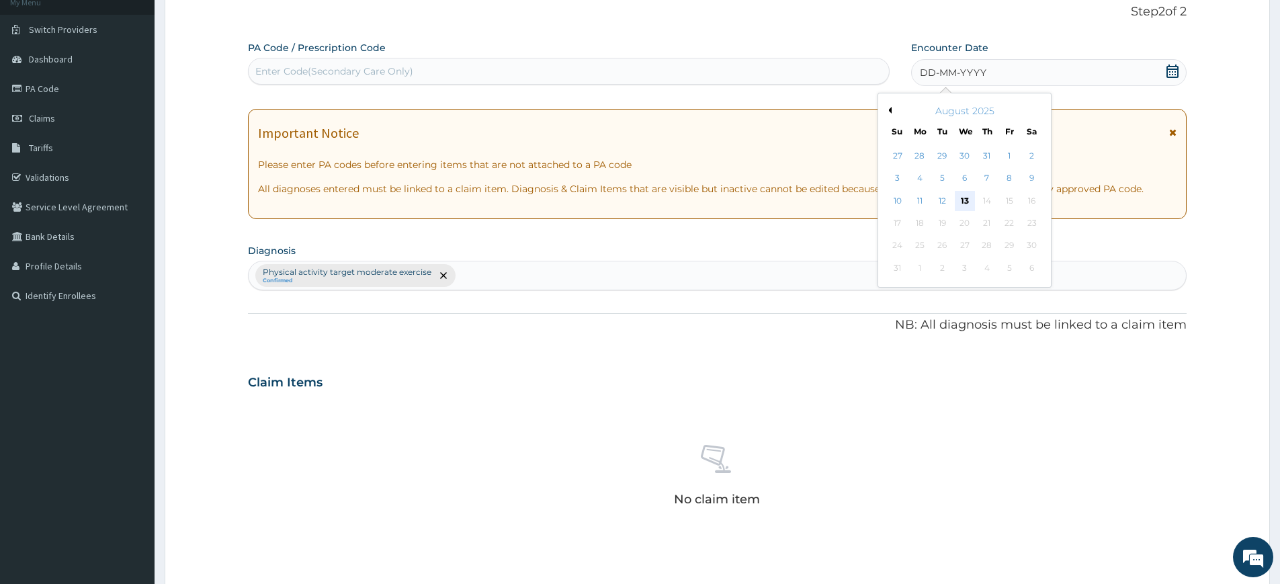
click at [961, 193] on div "13" at bounding box center [965, 201] width 20 height 20
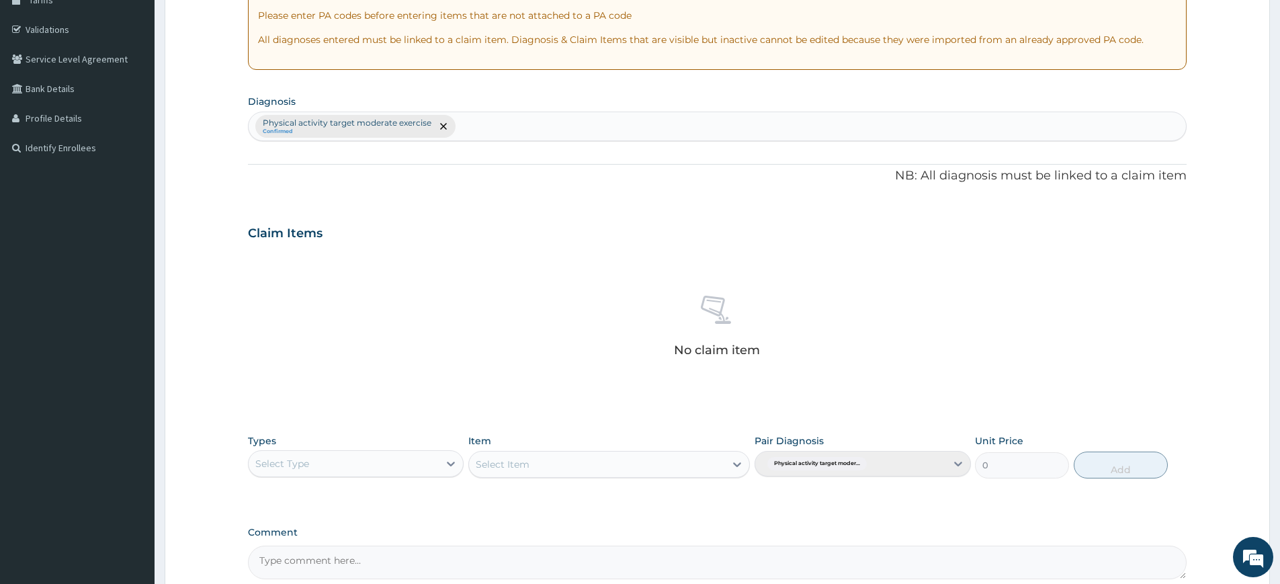
scroll to position [372, 0]
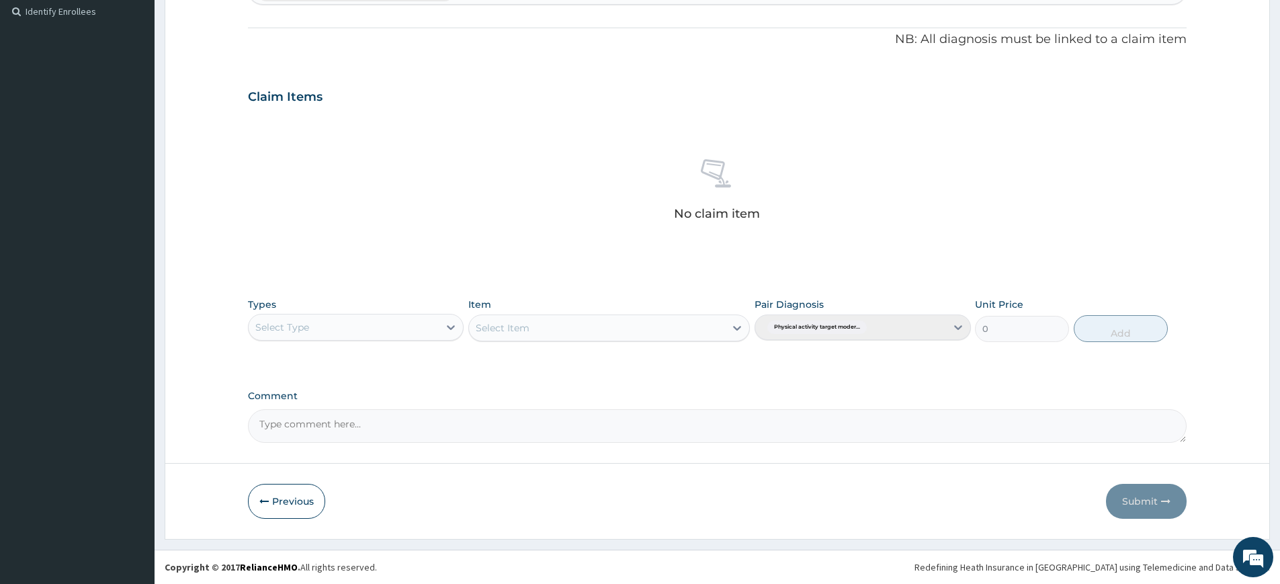
click at [409, 337] on div "Select Type" at bounding box center [344, 326] width 190 height 21
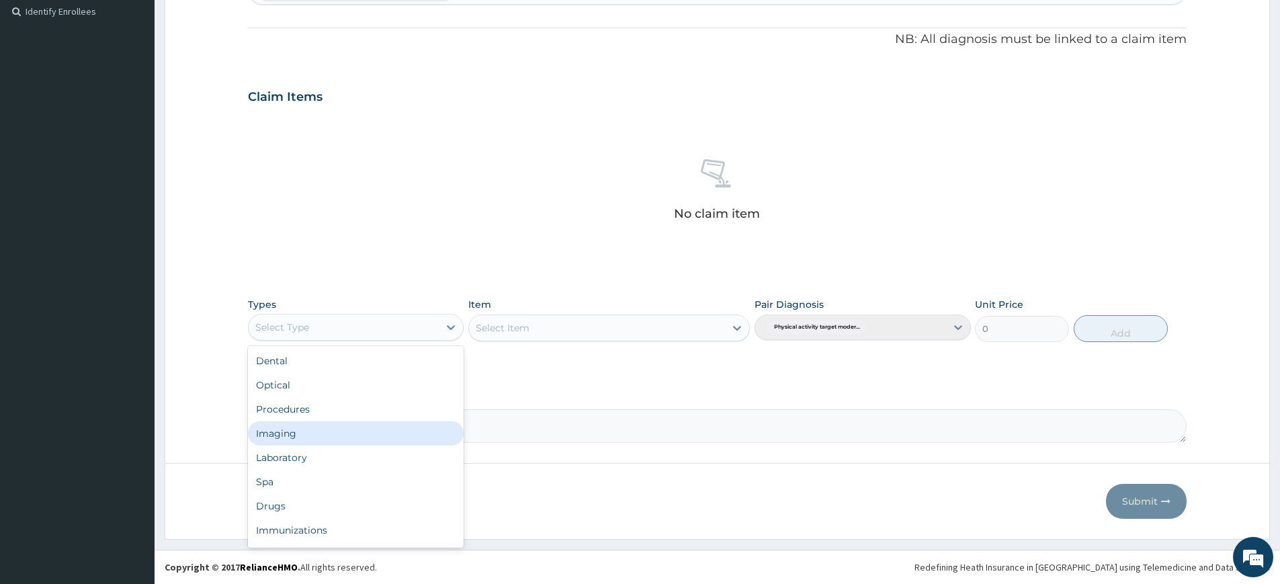
scroll to position [46, 0]
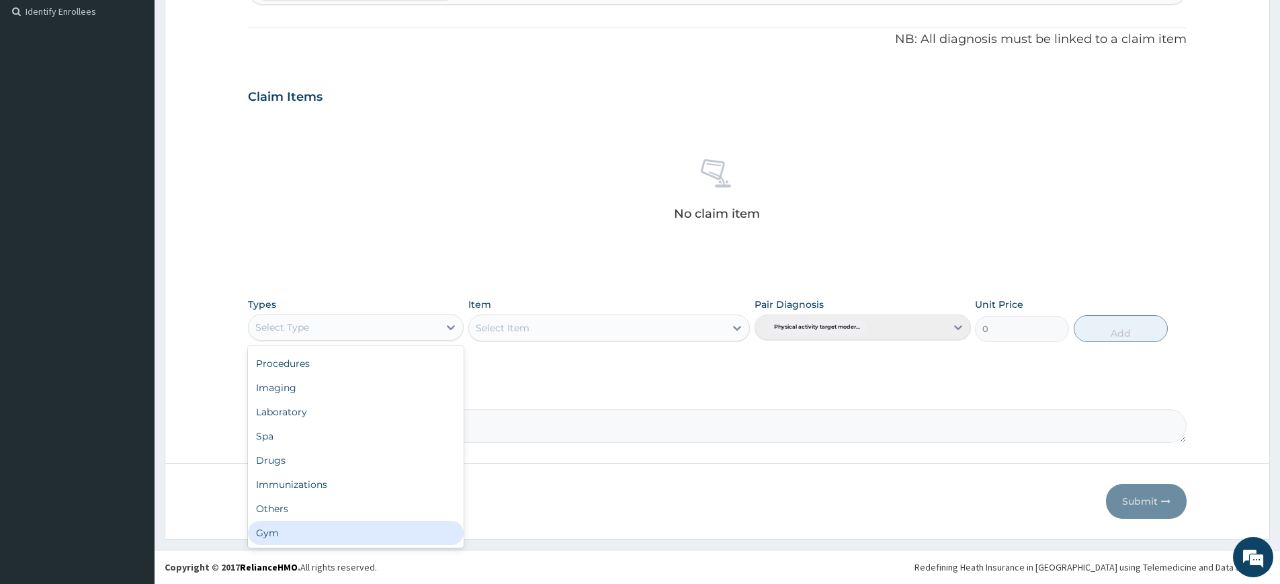
drag, startPoint x: 351, startPoint y: 534, endPoint x: 357, endPoint y: 523, distance: 12.9
click at [351, 533] on div "Gym" at bounding box center [356, 533] width 216 height 24
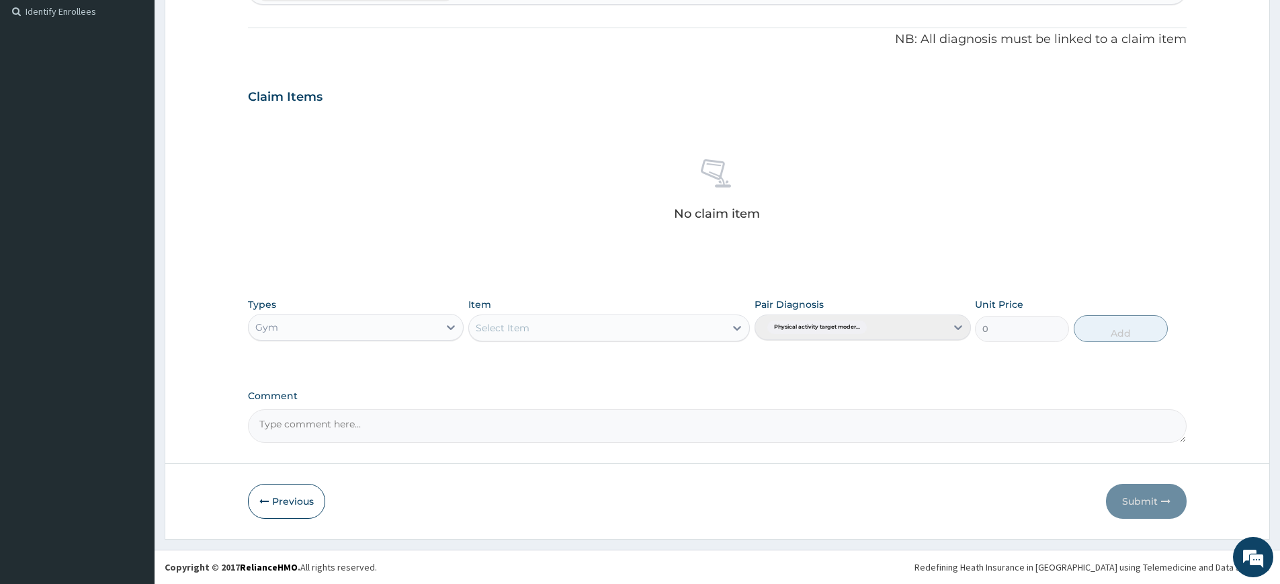
click at [546, 333] on div "Select Item" at bounding box center [597, 327] width 256 height 21
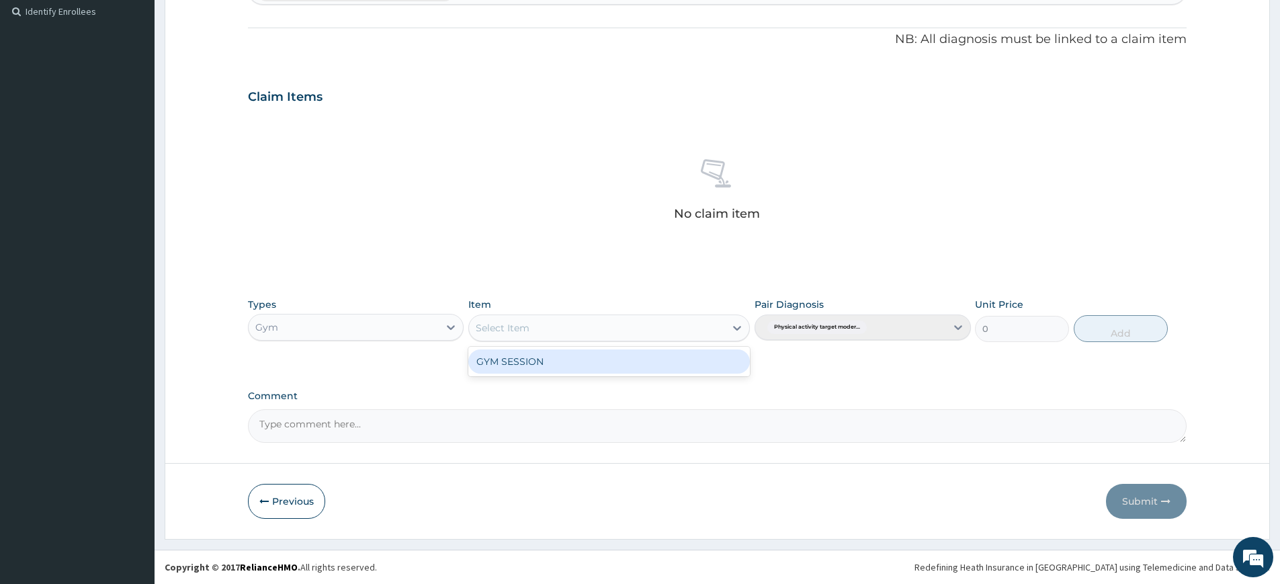
click at [551, 360] on div "GYM SESSION" at bounding box center [608, 361] width 281 height 24
type input "3000"
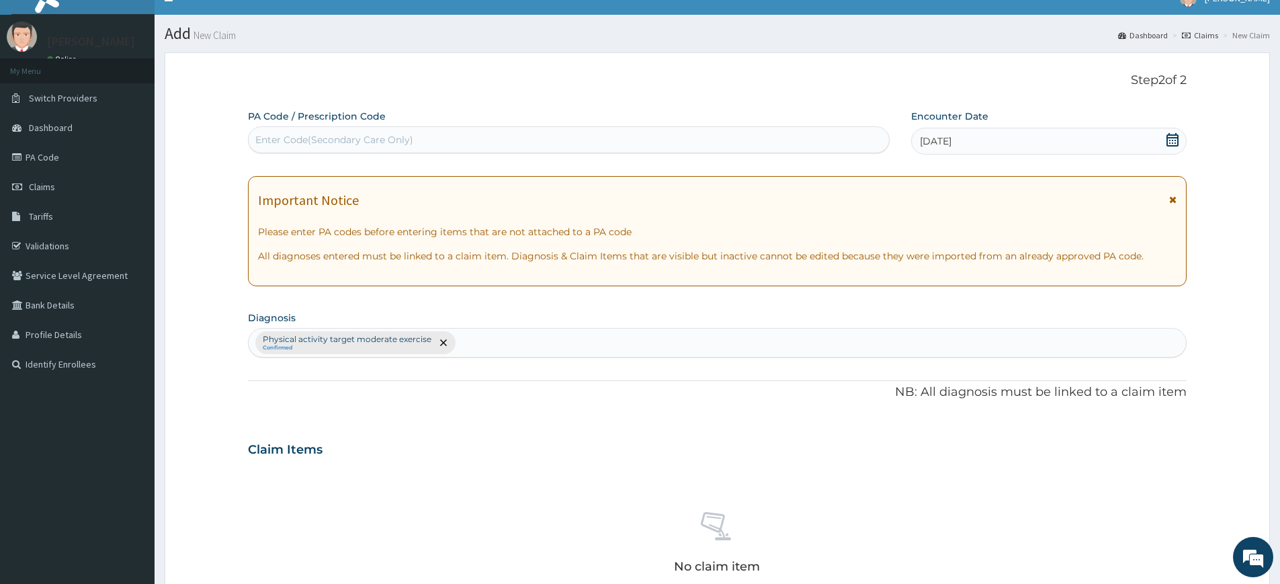
scroll to position [0, 0]
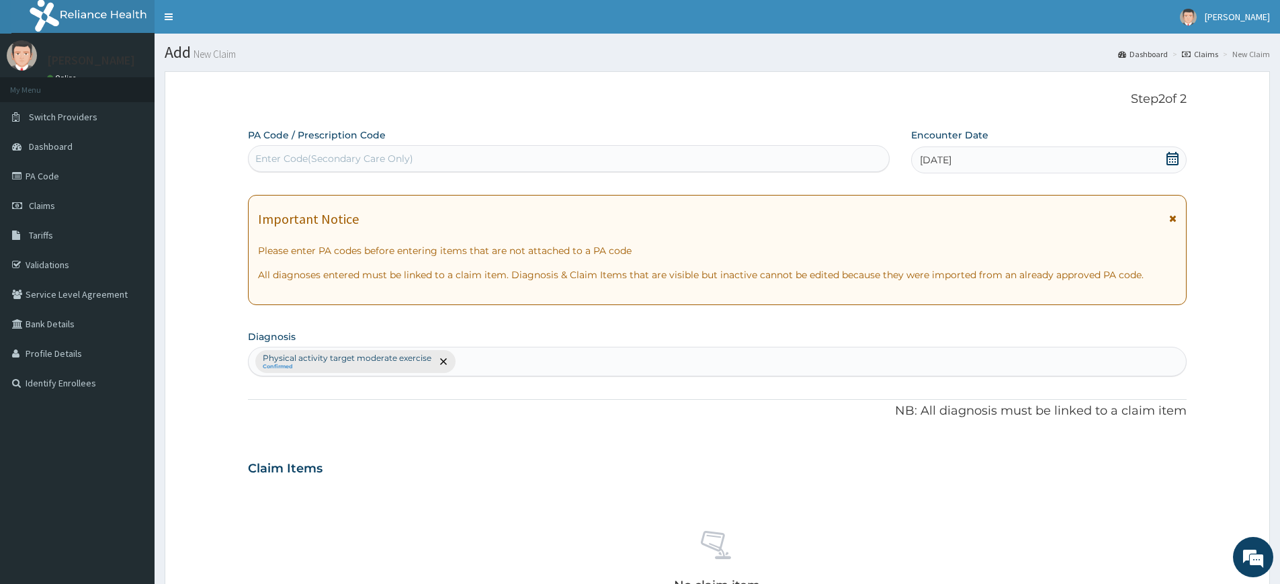
click at [341, 154] on div "Enter Code(Secondary Care Only)" at bounding box center [334, 158] width 158 height 13
type input "PA/871B22"
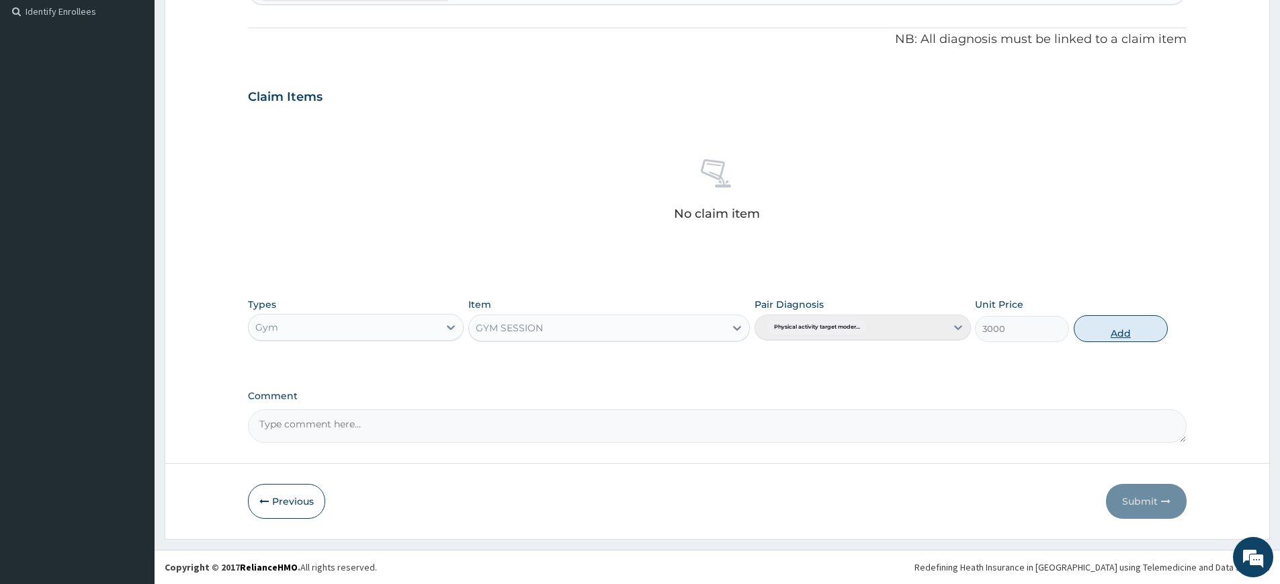
click at [1155, 322] on button "Add" at bounding box center [1121, 328] width 94 height 27
type input "0"
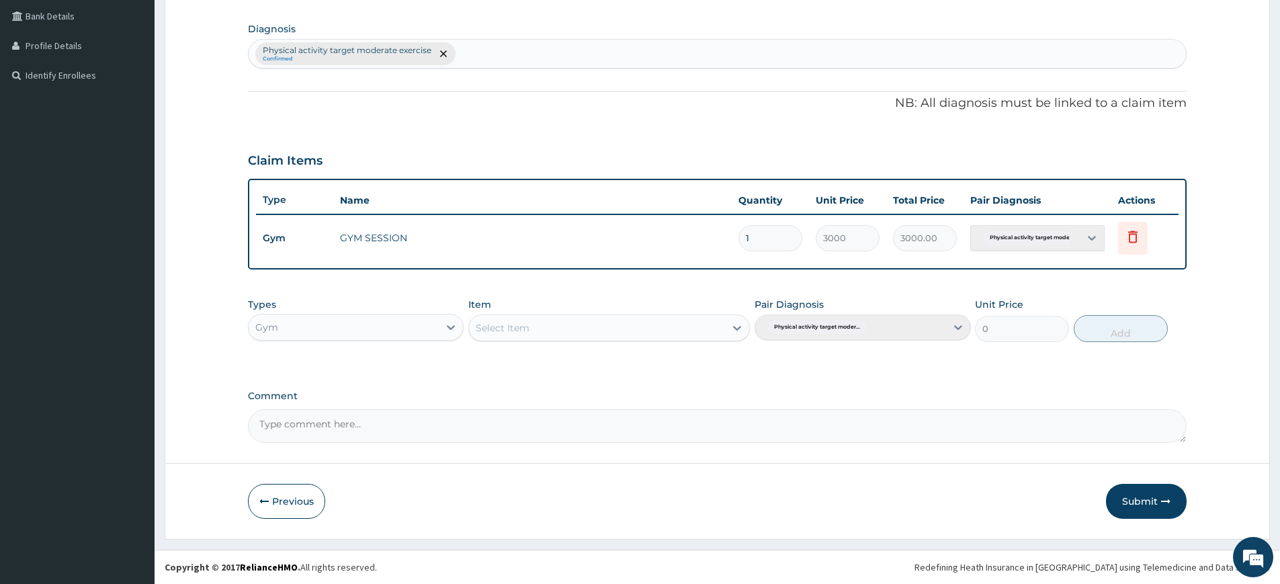
scroll to position [308, 0]
click at [1151, 490] on button "Submit" at bounding box center [1146, 501] width 81 height 35
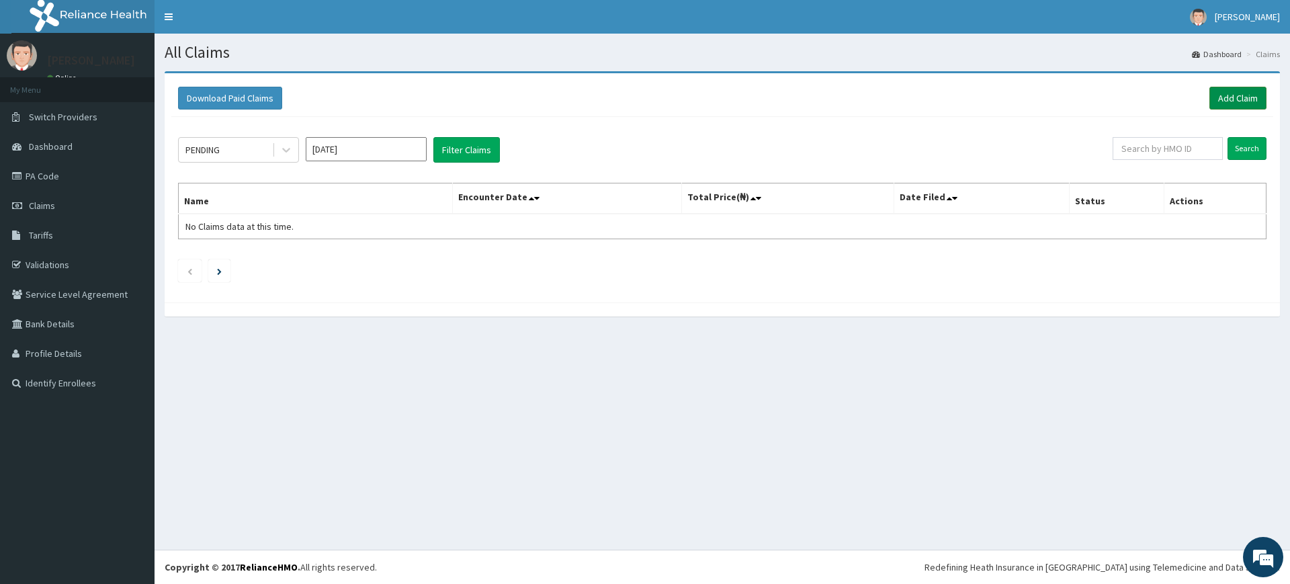
click at [1235, 102] on link "Add Claim" at bounding box center [1237, 98] width 57 height 23
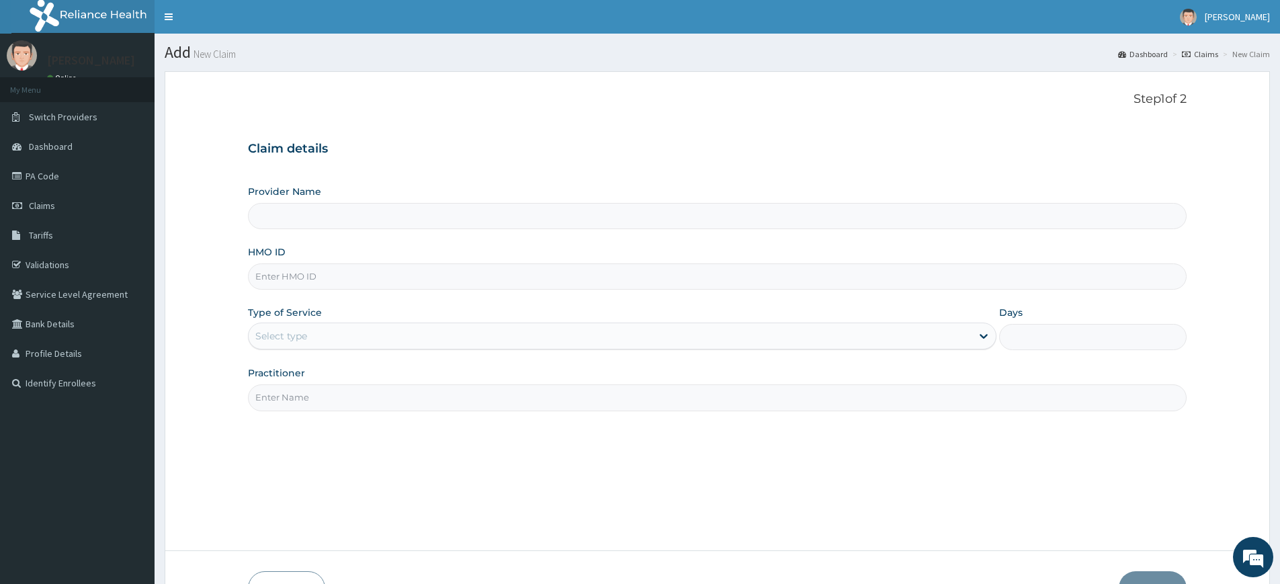
type input "Pure Fitness Africa | Lekki (fka Fitness Central)"
type input "1"
click at [293, 281] on input "HMO ID" at bounding box center [717, 276] width 939 height 26
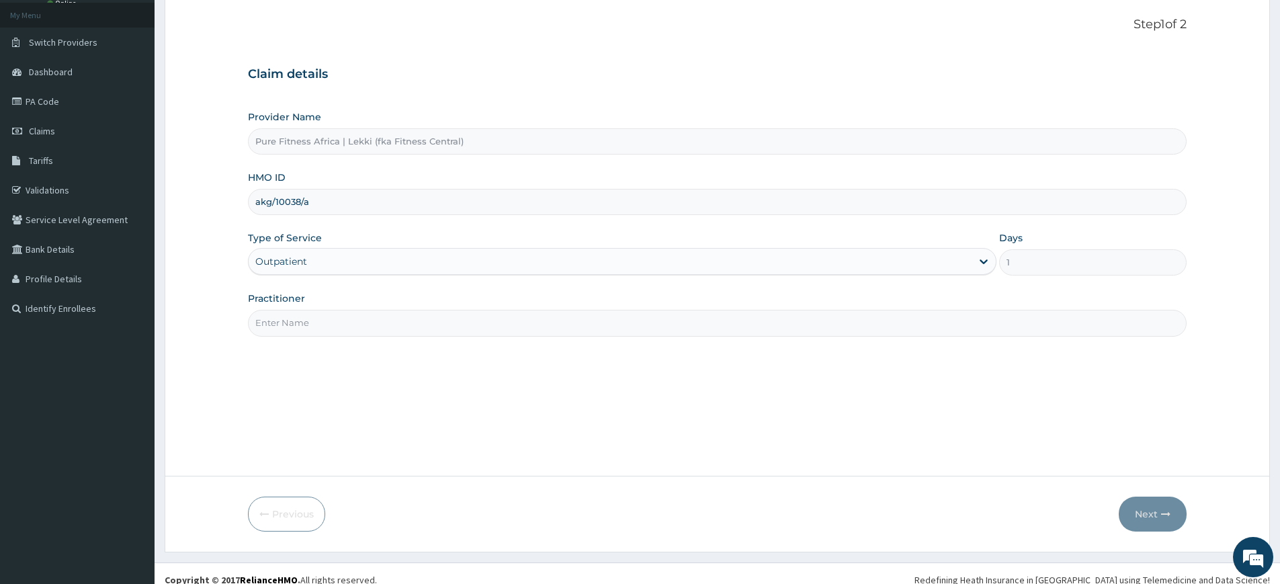
scroll to position [87, 0]
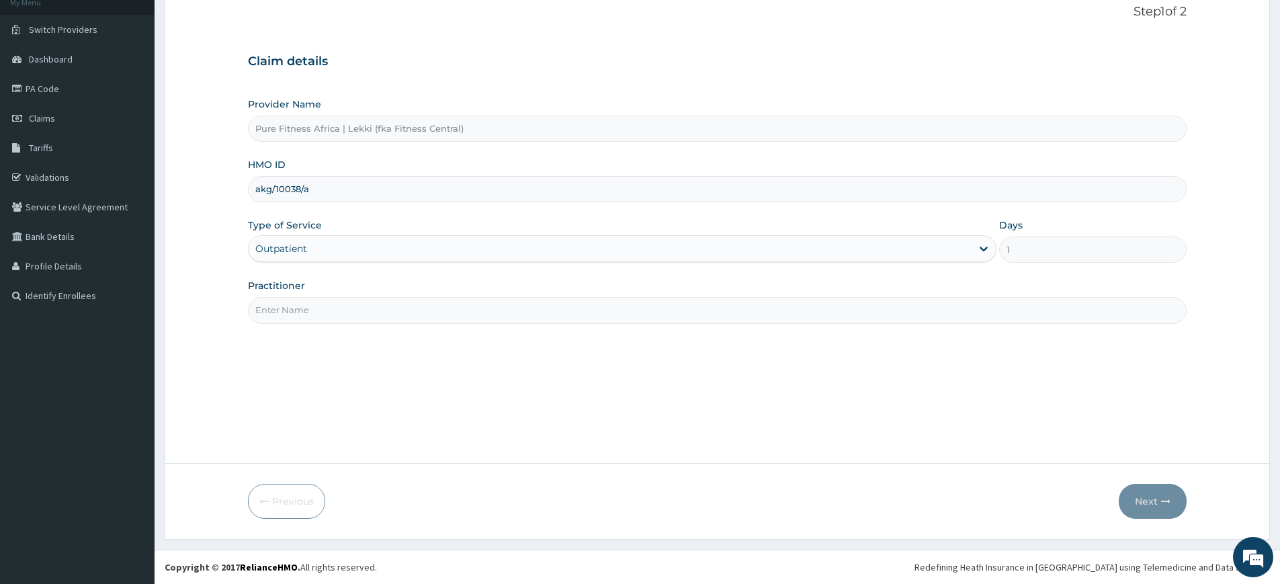
type input "akg/10038/a"
click at [478, 302] on input "Practitioner" at bounding box center [717, 310] width 939 height 26
type input "pure fitness africa"
click at [1133, 498] on button "Next" at bounding box center [1153, 501] width 68 height 35
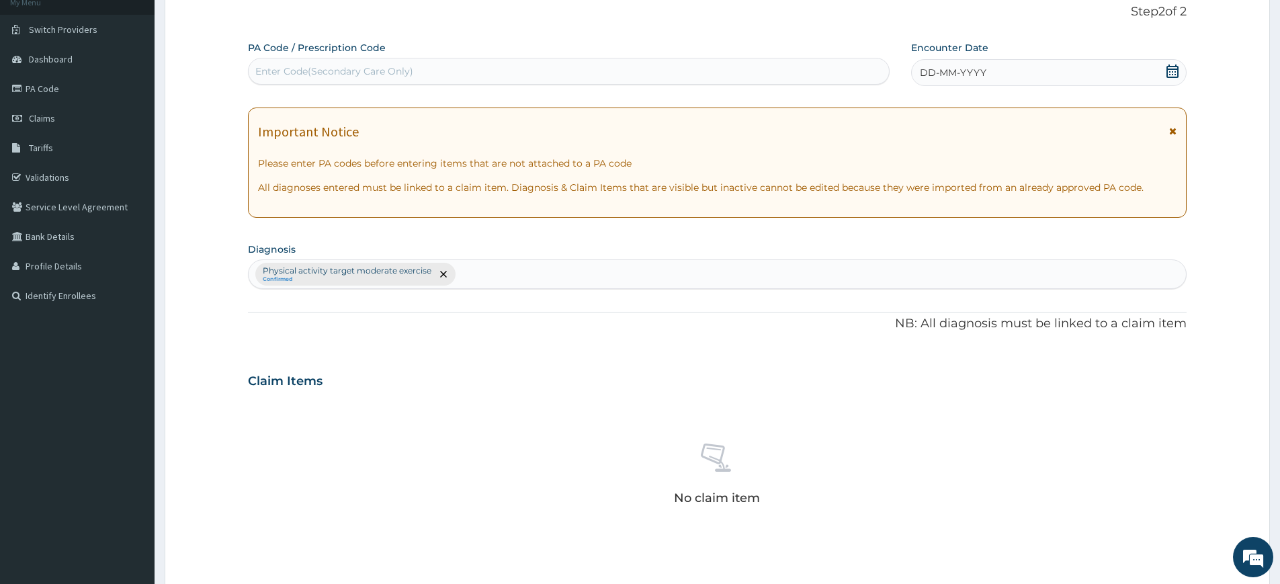
drag, startPoint x: 1051, startPoint y: 75, endPoint x: 1042, endPoint y: 75, distance: 9.4
click at [1051, 75] on div "DD-MM-YYYY" at bounding box center [1048, 72] width 275 height 27
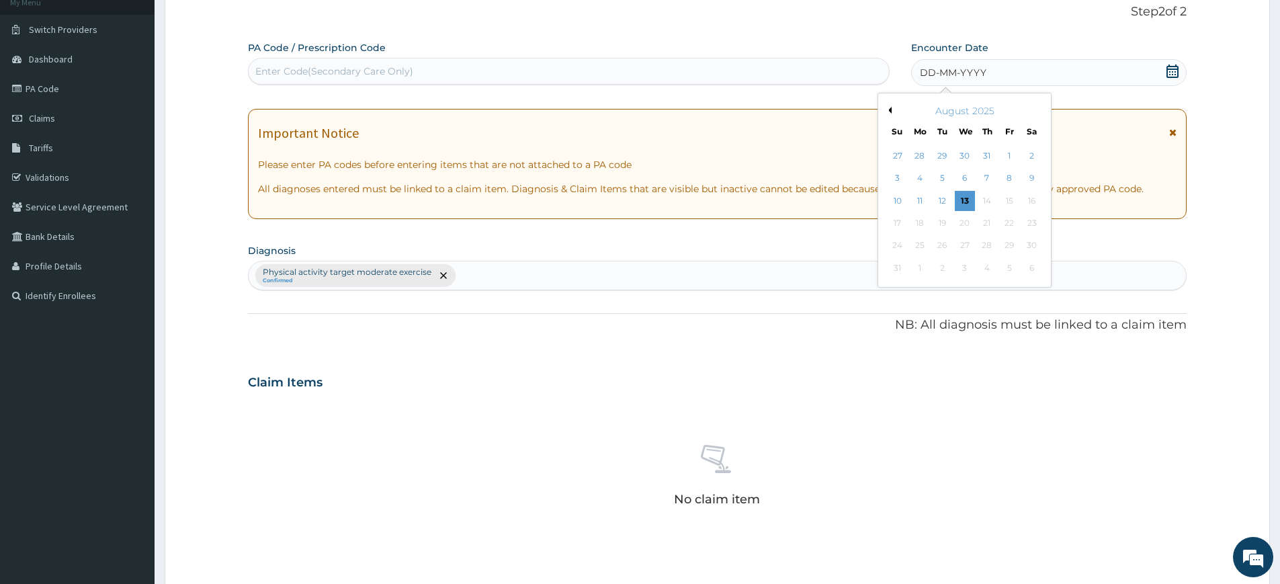
click at [967, 203] on div "13" at bounding box center [965, 201] width 20 height 20
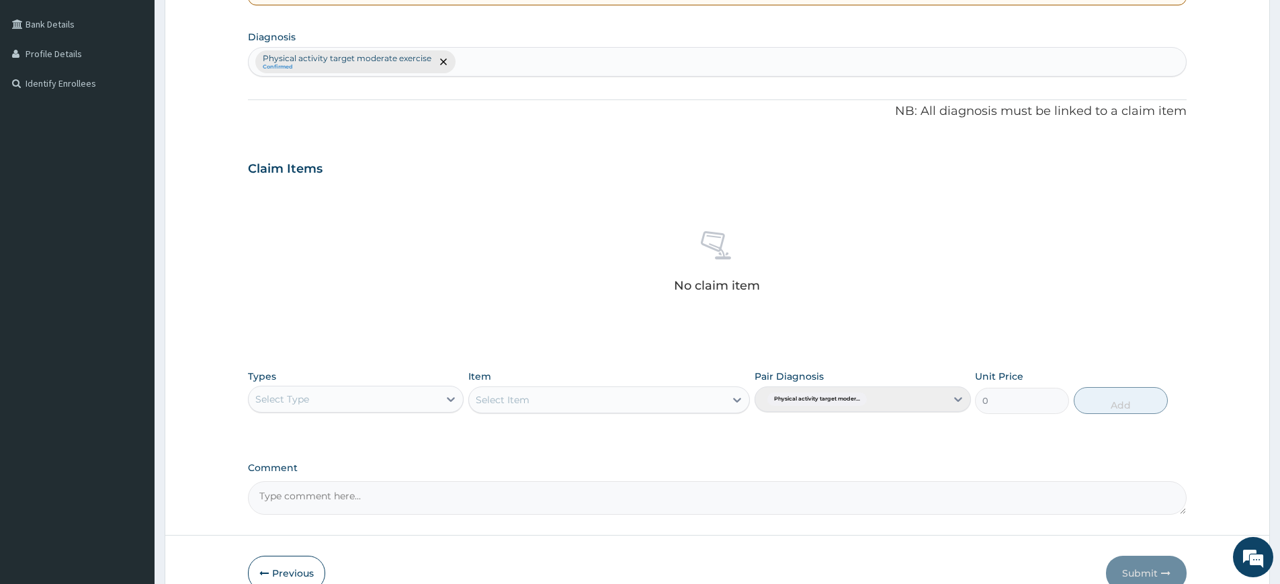
scroll to position [372, 0]
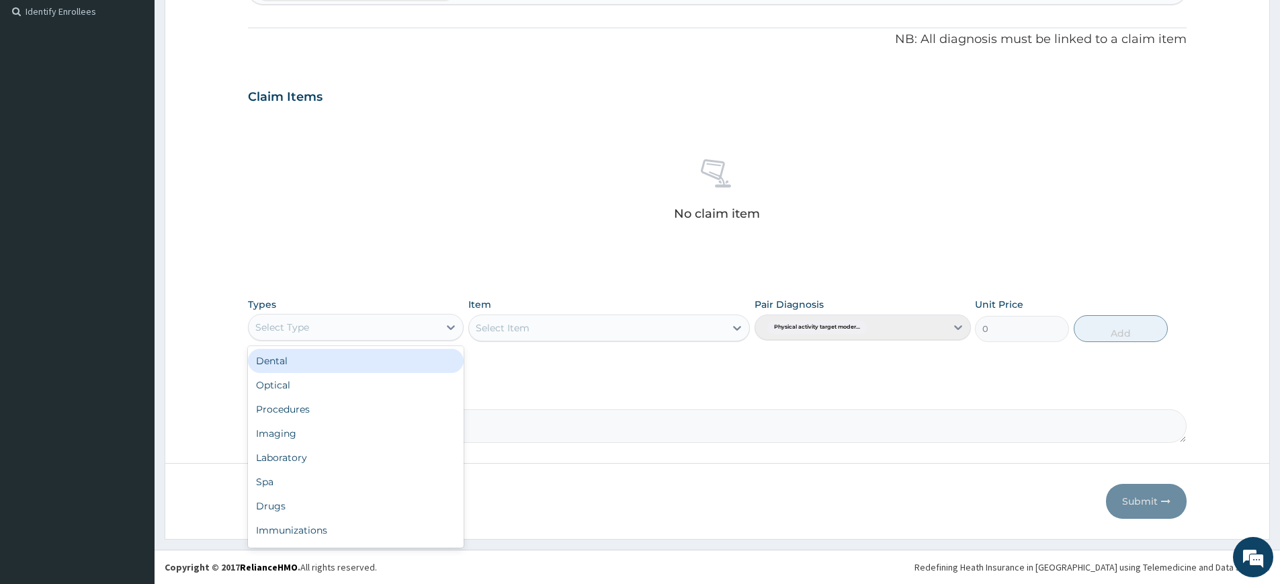
click at [348, 337] on div "Select Type" at bounding box center [344, 326] width 190 height 21
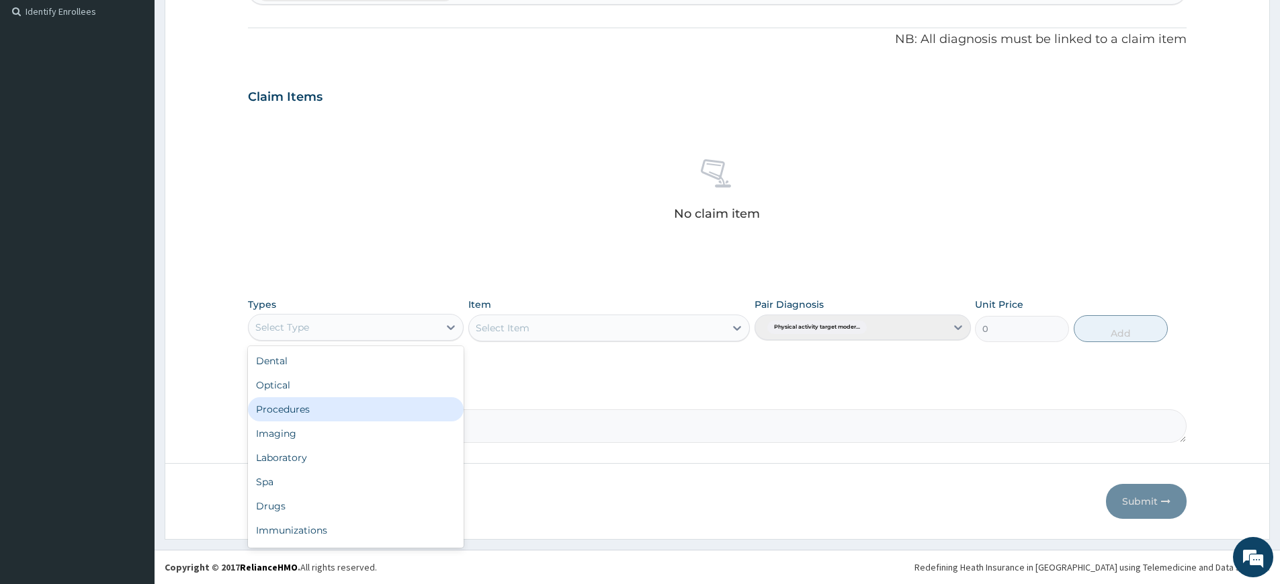
scroll to position [46, 0]
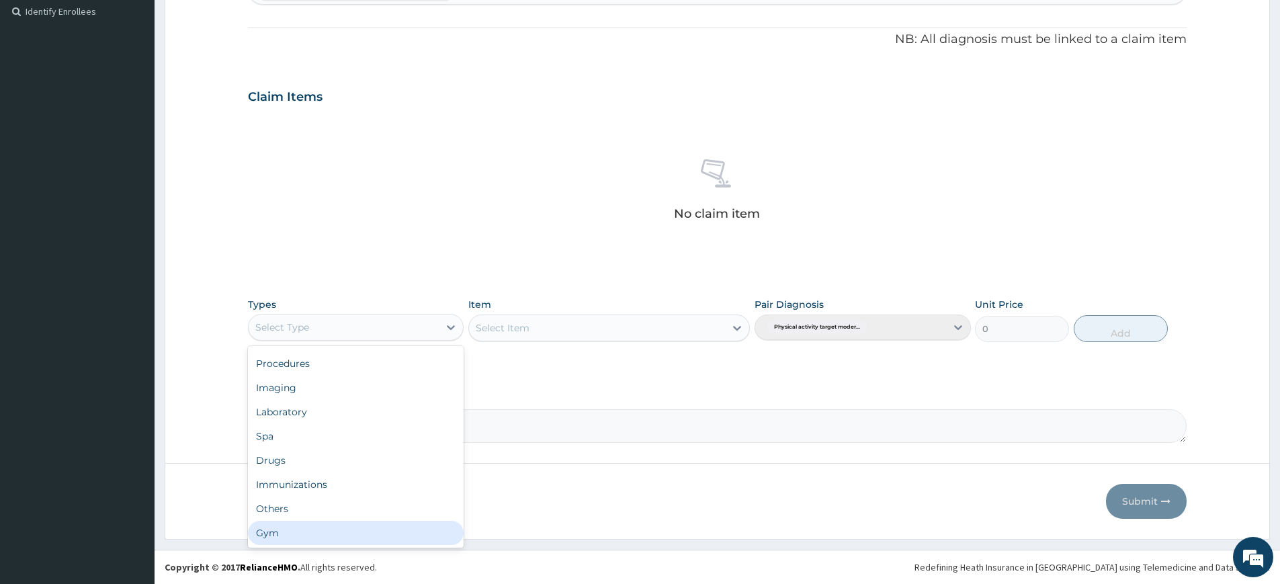
drag, startPoint x: 341, startPoint y: 531, endPoint x: 353, endPoint y: 517, distance: 19.0
click at [341, 530] on div "Gym" at bounding box center [356, 533] width 216 height 24
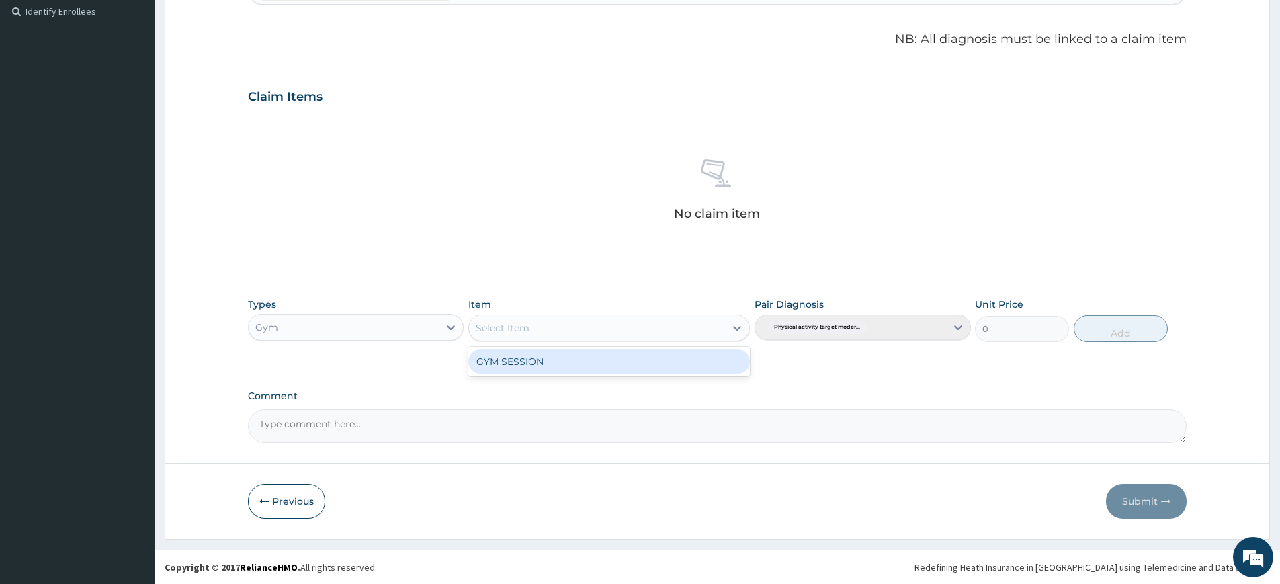
click at [584, 326] on div "Select Item" at bounding box center [597, 327] width 256 height 21
drag, startPoint x: 613, startPoint y: 355, endPoint x: 712, endPoint y: 357, distance: 99.4
click at [613, 355] on div "GYM SESSION" at bounding box center [608, 361] width 281 height 24
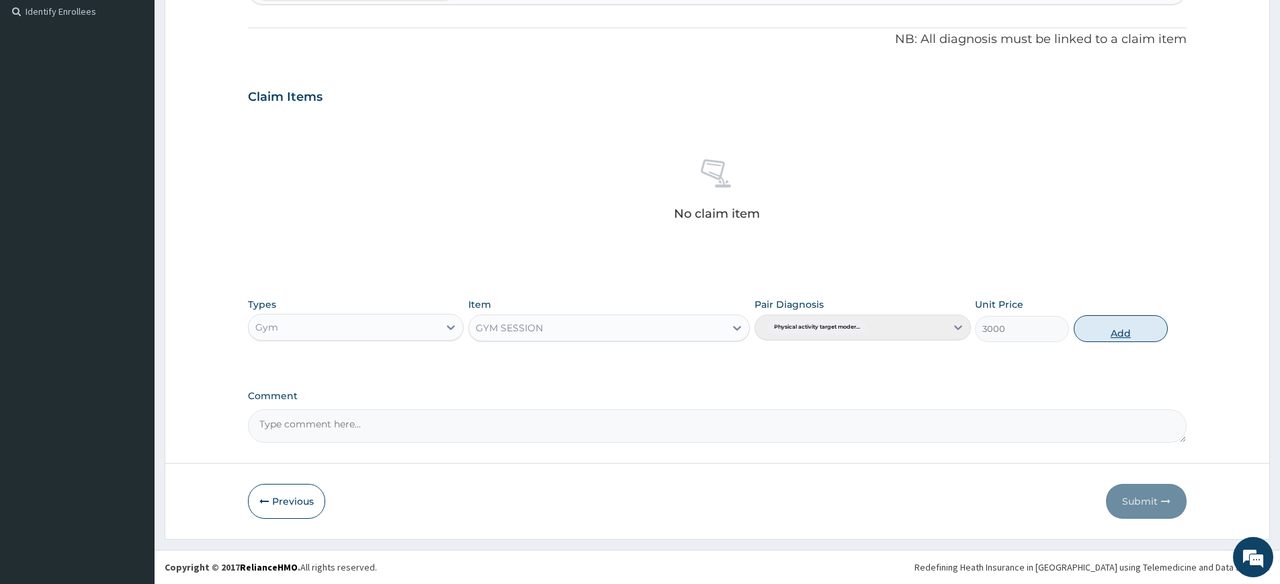
click at [1126, 320] on button "Add" at bounding box center [1121, 328] width 94 height 27
type input "0"
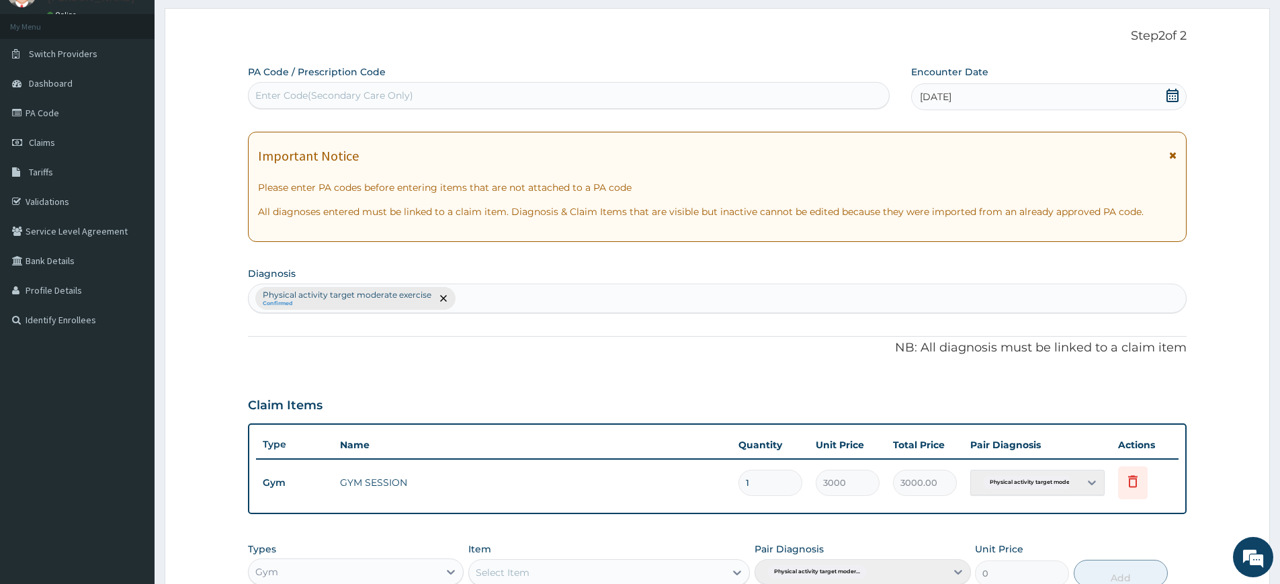
scroll to position [0, 0]
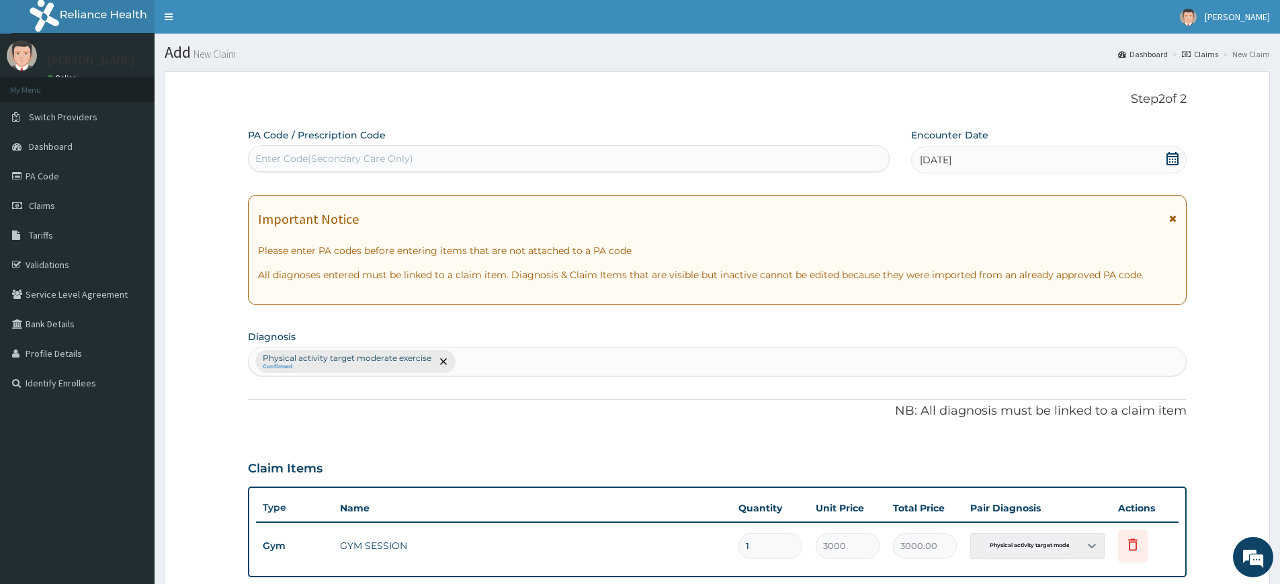
click at [401, 150] on div "Enter Code(Secondary Care Only)" at bounding box center [569, 158] width 640 height 21
type input "PA/6CE667"
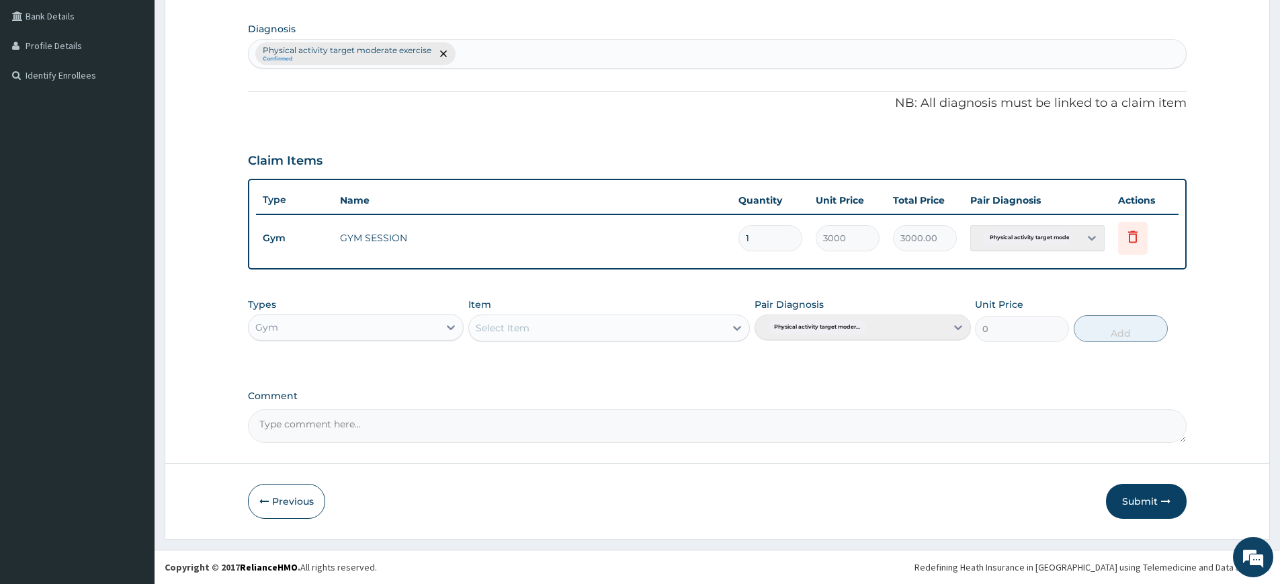
click at [1138, 494] on button "Submit" at bounding box center [1146, 501] width 81 height 35
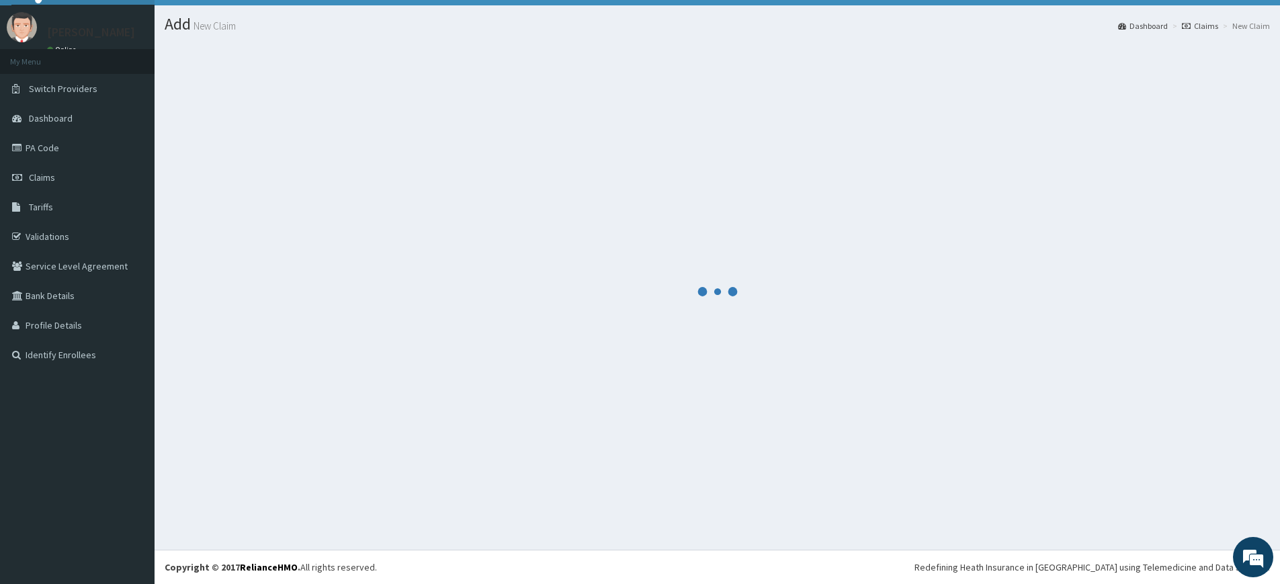
scroll to position [28, 0]
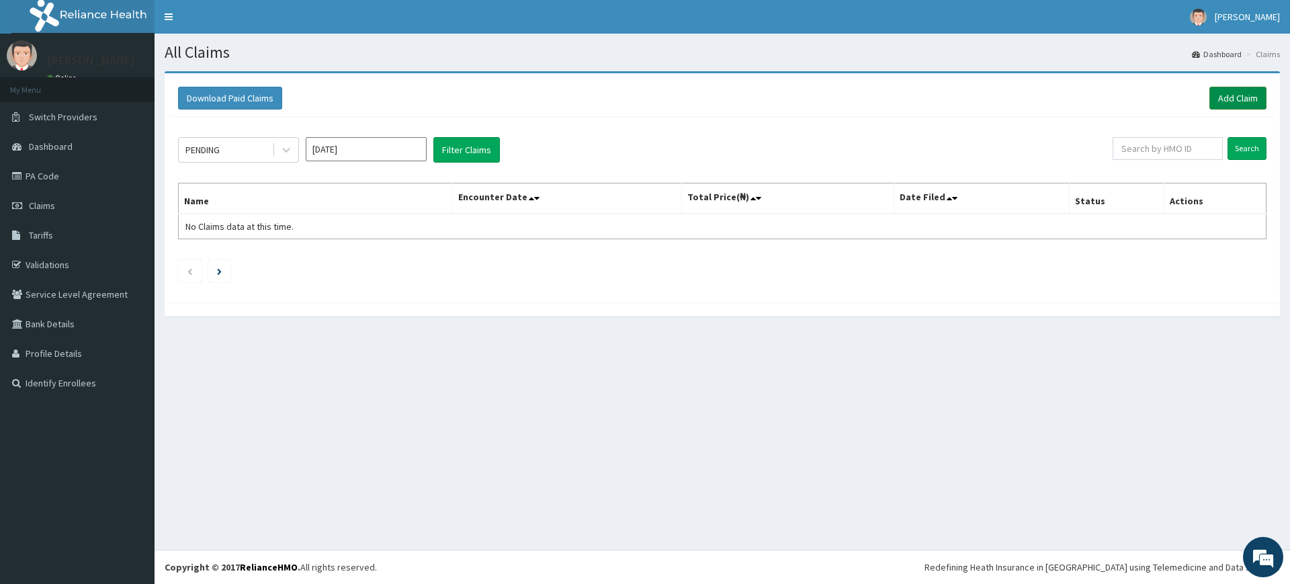
click at [1233, 97] on link "Add Claim" at bounding box center [1237, 98] width 57 height 23
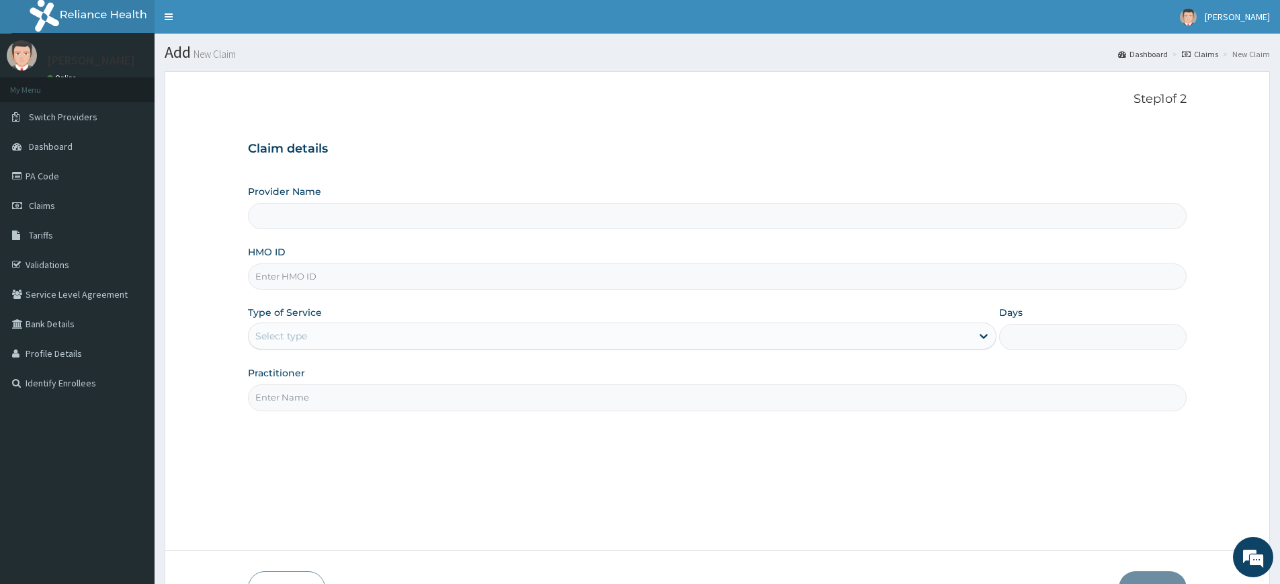
type input "Pure Fitness Africa | Lekki (fka Fitness Central)"
type input "1"
drag, startPoint x: 347, startPoint y: 400, endPoint x: 347, endPoint y: 408, distance: 8.7
click at [347, 400] on input "Practitioner" at bounding box center [717, 397] width 939 height 26
type input "pure fitness africa"
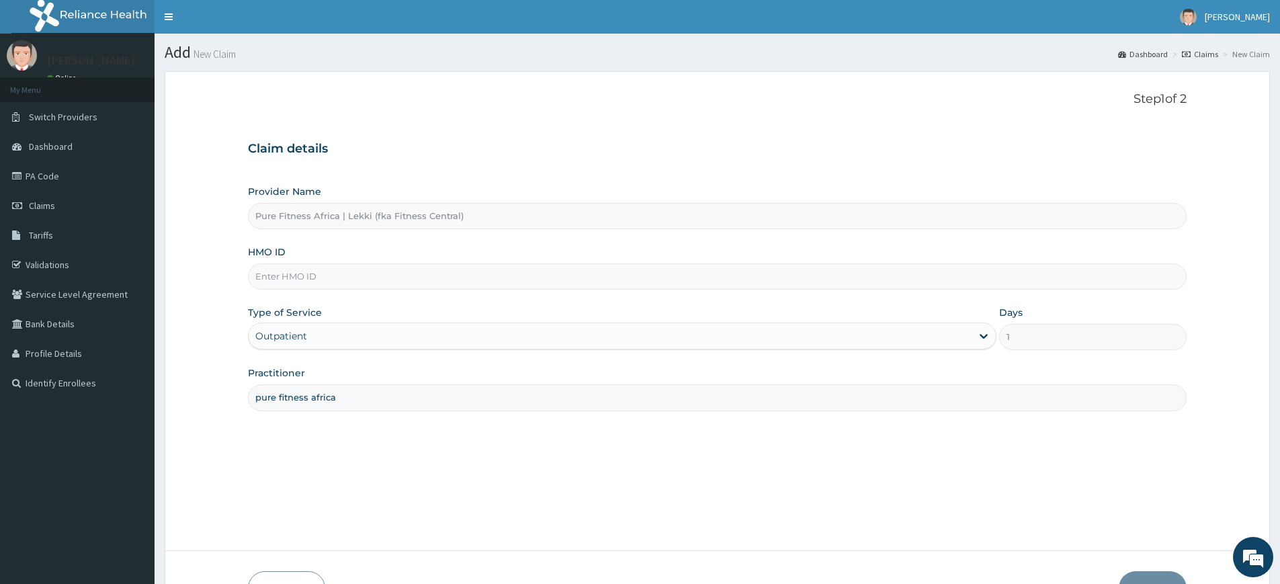
click at [325, 267] on input "HMO ID" at bounding box center [717, 276] width 939 height 26
drag, startPoint x: 320, startPoint y: 274, endPoint x: 353, endPoint y: 289, distance: 36.1
click at [319, 274] on input "HMO ID" at bounding box center [717, 276] width 939 height 26
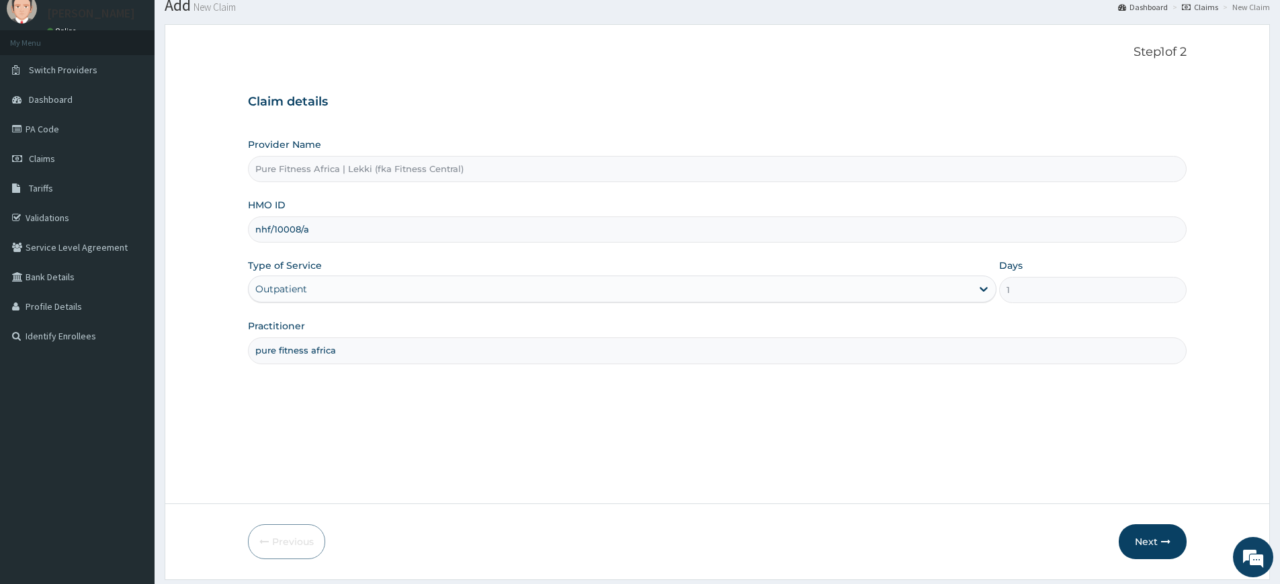
scroll to position [87, 0]
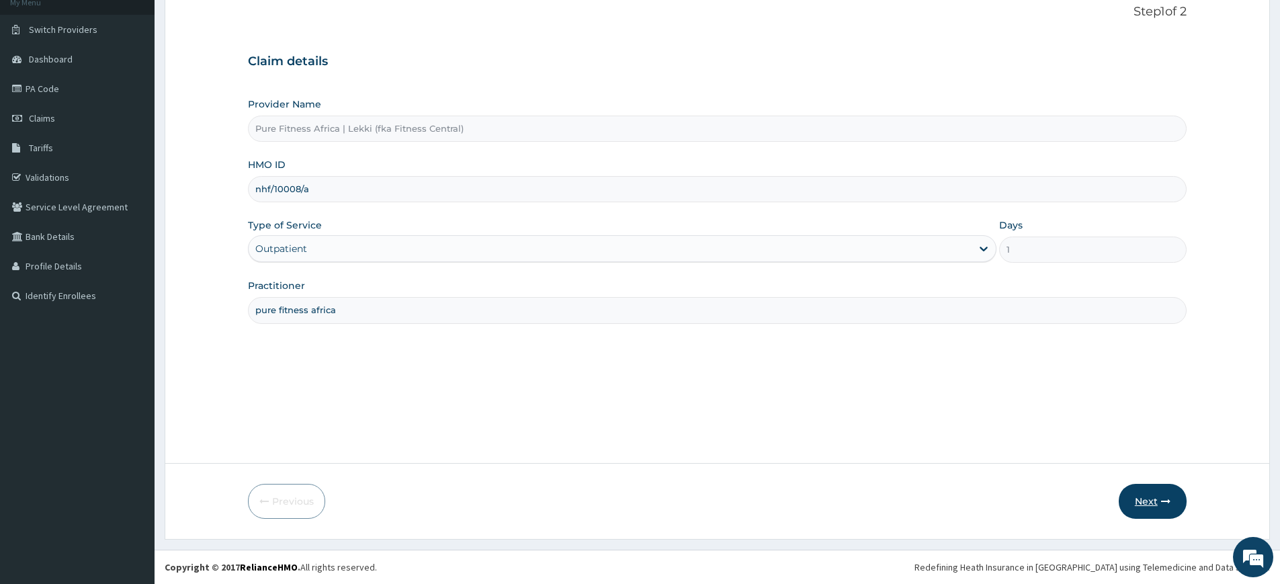
type input "nhf/10008/a"
click at [1154, 505] on button "Next" at bounding box center [1153, 501] width 68 height 35
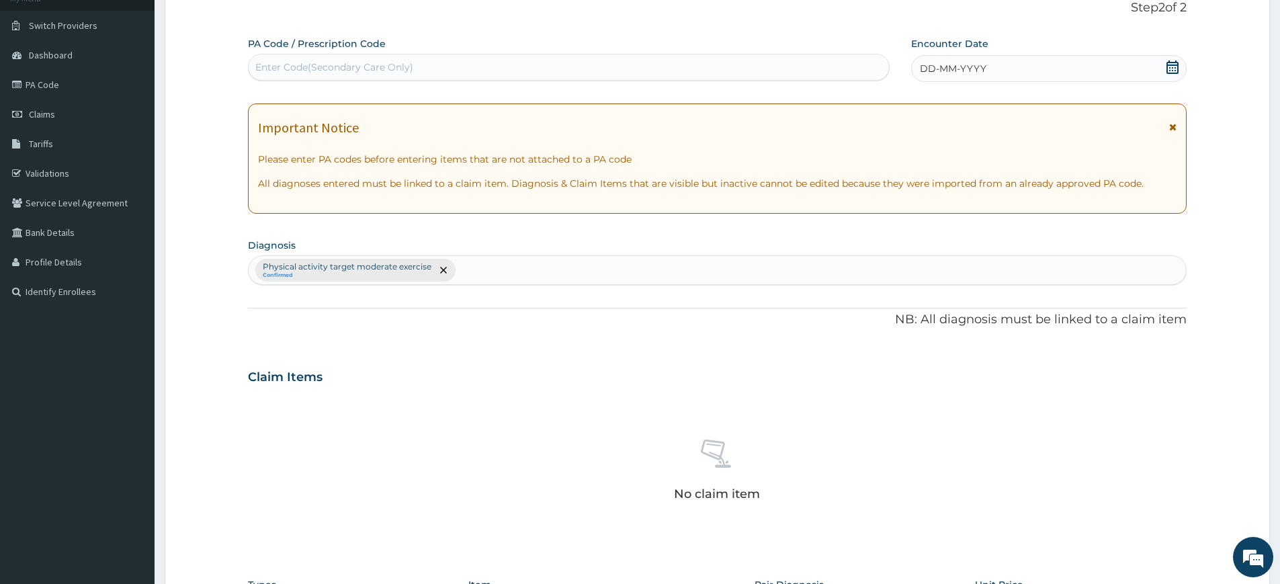
scroll to position [372, 0]
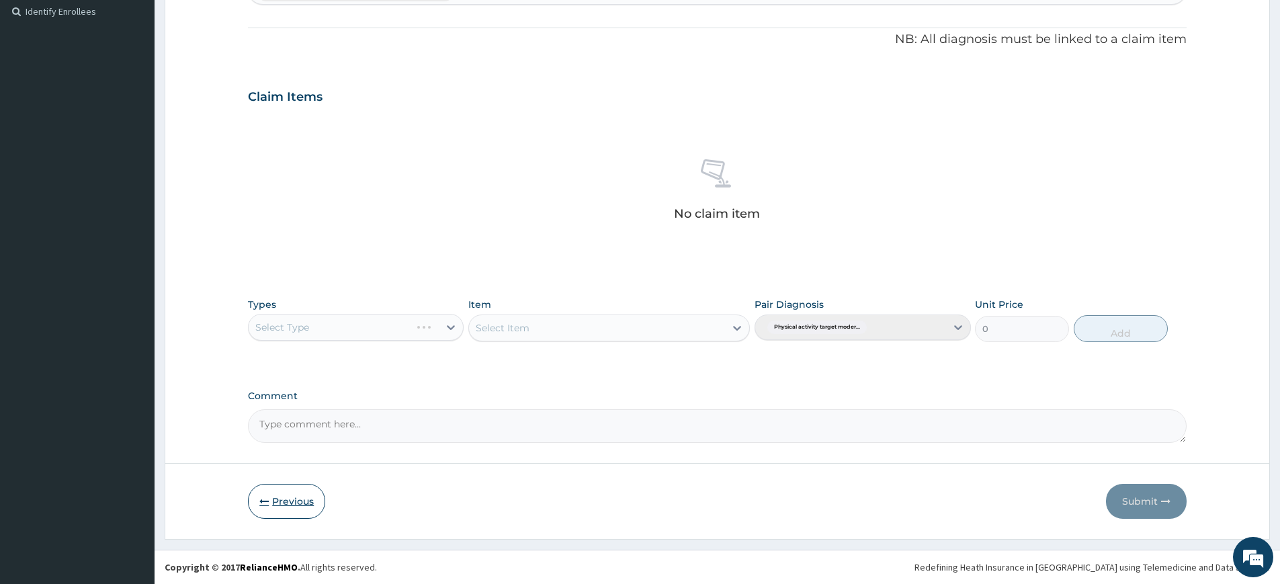
click at [279, 494] on button "Previous" at bounding box center [286, 501] width 77 height 35
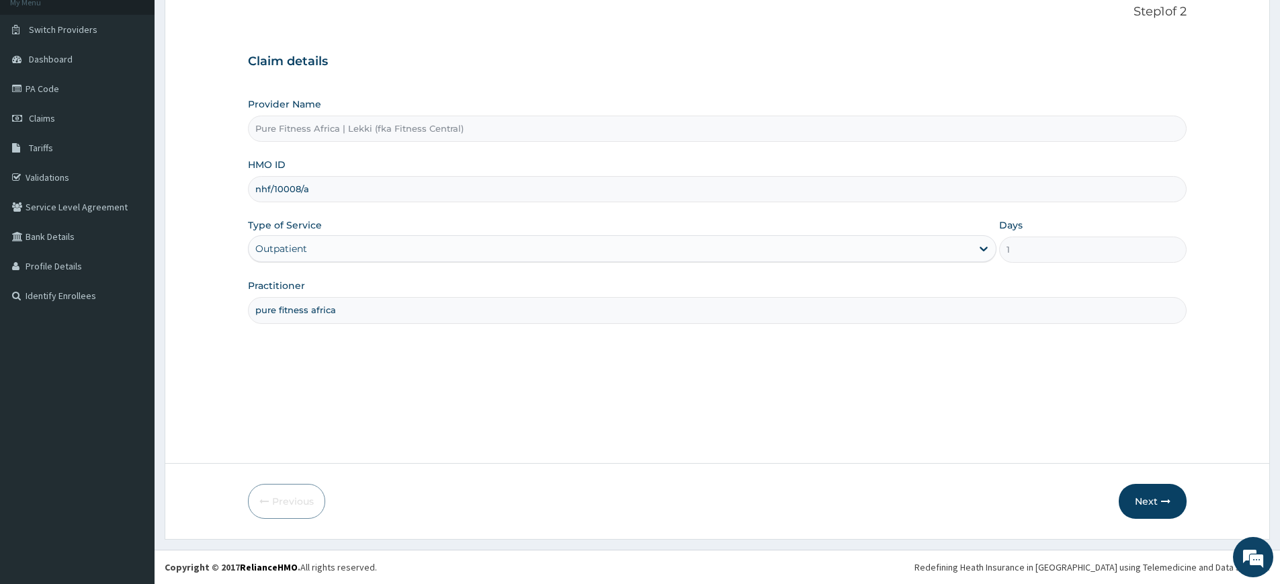
scroll to position [87, 0]
click at [1172, 496] on button "Next" at bounding box center [1153, 501] width 68 height 35
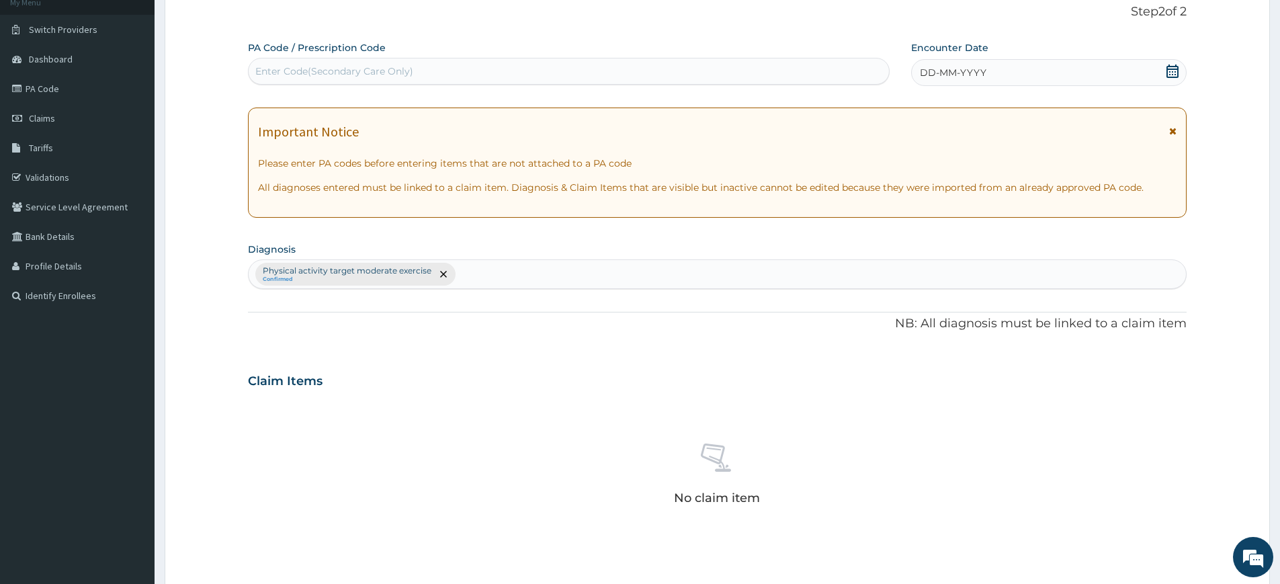
click at [977, 73] on span "DD-MM-YYYY" at bounding box center [953, 72] width 67 height 13
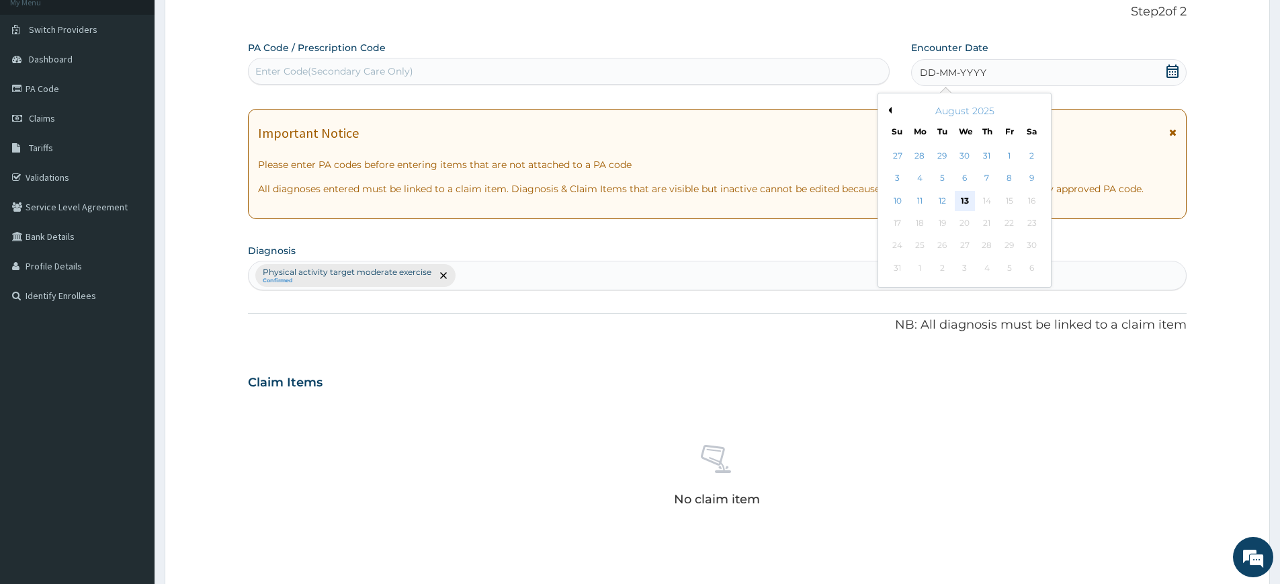
click at [960, 193] on div "13" at bounding box center [965, 201] width 20 height 20
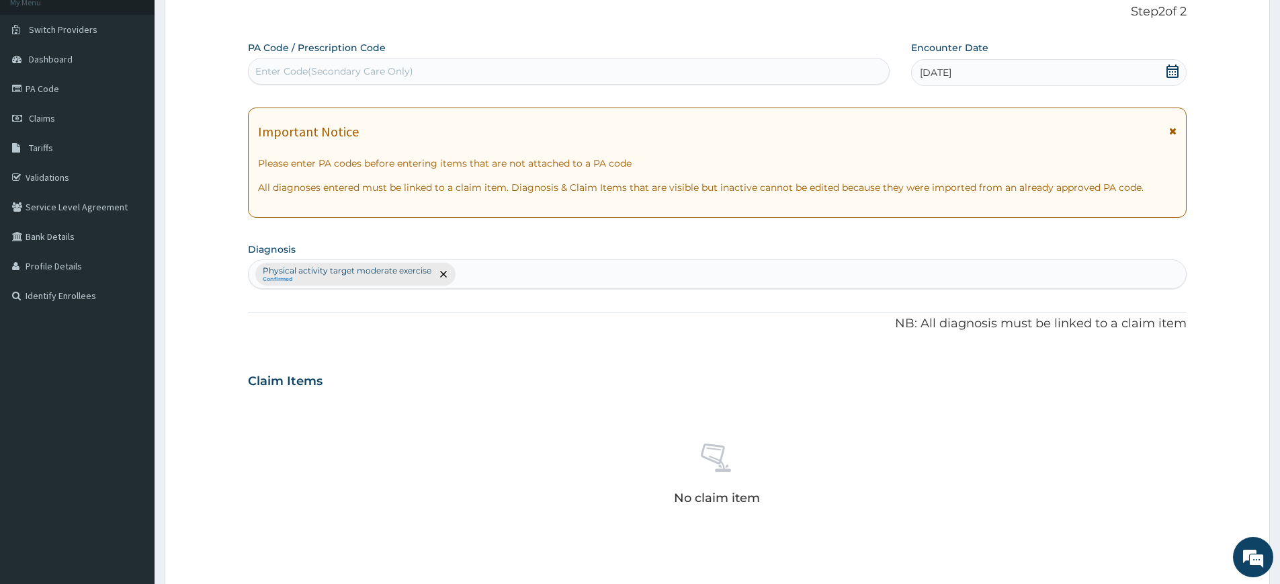
scroll to position [372, 0]
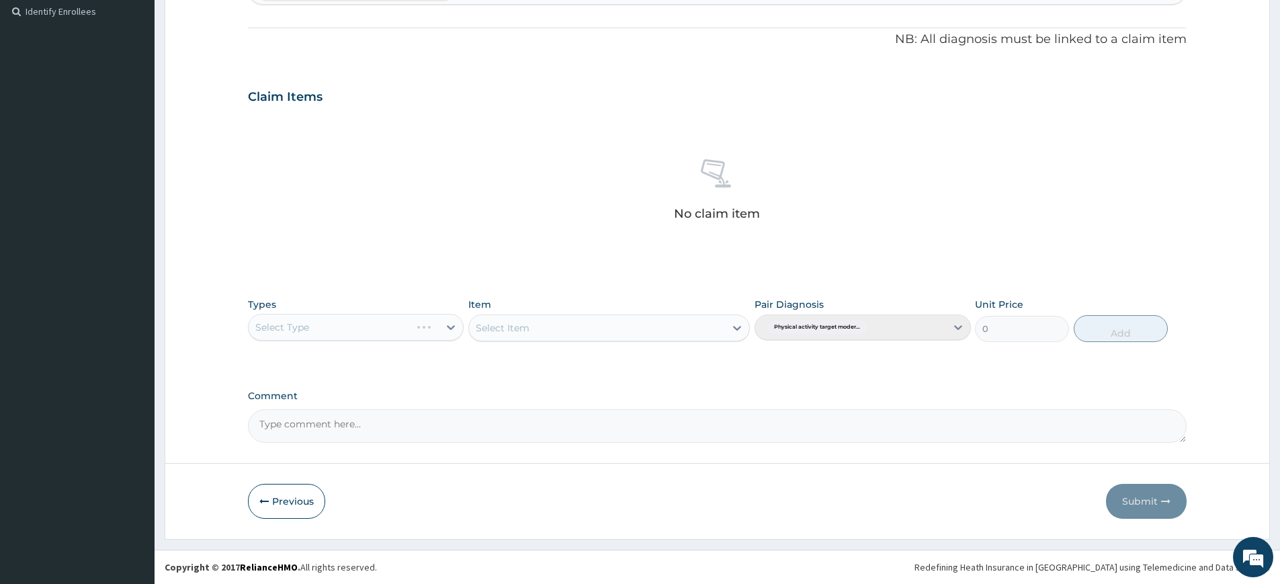
click at [409, 333] on div "Select Type" at bounding box center [356, 327] width 216 height 27
click at [421, 331] on div "Select Type" at bounding box center [356, 327] width 216 height 27
click at [430, 325] on div "Select Type" at bounding box center [356, 327] width 216 height 27
click at [339, 320] on div "Select Type" at bounding box center [356, 327] width 216 height 27
click at [437, 336] on div "Select Type" at bounding box center [356, 327] width 216 height 27
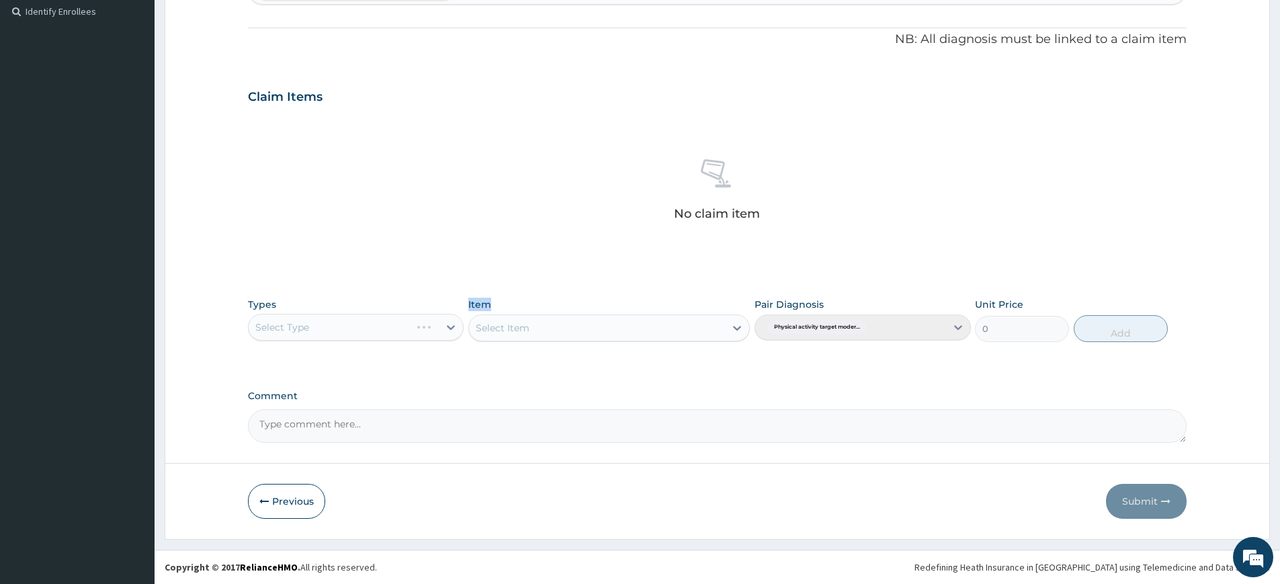
click at [437, 336] on div "Select Type" at bounding box center [356, 327] width 216 height 27
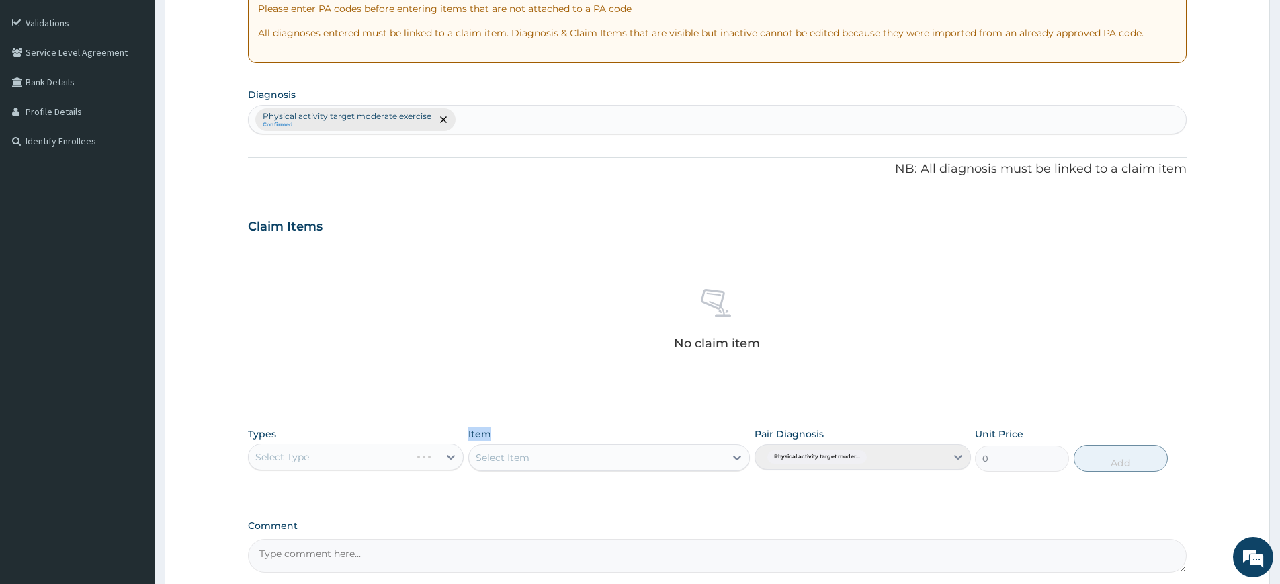
scroll to position [243, 0]
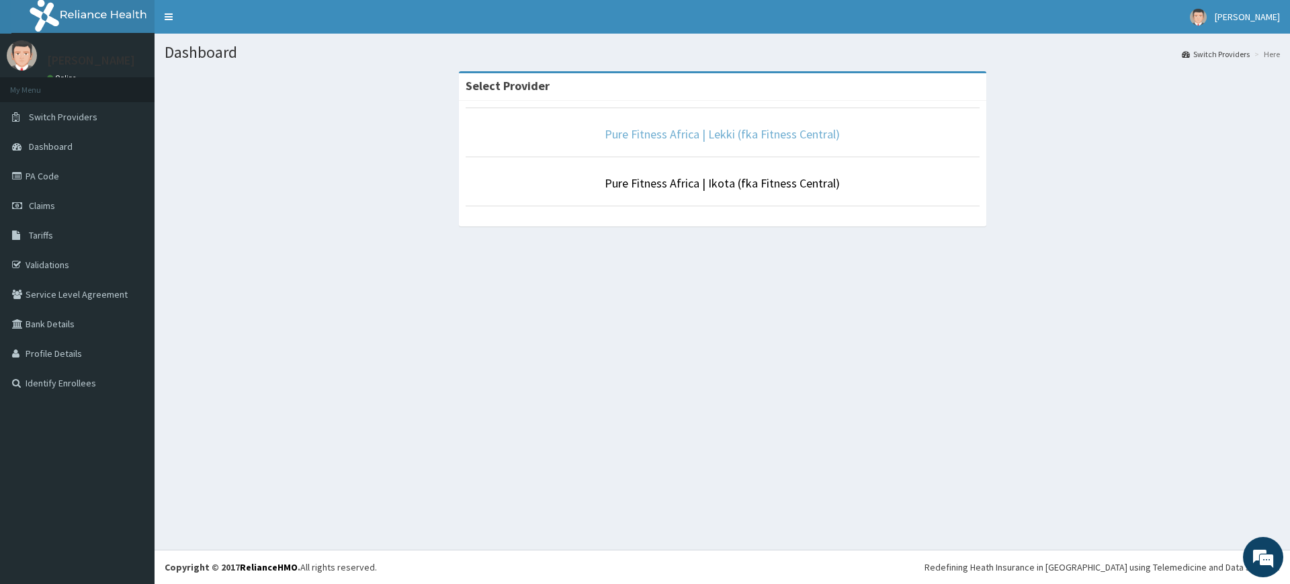
click at [718, 131] on link "Pure Fitness Africa | Lekki (fka Fitness Central)" at bounding box center [722, 133] width 235 height 15
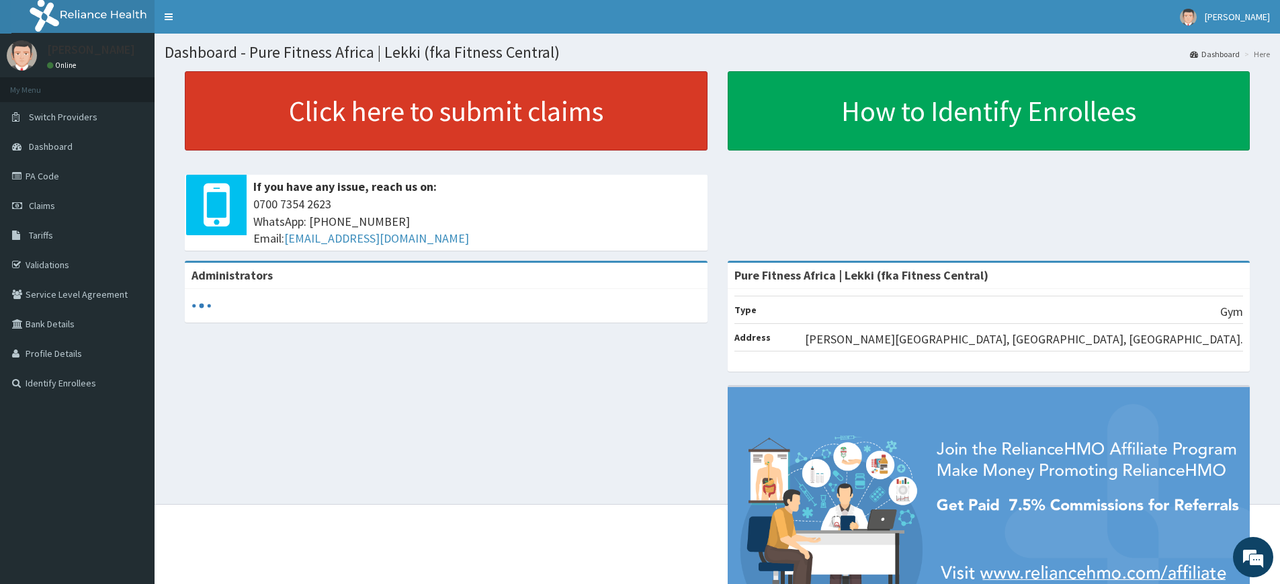
click at [517, 119] on link "Click here to submit claims" at bounding box center [446, 110] width 523 height 79
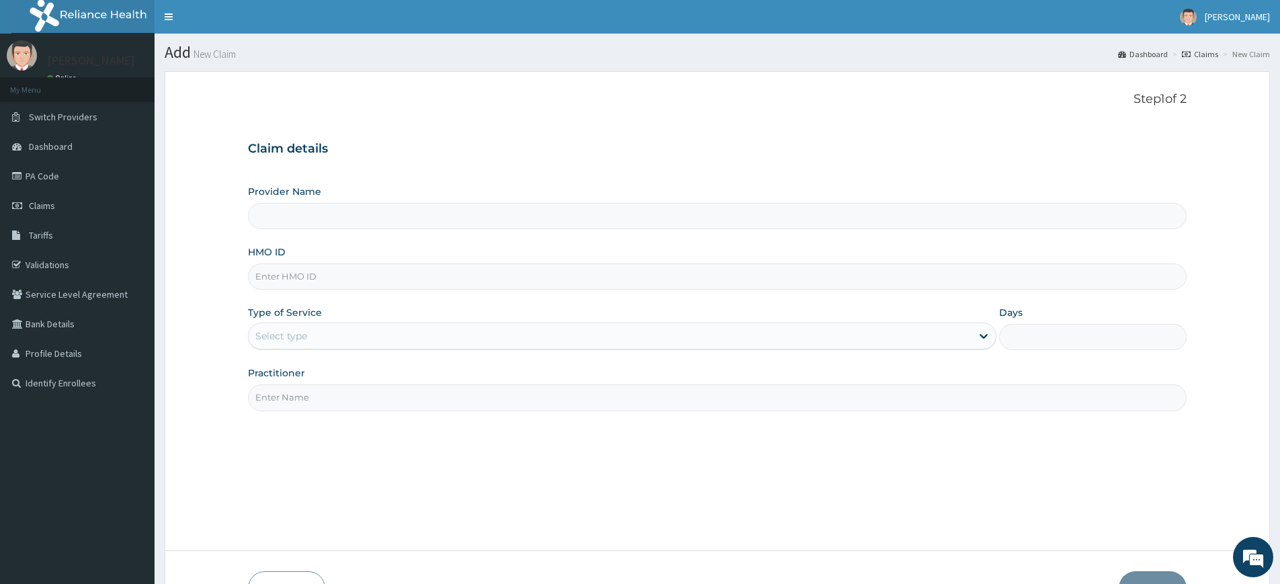
type input "Pure Fitness Africa | Lekki (fka Fitness Central)"
type input "1"
click at [312, 404] on input "Practitioner" at bounding box center [717, 397] width 939 height 26
type input "pure fitness africa"
click at [322, 275] on input "HMO ID" at bounding box center [717, 276] width 939 height 26
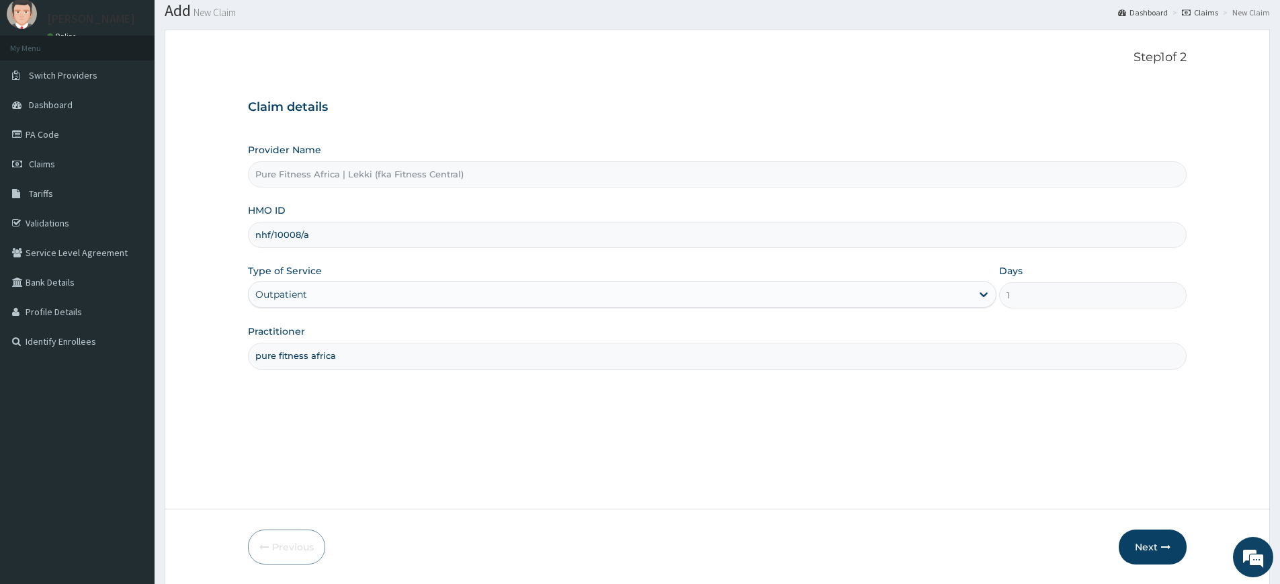
scroll to position [87, 0]
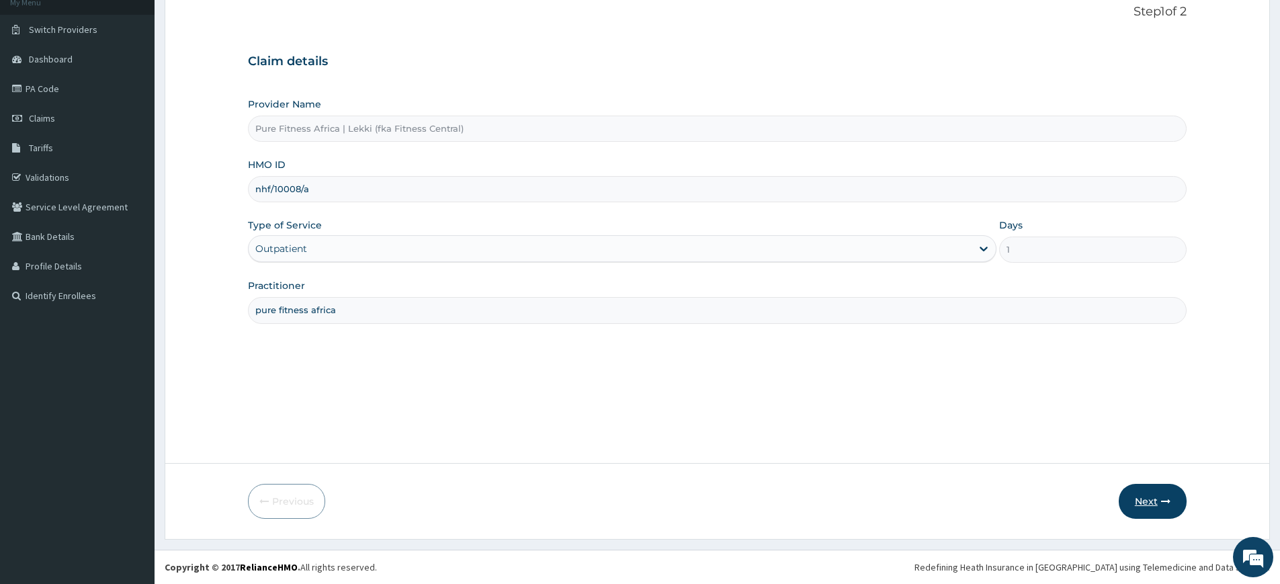
type input "nhf/10008/a"
click at [1140, 496] on button "Next" at bounding box center [1153, 501] width 68 height 35
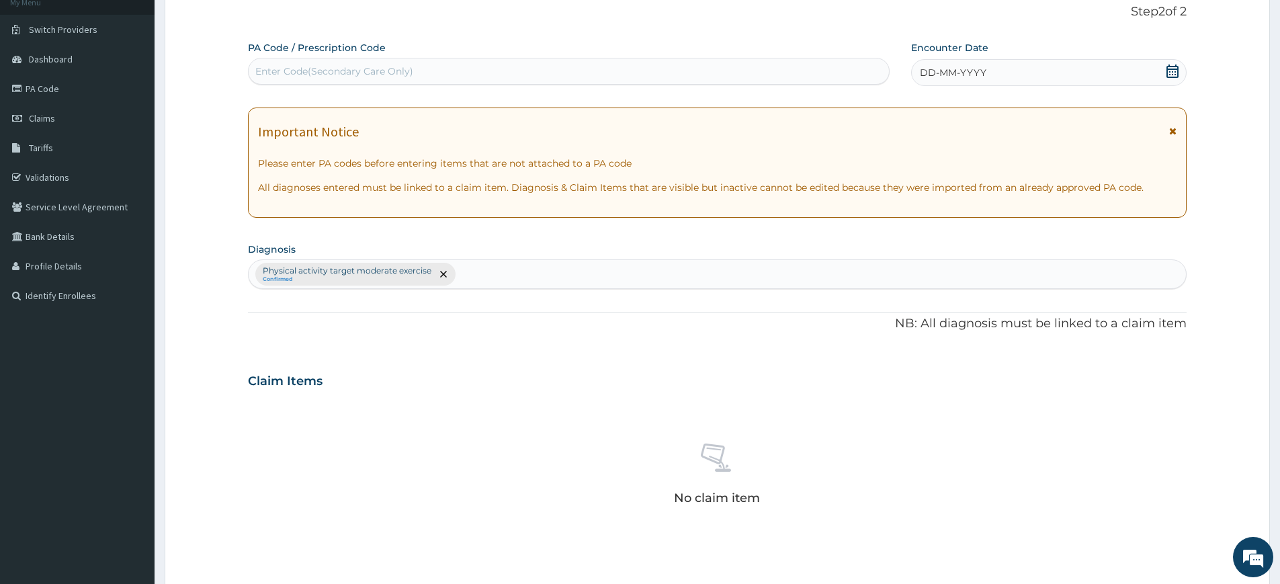
click at [712, 71] on div "Enter Code(Secondary Care Only)" at bounding box center [569, 70] width 640 height 21
type input "PA/1FE179"
click at [1174, 74] on icon at bounding box center [1172, 70] width 13 height 13
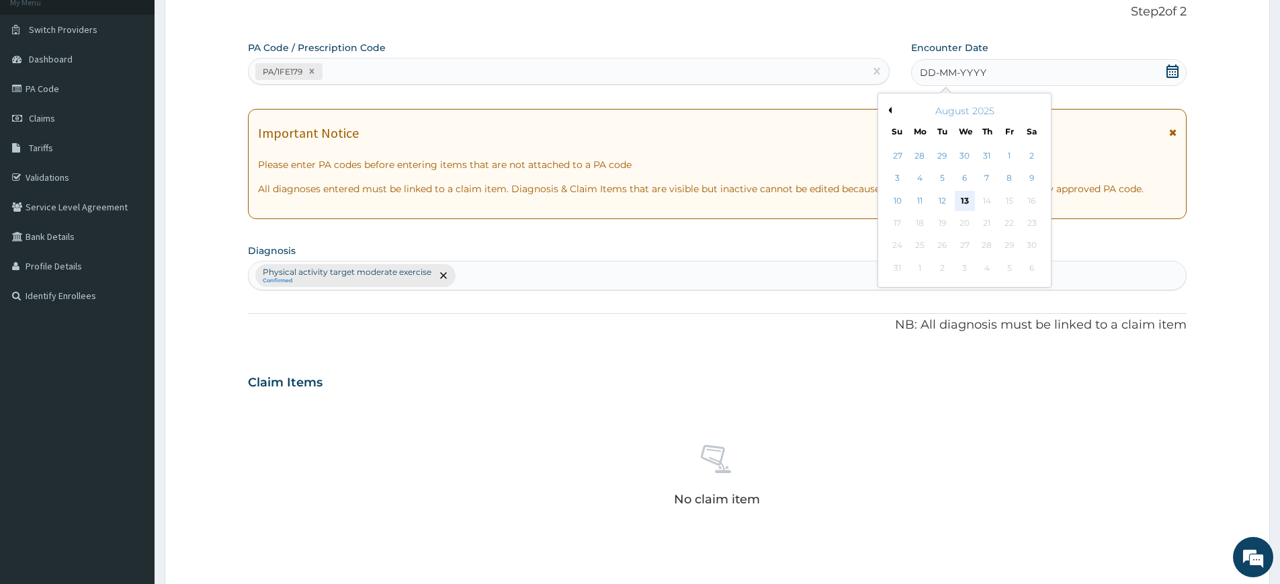
click at [966, 205] on div "13" at bounding box center [965, 201] width 20 height 20
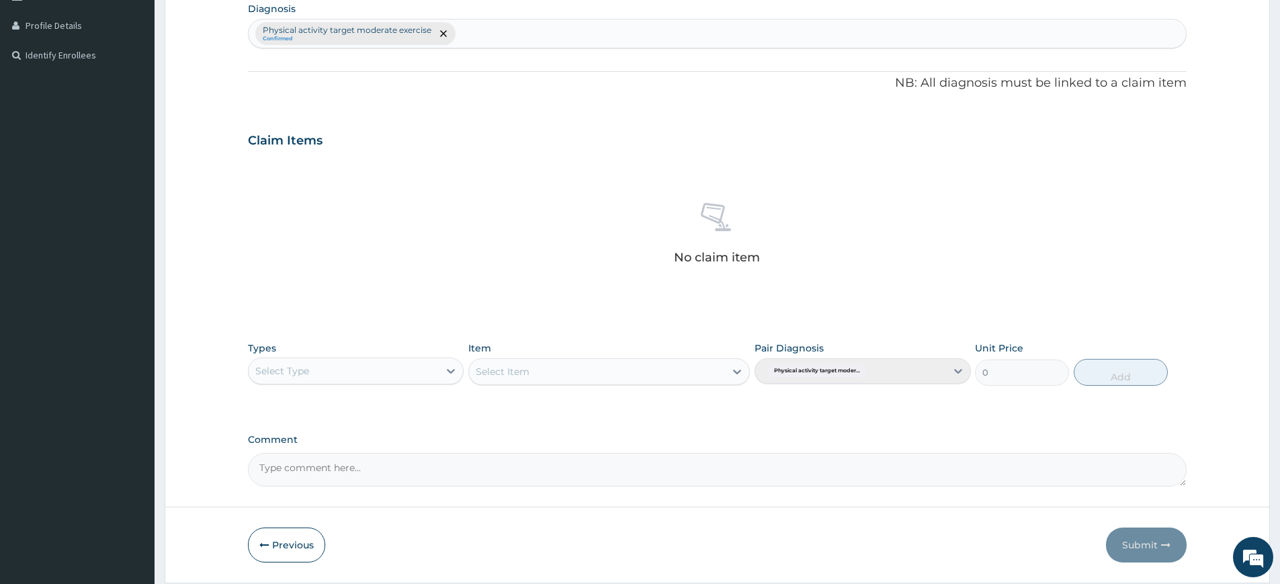
scroll to position [372, 0]
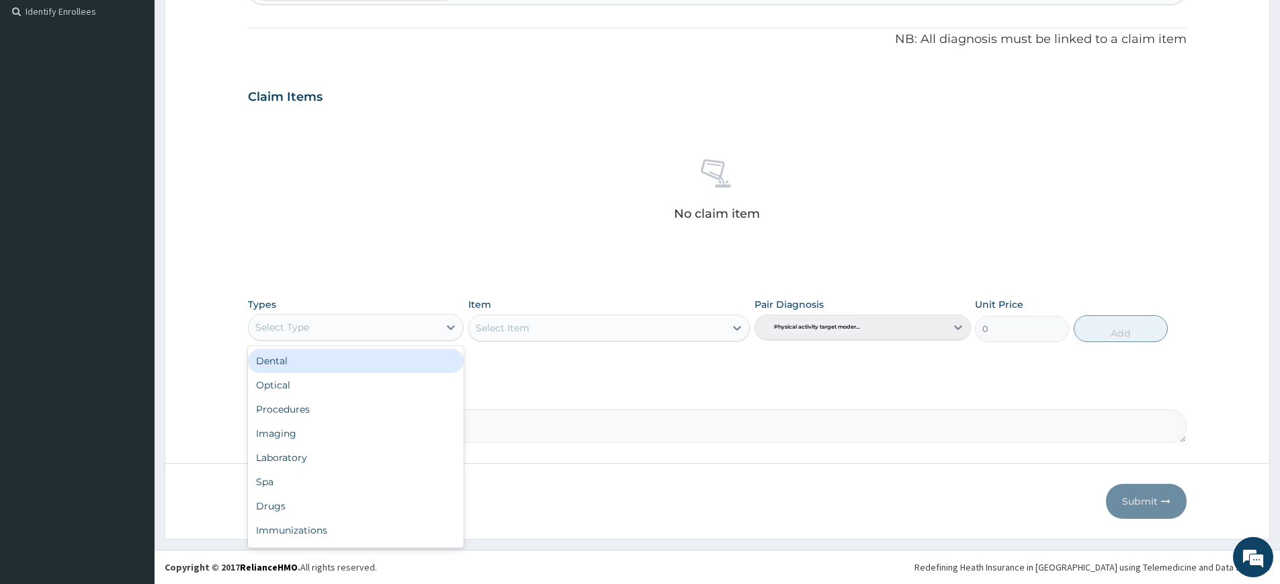
click at [427, 323] on div "Select Type" at bounding box center [344, 326] width 190 height 21
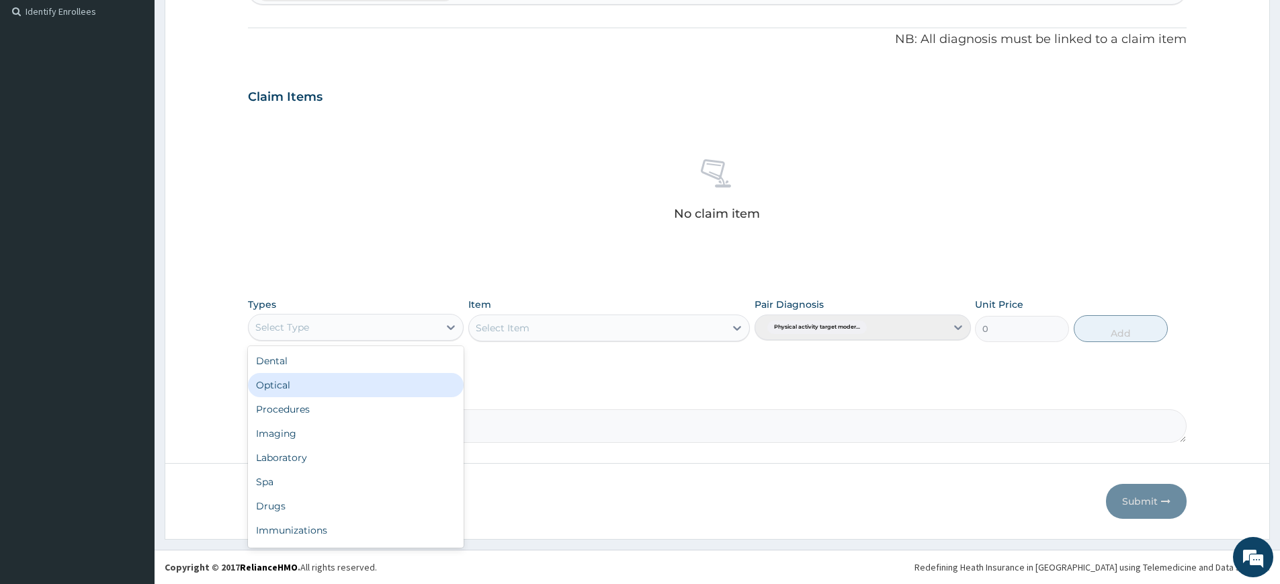
scroll to position [46, 0]
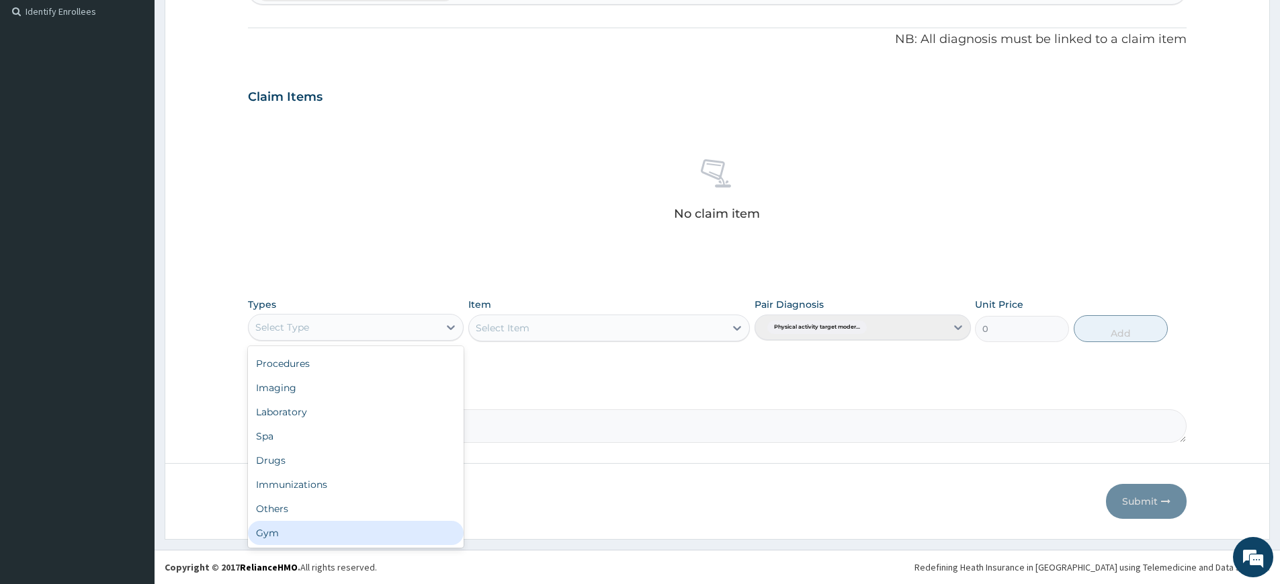
drag, startPoint x: 332, startPoint y: 524, endPoint x: 341, endPoint y: 520, distance: 9.6
click at [333, 524] on div "Gym" at bounding box center [356, 533] width 216 height 24
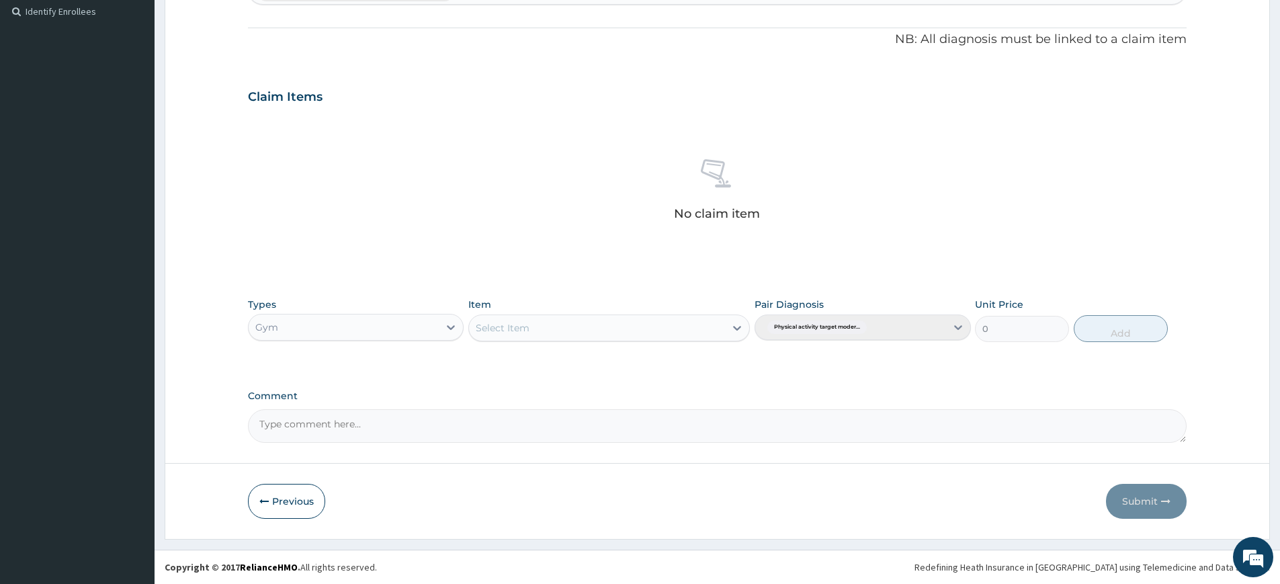
click at [666, 323] on div "Select Item" at bounding box center [597, 327] width 256 height 21
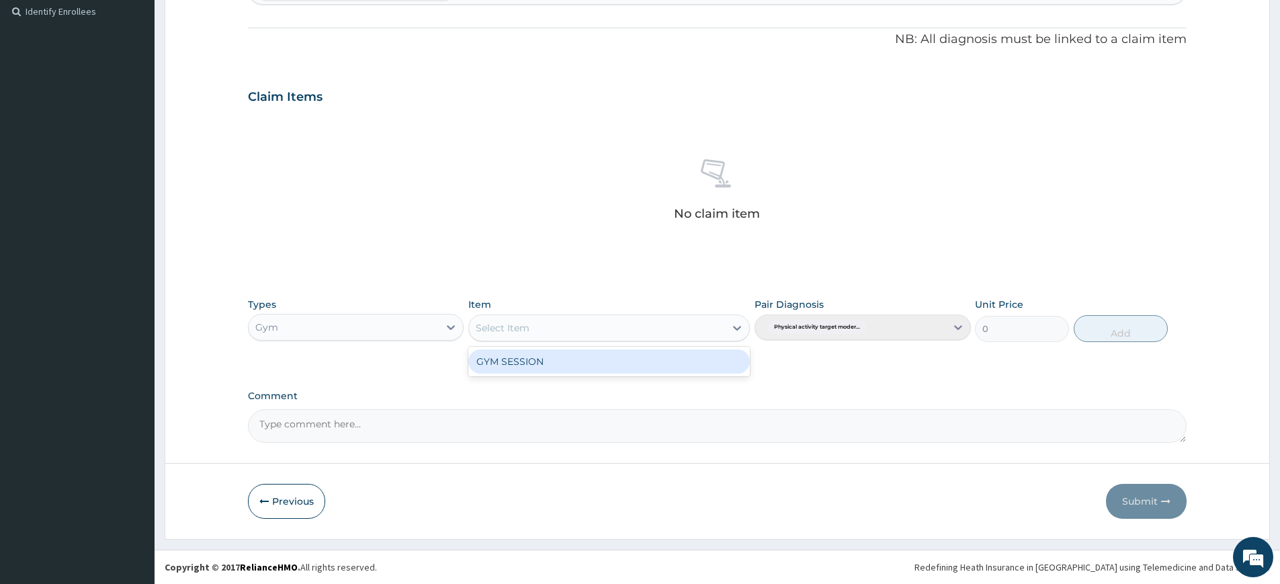
click at [647, 367] on div "GYM SESSION" at bounding box center [608, 361] width 281 height 24
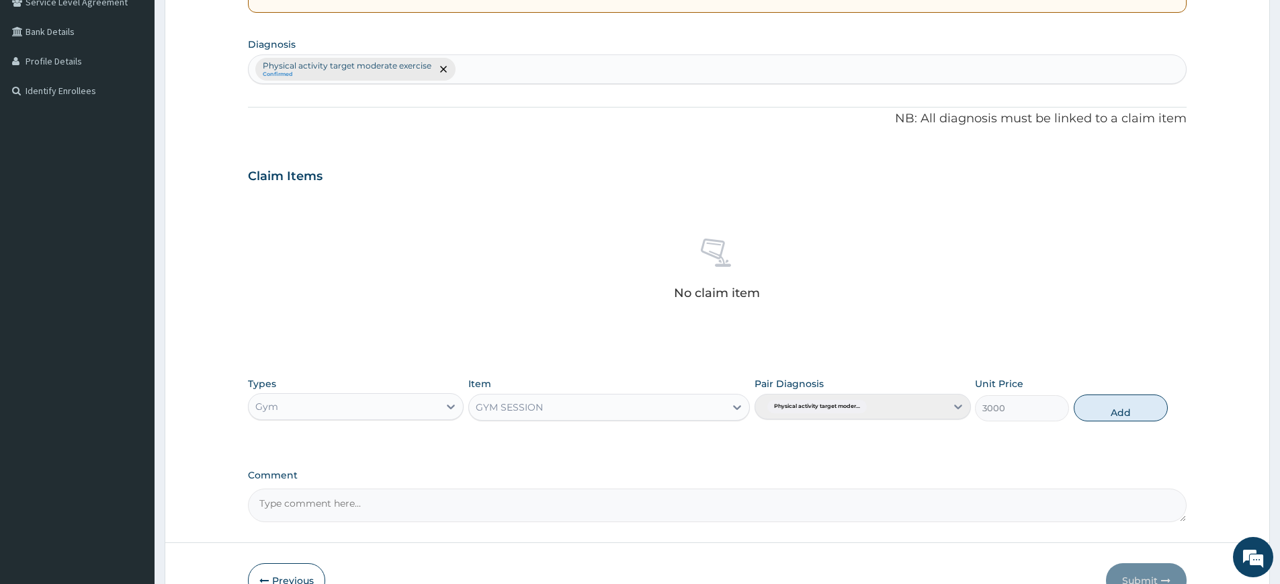
scroll to position [372, 0]
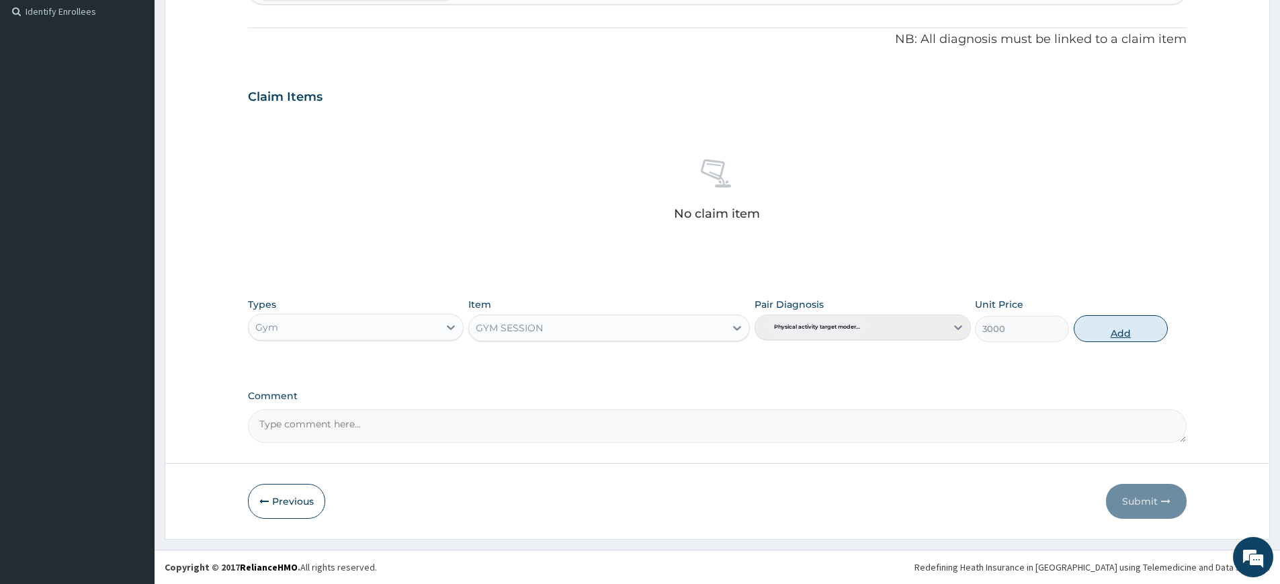
click at [1131, 328] on button "Add" at bounding box center [1121, 328] width 94 height 27
type input "0"
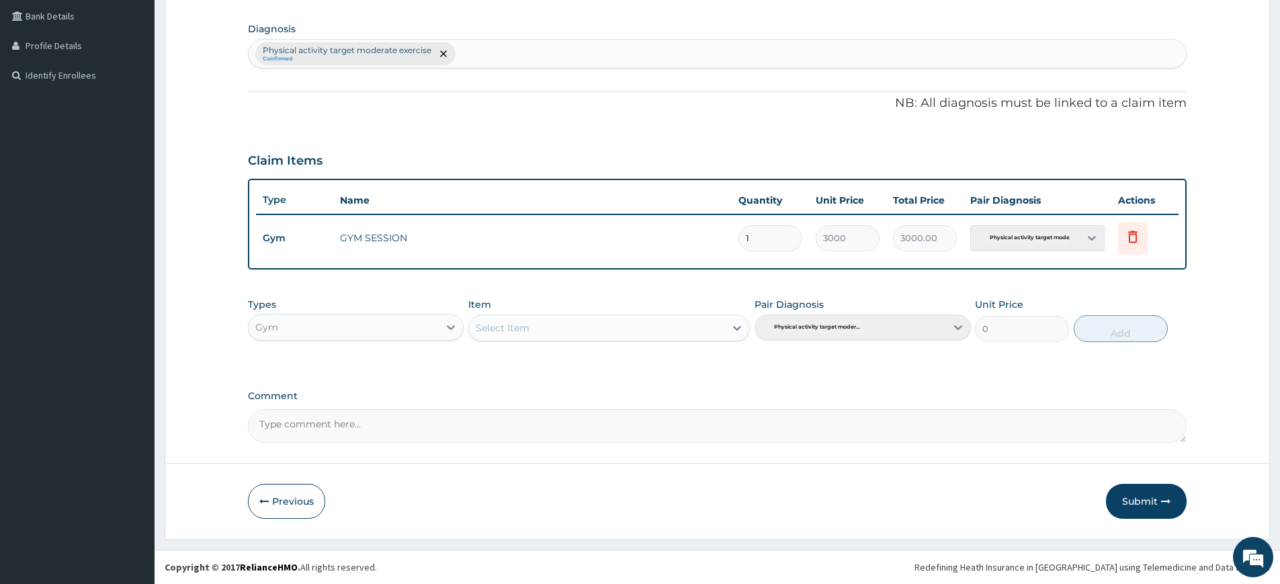
click at [1170, 490] on button "Submit" at bounding box center [1146, 501] width 81 height 35
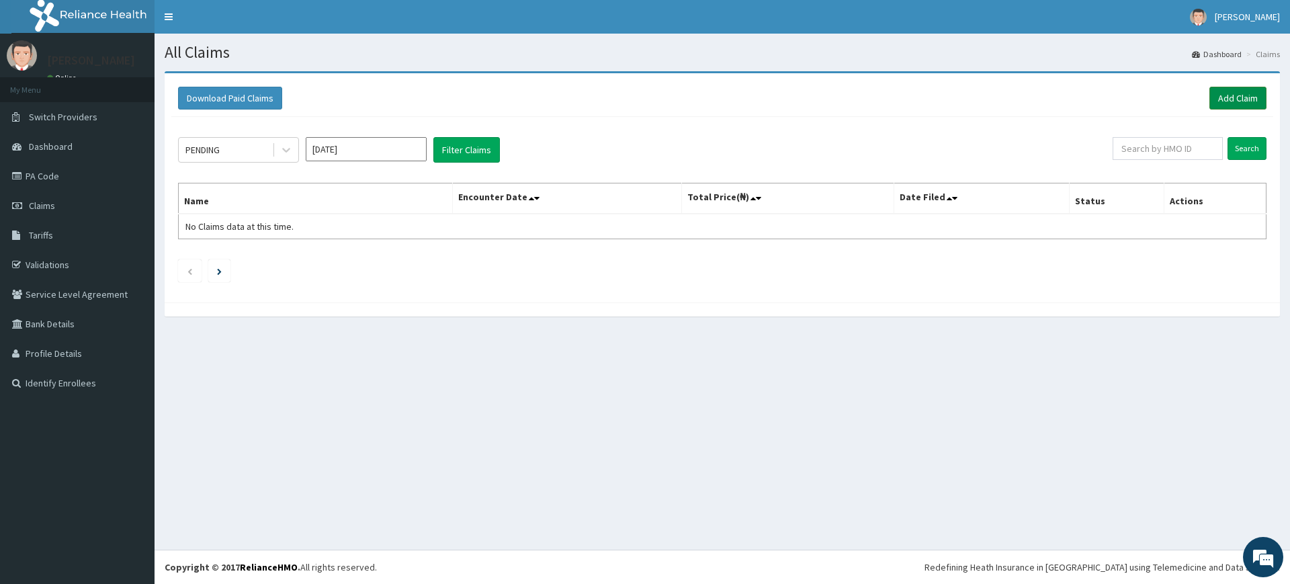
click at [1237, 97] on link "Add Claim" at bounding box center [1237, 98] width 57 height 23
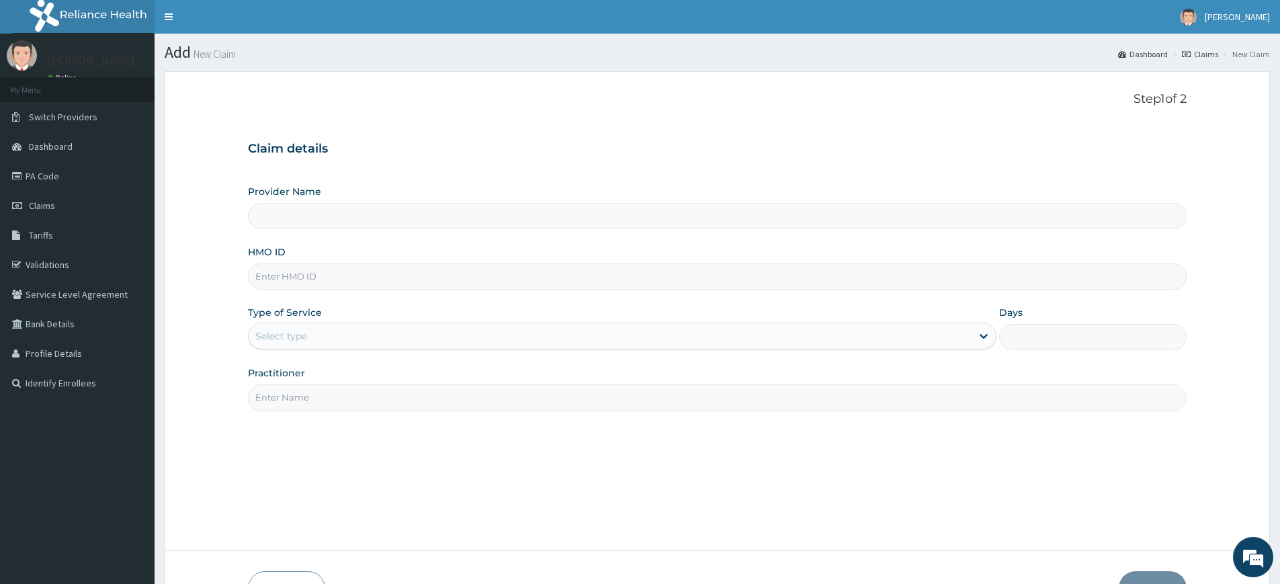
type input "Pure Fitness Africa | Lekki (fka Fitness Central)"
type input "1"
click at [487, 404] on input "Practitioner" at bounding box center [717, 397] width 939 height 26
type input "pure fitness africa"
click at [315, 277] on input "HMO ID" at bounding box center [717, 276] width 939 height 26
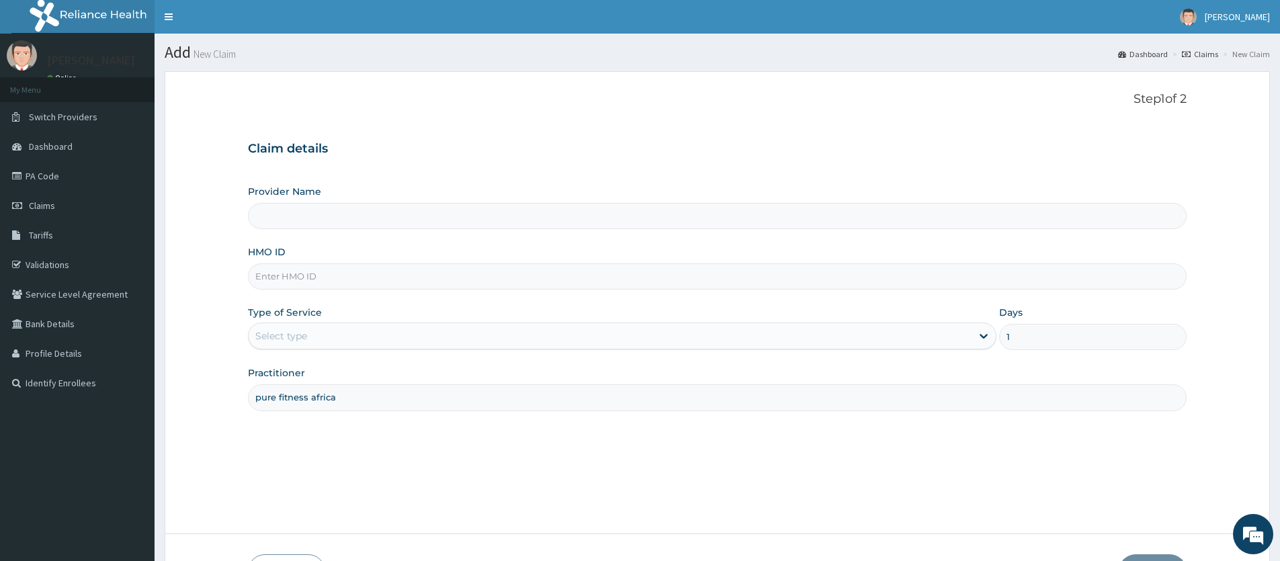
type input "Pure Fitness Africa | Lekki (fka Fitness Central)"
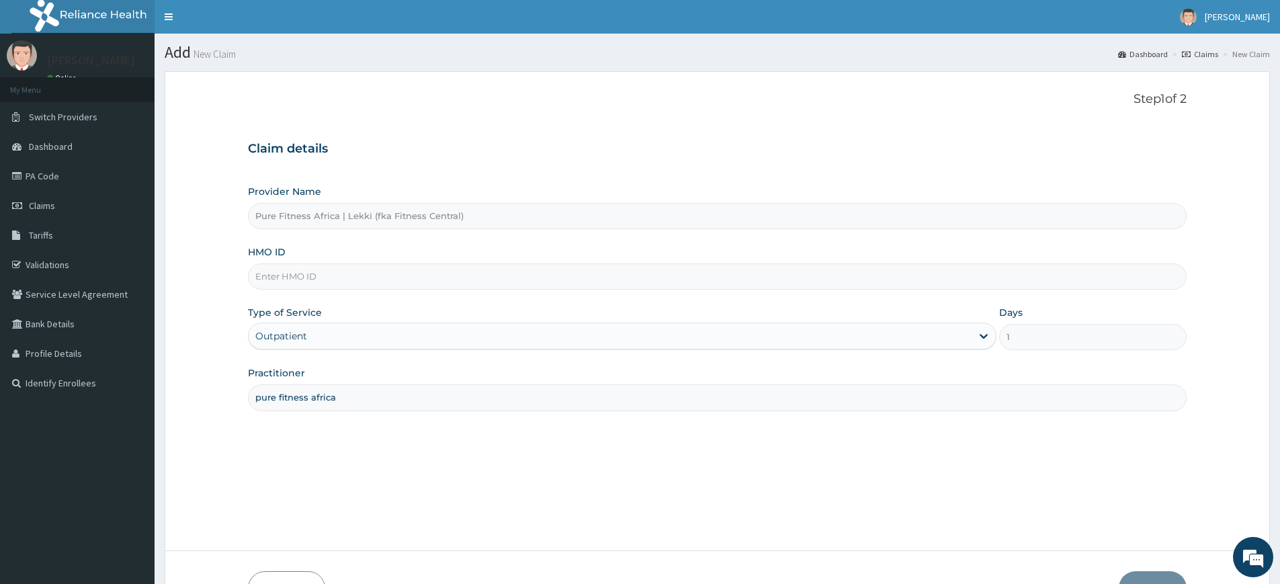
click at [337, 282] on input "HMO ID" at bounding box center [717, 276] width 939 height 26
type input "TLN/10026/B"
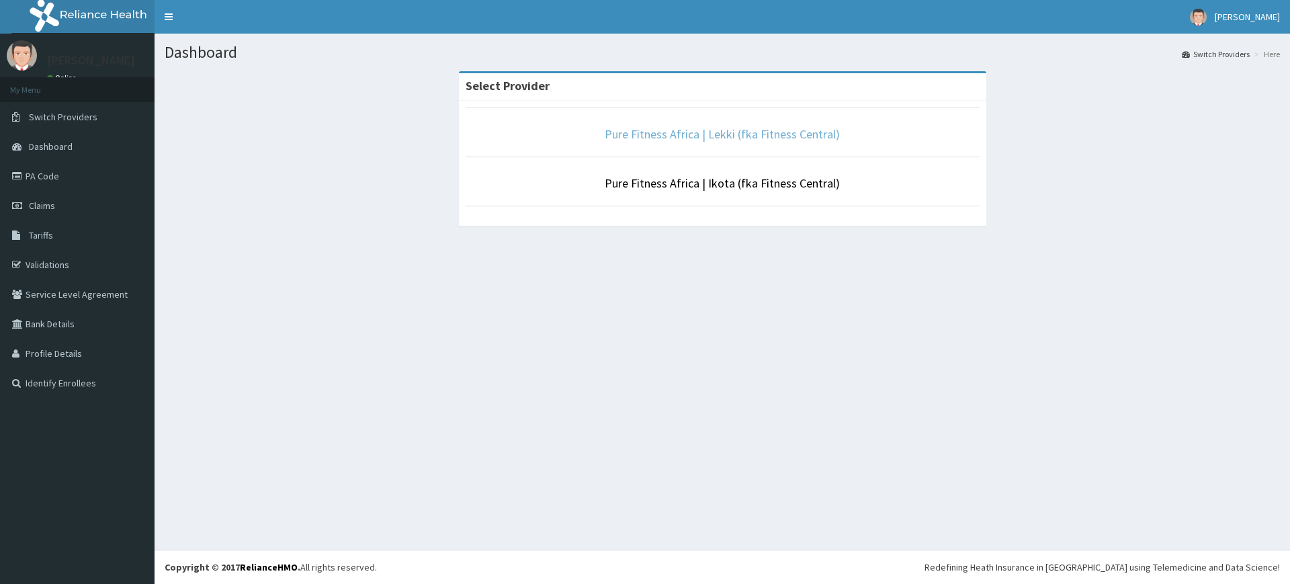
click at [729, 141] on link "Pure Fitness Africa | Lekki (fka Fitness Central)" at bounding box center [722, 133] width 235 height 15
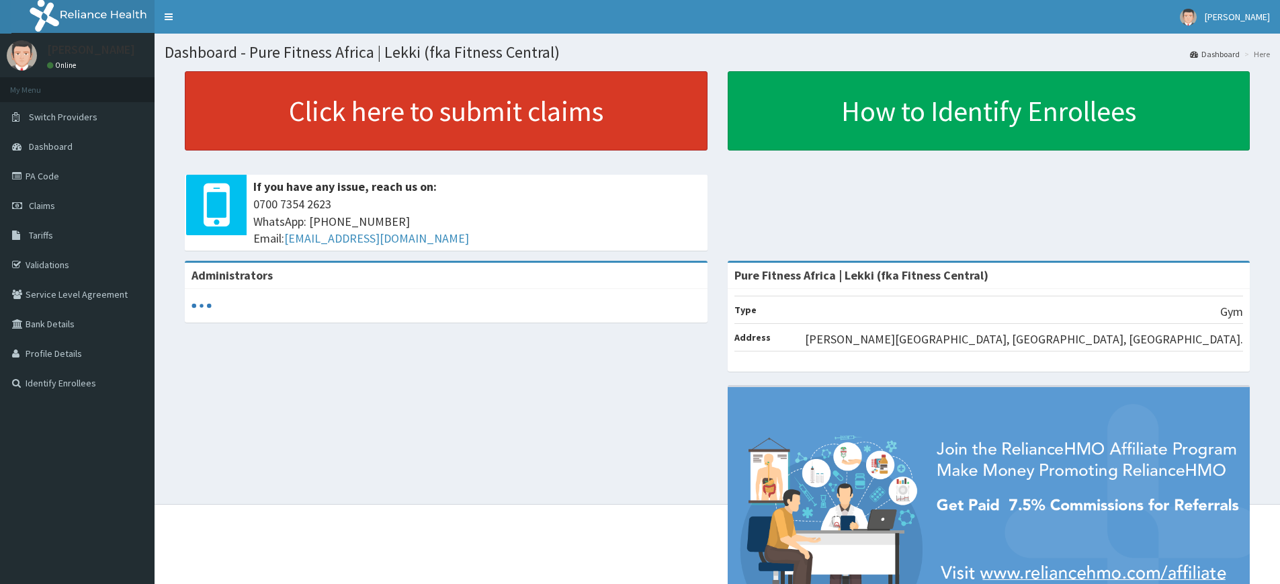
click at [508, 115] on link "Click here to submit claims" at bounding box center [446, 110] width 523 height 79
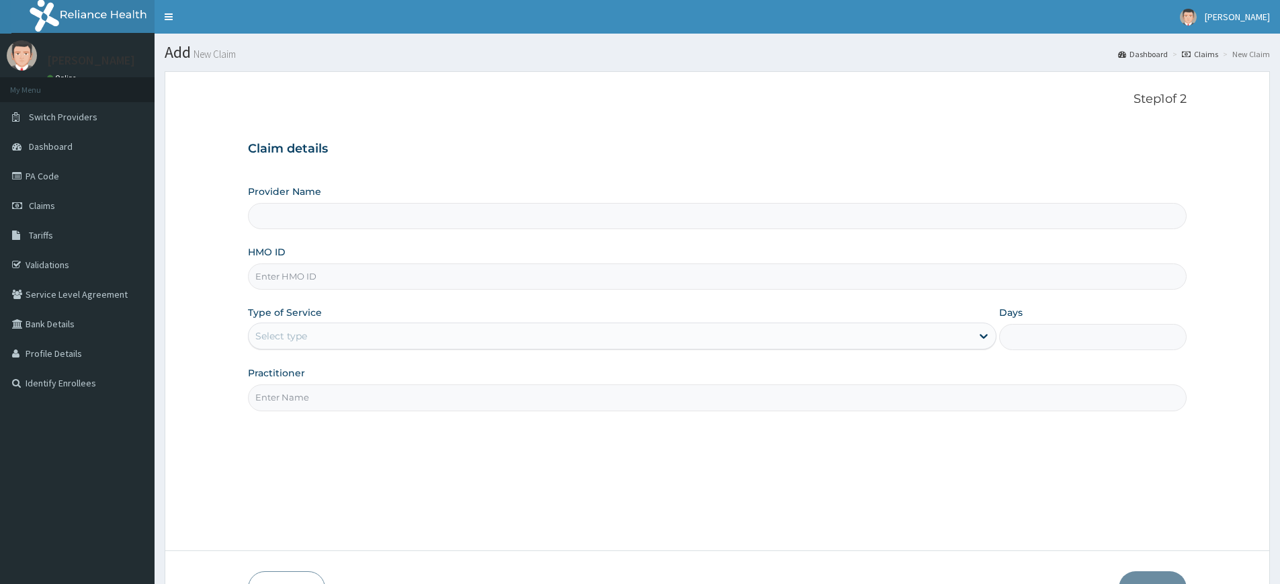
type input "Pure Fitness Africa | Lekki (fka Fitness Central)"
type input "1"
click at [302, 279] on input "HMO ID" at bounding box center [717, 276] width 939 height 26
type input "TLN/10026/B"
click at [354, 391] on input "Practitioner" at bounding box center [717, 397] width 939 height 26
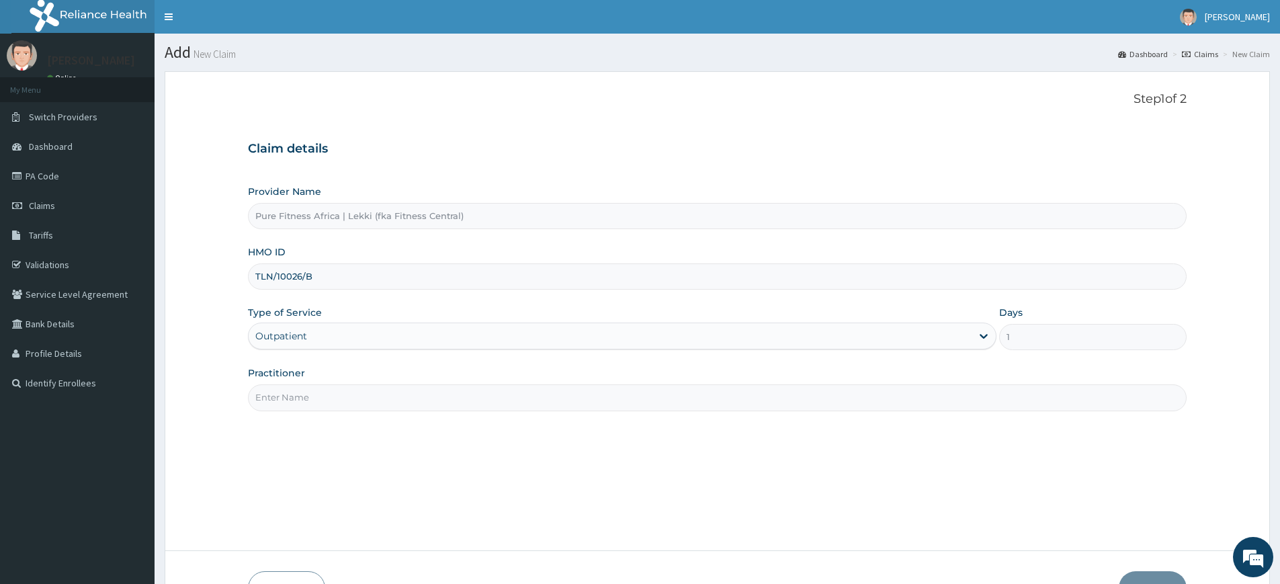
type input "pure fitness africa"
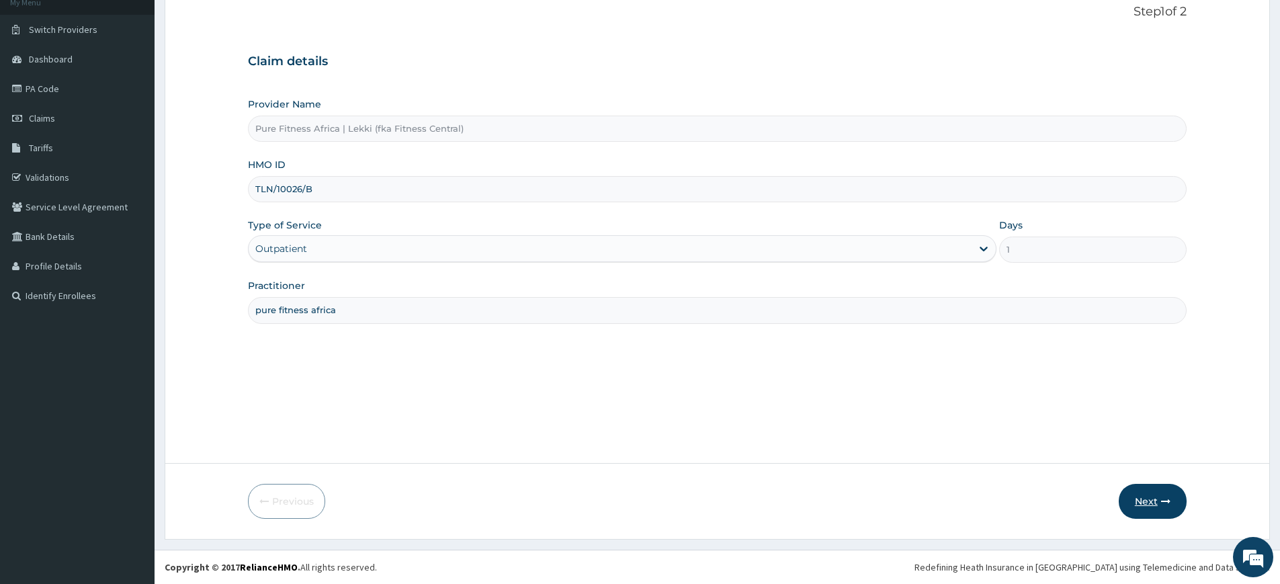
click at [1146, 491] on button "Next" at bounding box center [1153, 501] width 68 height 35
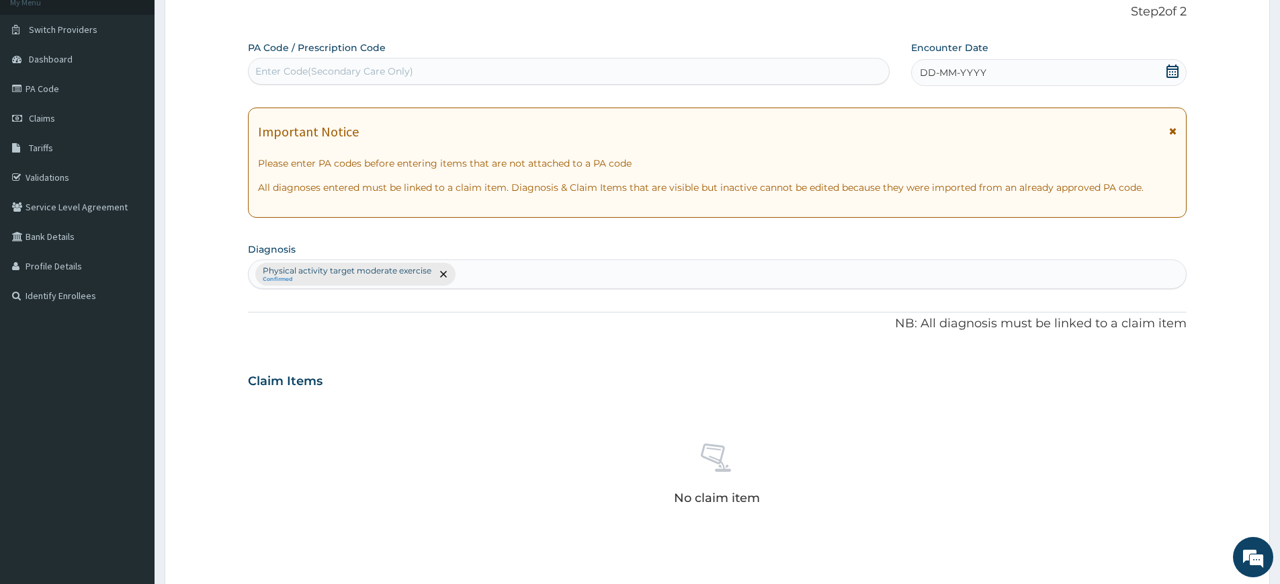
click at [623, 75] on div "Enter Code(Secondary Care Only)" at bounding box center [569, 70] width 640 height 21
type input "PA/93C3F2"
click at [1177, 64] on icon at bounding box center [1172, 70] width 13 height 13
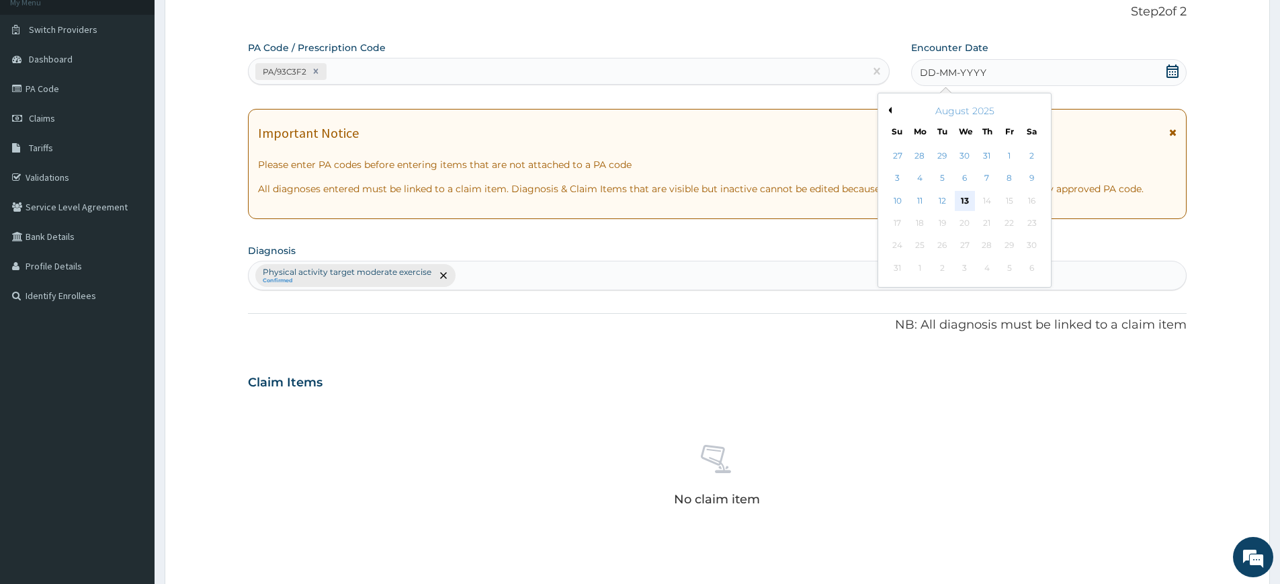
click at [965, 203] on div "13" at bounding box center [965, 201] width 20 height 20
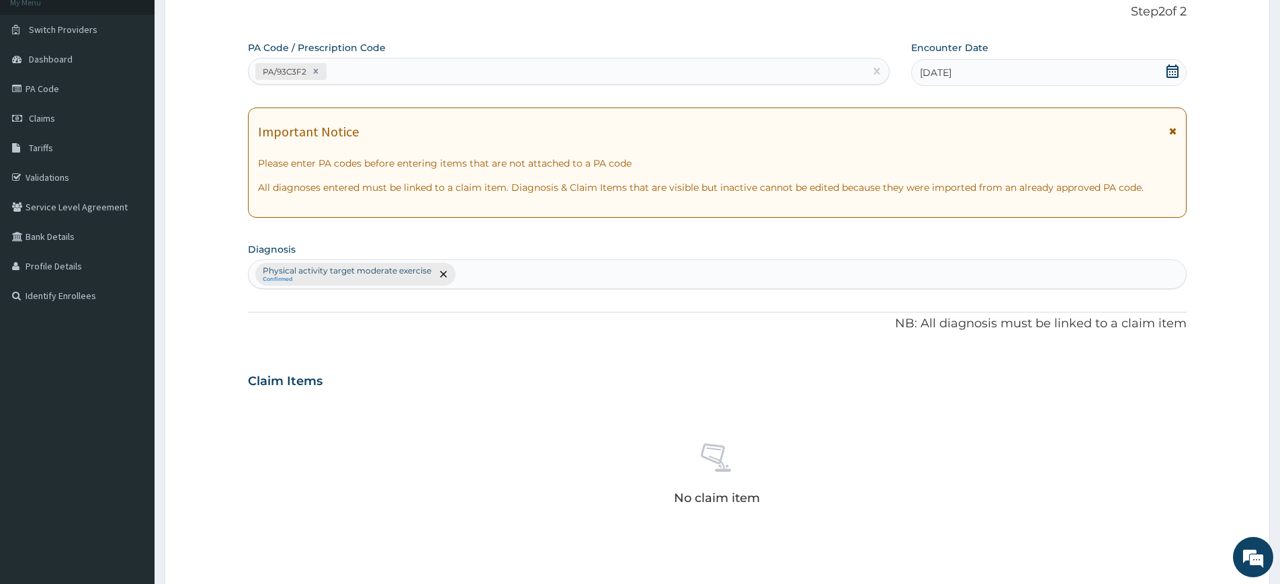
scroll to position [372, 0]
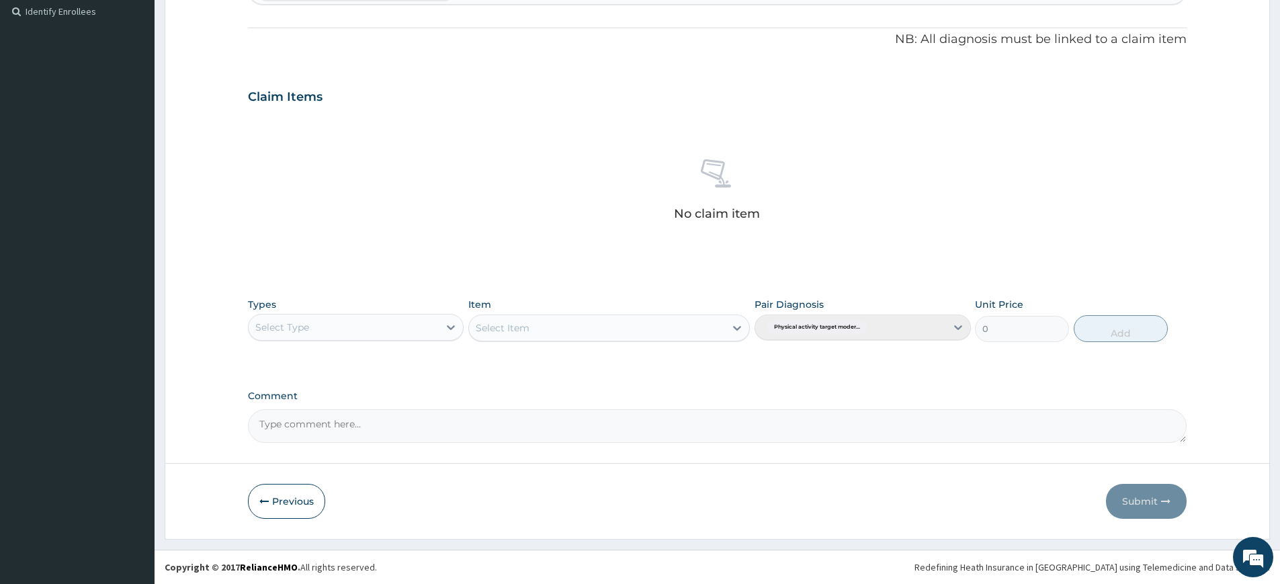
click at [369, 337] on div "Select Type" at bounding box center [344, 326] width 190 height 21
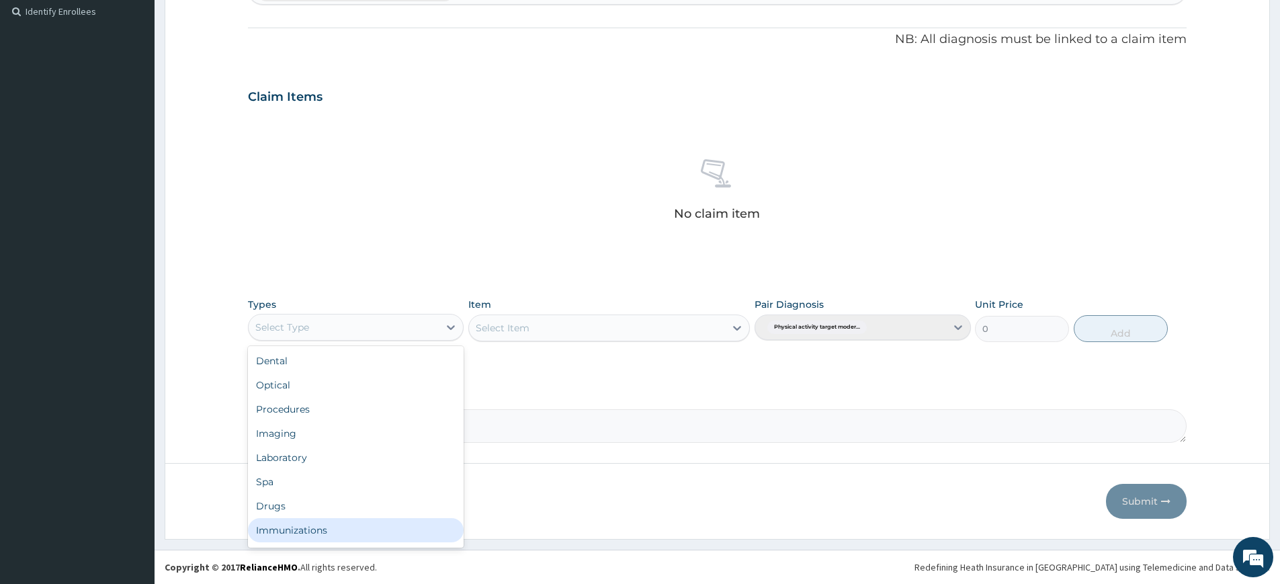
scroll to position [46, 0]
drag, startPoint x: 363, startPoint y: 533, endPoint x: 364, endPoint y: 525, distance: 8.2
click at [362, 532] on div "Gym" at bounding box center [356, 533] width 216 height 24
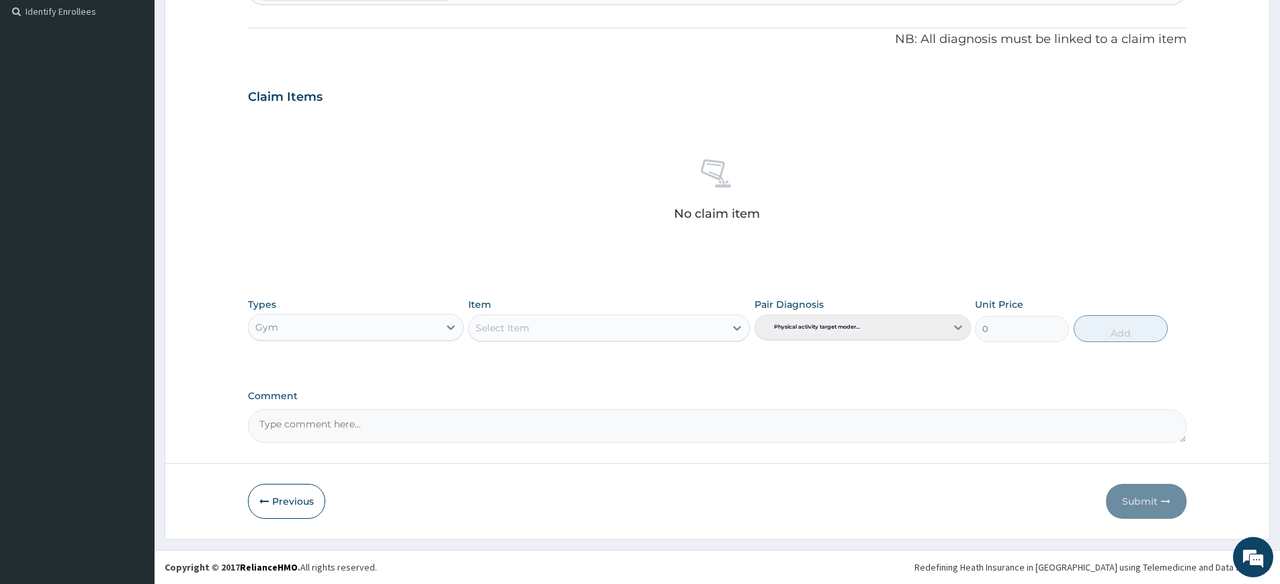
click at [634, 329] on div "Select Item" at bounding box center [597, 327] width 256 height 21
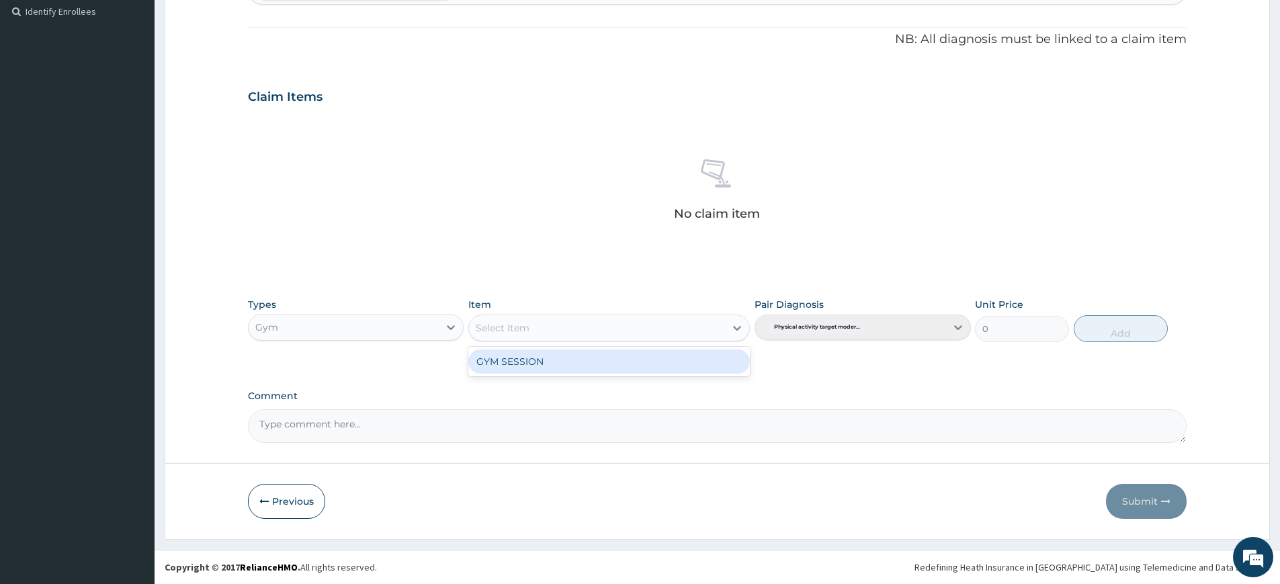
click at [641, 361] on div "GYM SESSION" at bounding box center [608, 361] width 281 height 24
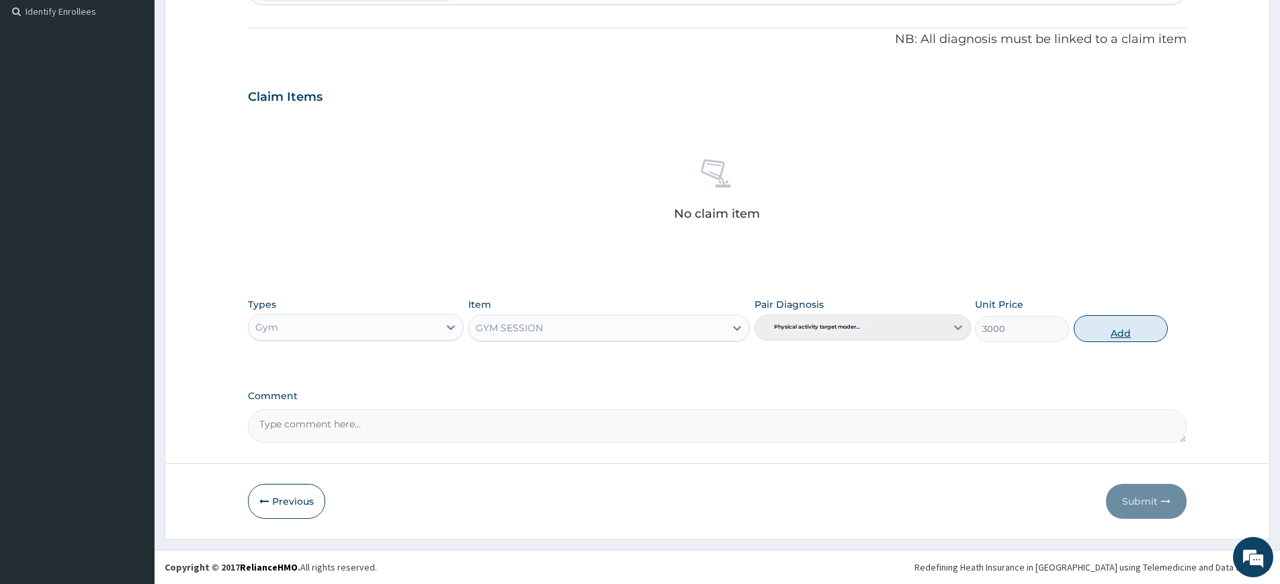
click at [1117, 319] on button "Add" at bounding box center [1121, 328] width 94 height 27
type input "0"
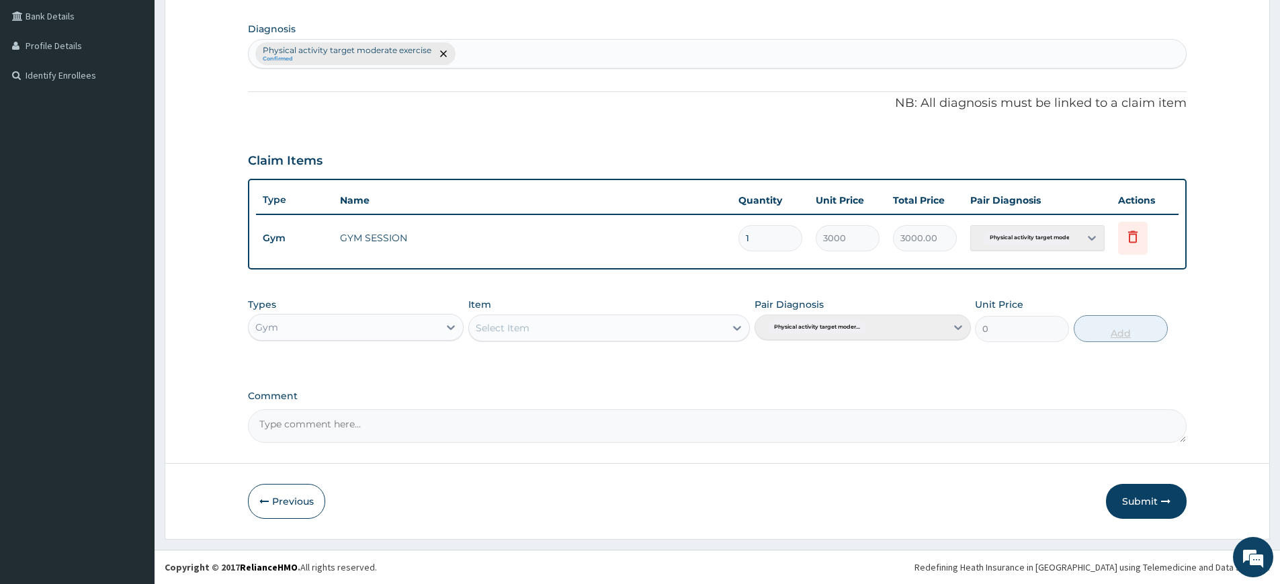
scroll to position [308, 0]
click at [1158, 501] on button "Submit" at bounding box center [1146, 501] width 81 height 35
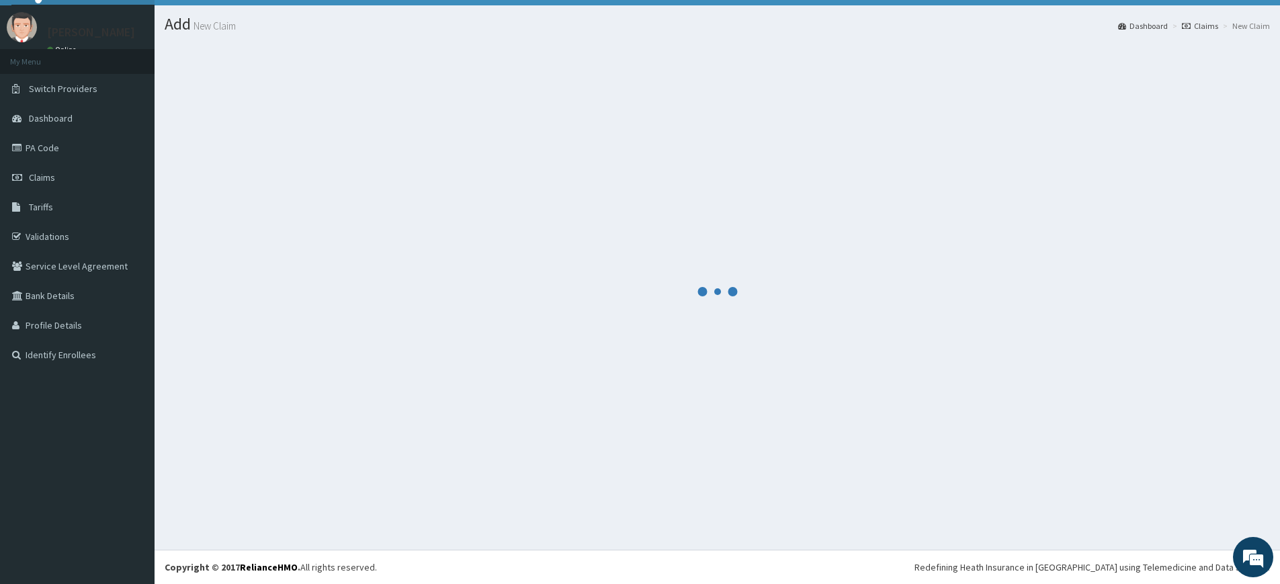
scroll to position [28, 0]
